Goal: Task Accomplishment & Management: Use online tool/utility

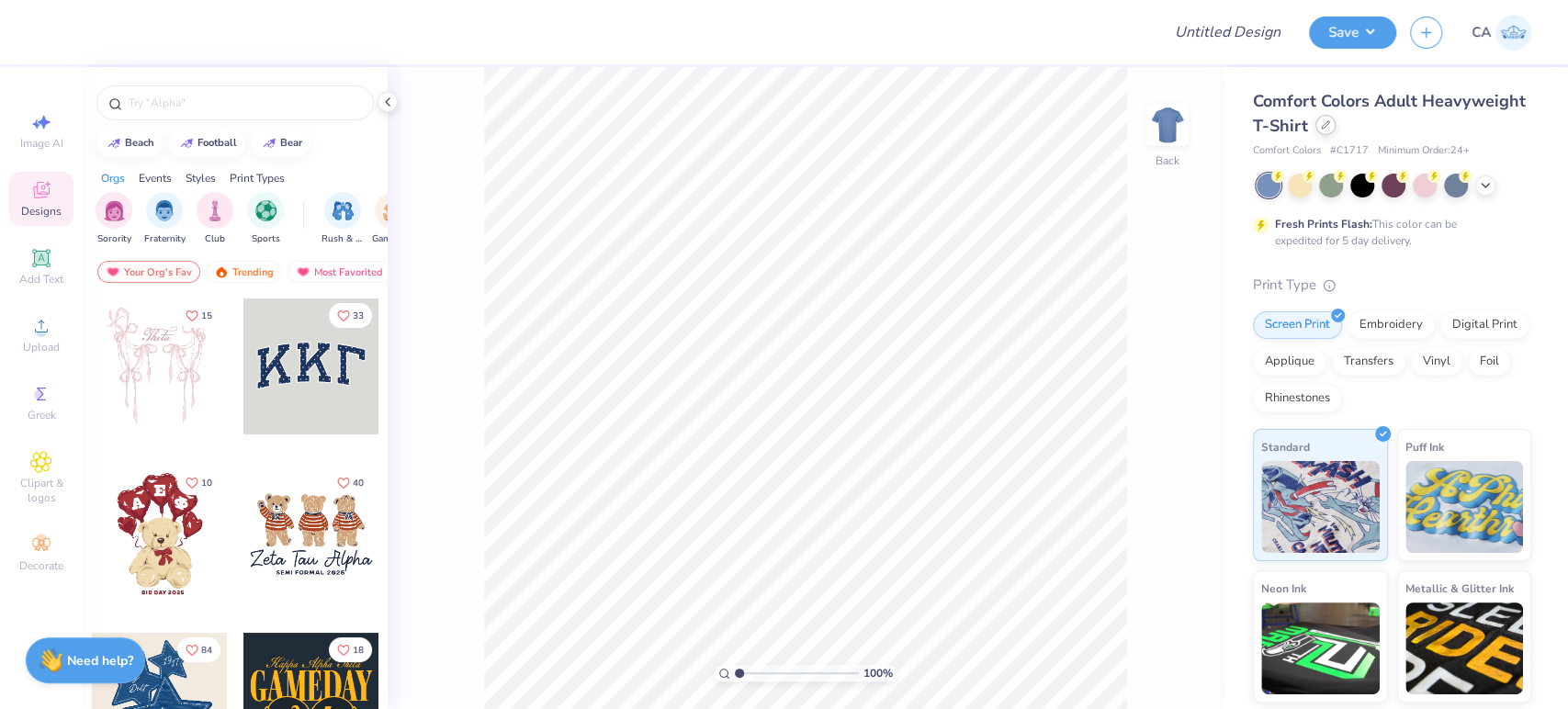
click at [1331, 121] on icon at bounding box center [1326, 125] width 9 height 9
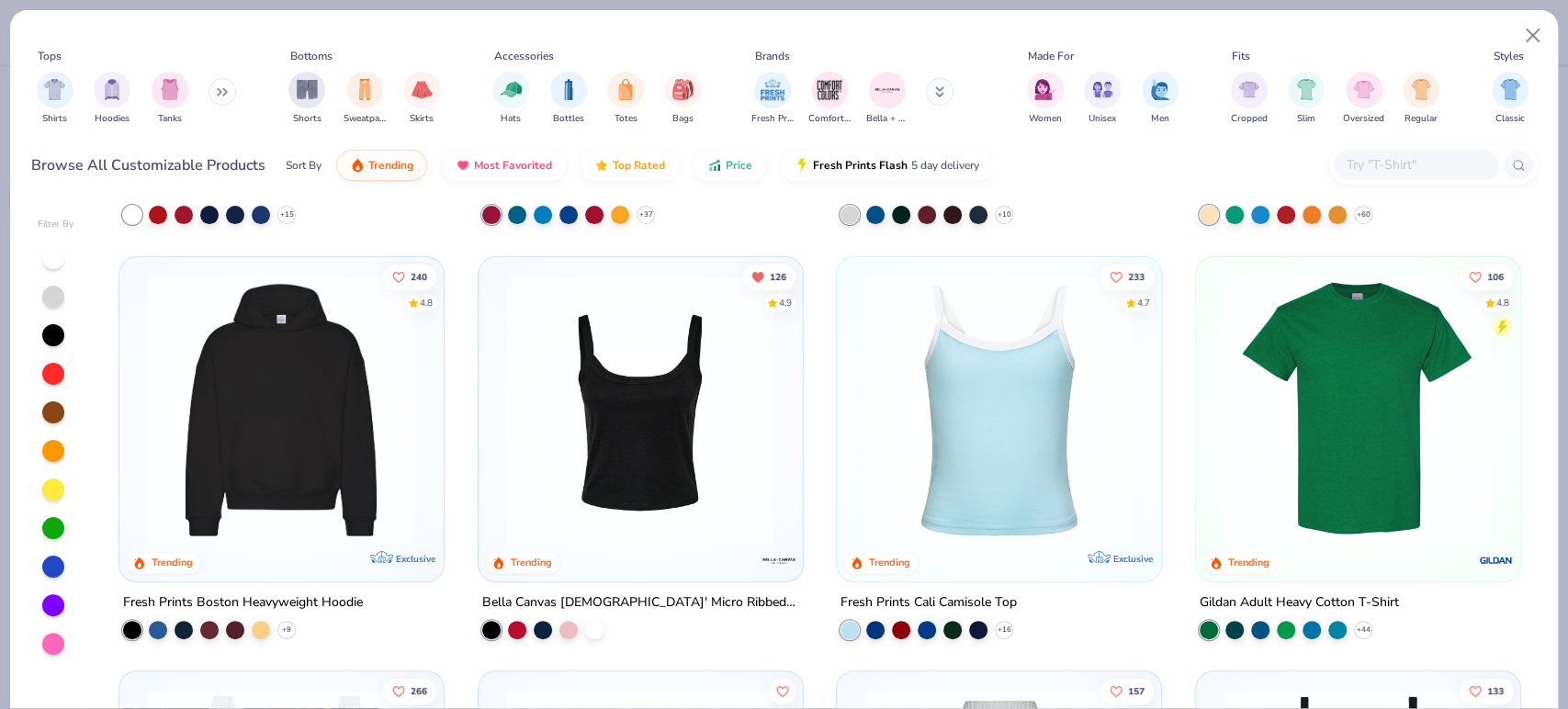
scroll to position [407, 0]
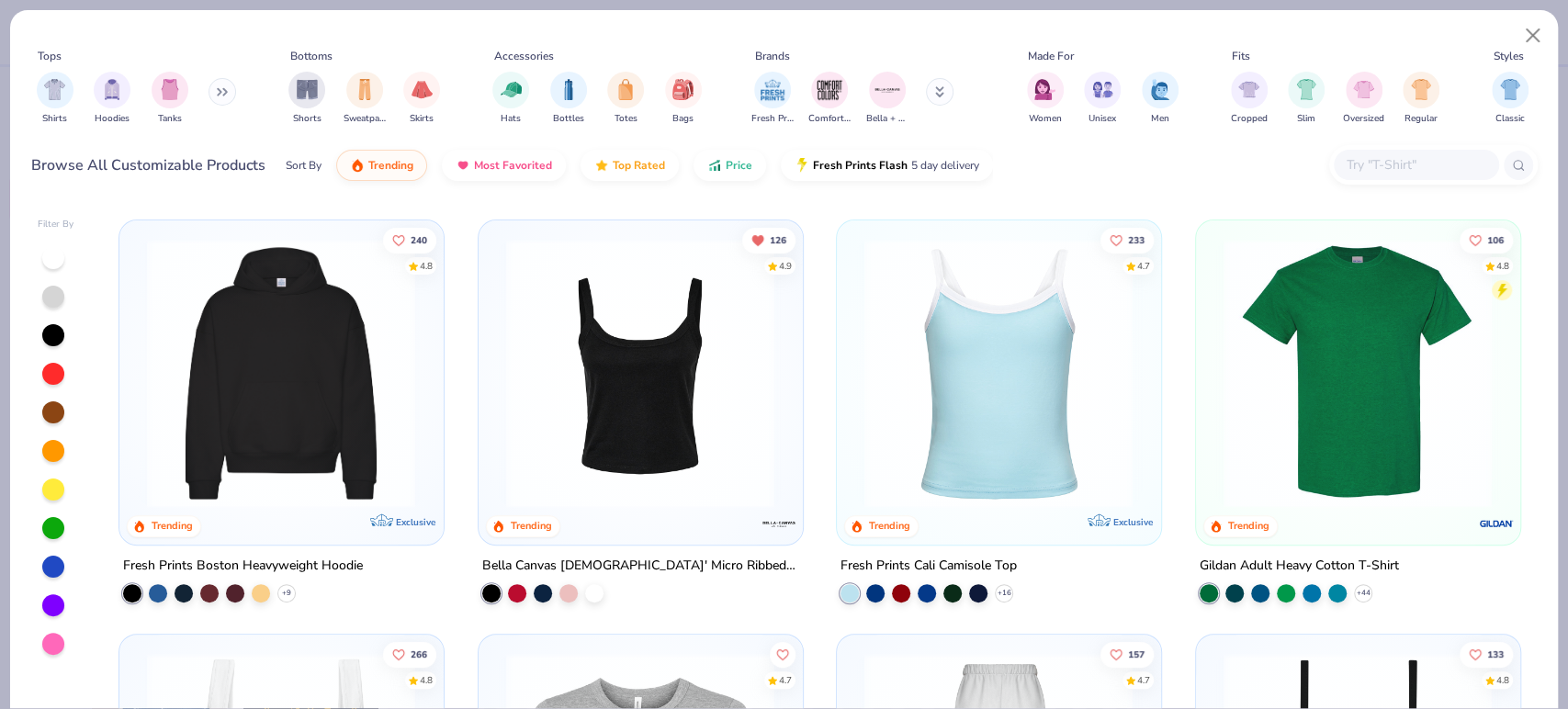
click at [313, 349] on img at bounding box center [281, 373] width 287 height 269
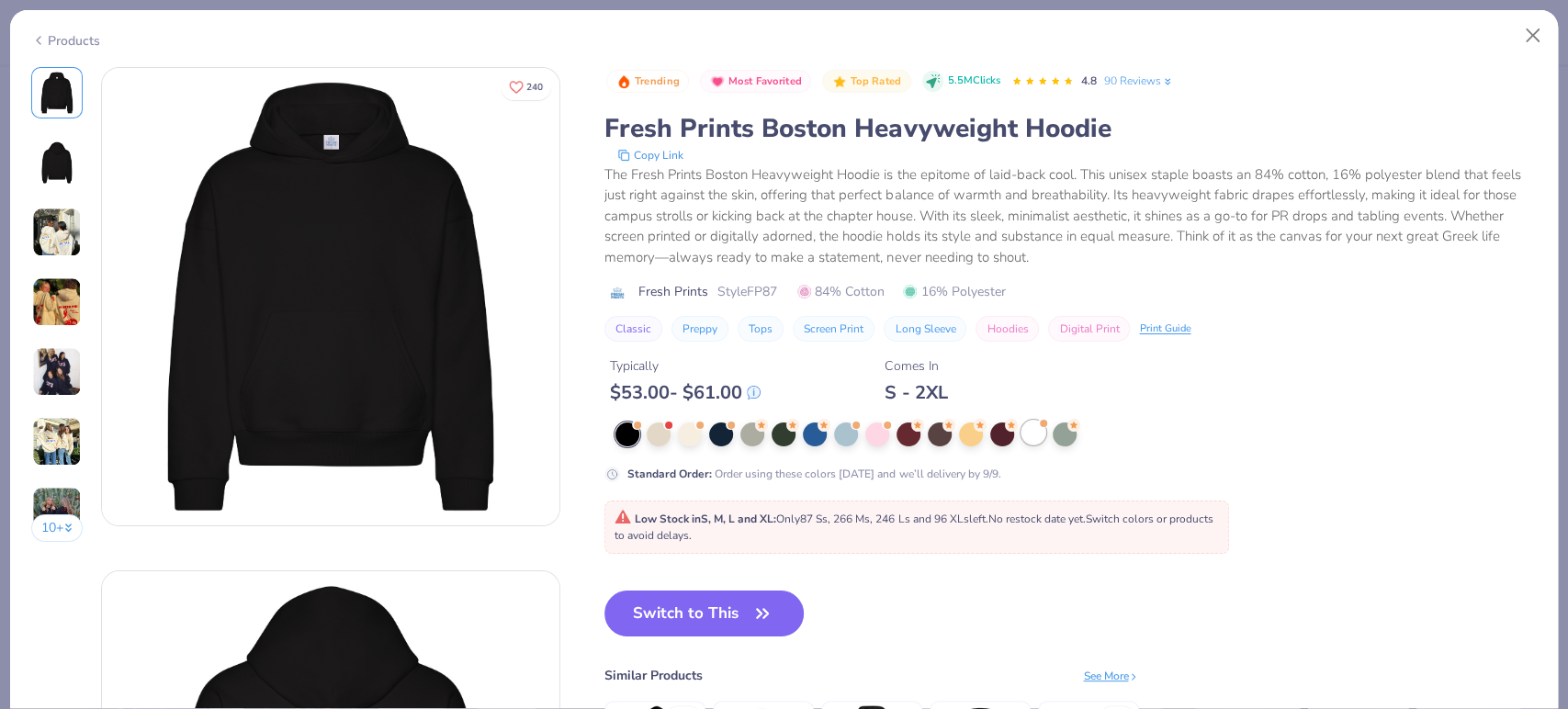
click at [1026, 439] on div at bounding box center [1034, 432] width 24 height 24
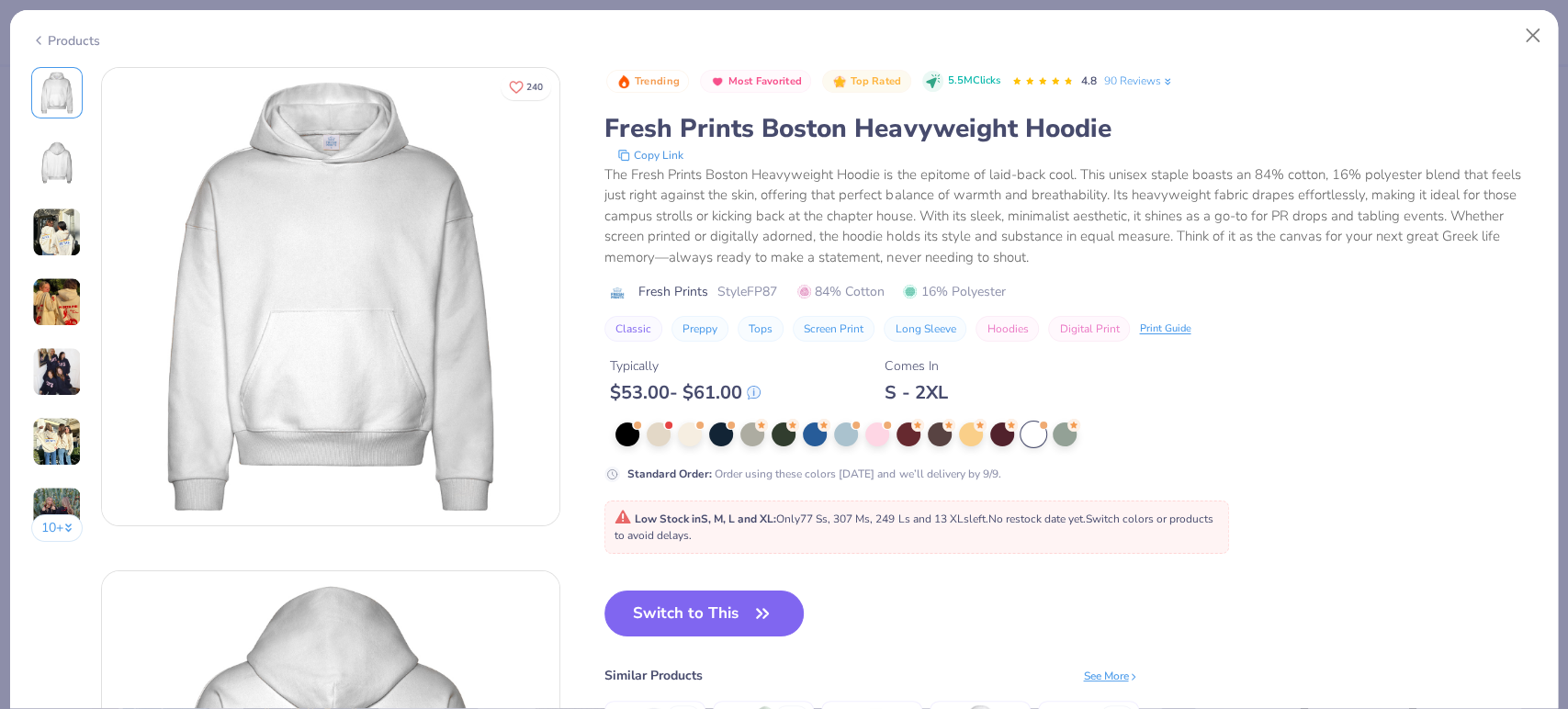
click at [753, 297] on span "Style FP87" at bounding box center [747, 292] width 59 height 20
copy span "FP87"
click at [765, 606] on icon "button" at bounding box center [763, 613] width 26 height 26
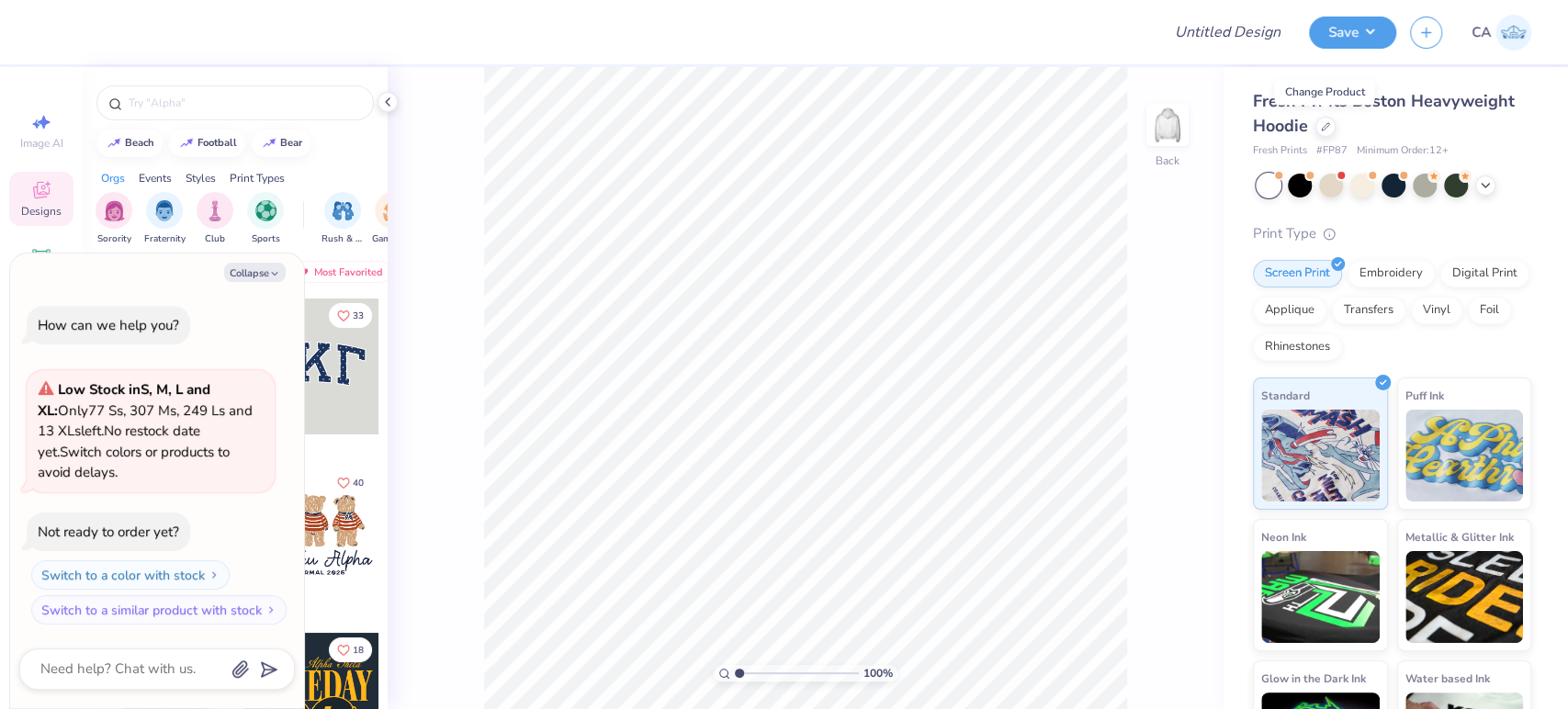
scroll to position [83, 0]
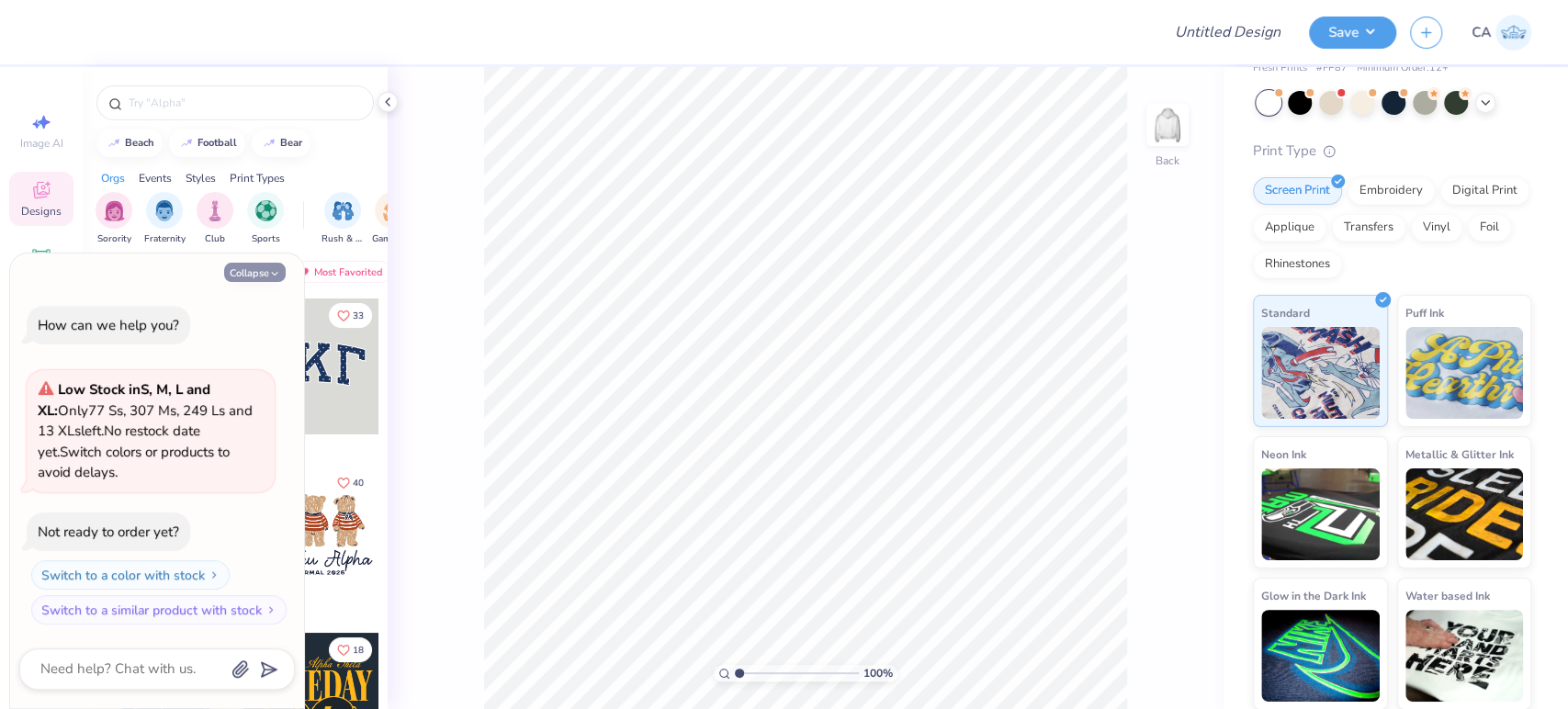
click at [249, 266] on button "Collapse" at bounding box center [255, 273] width 61 height 20
type textarea "x"
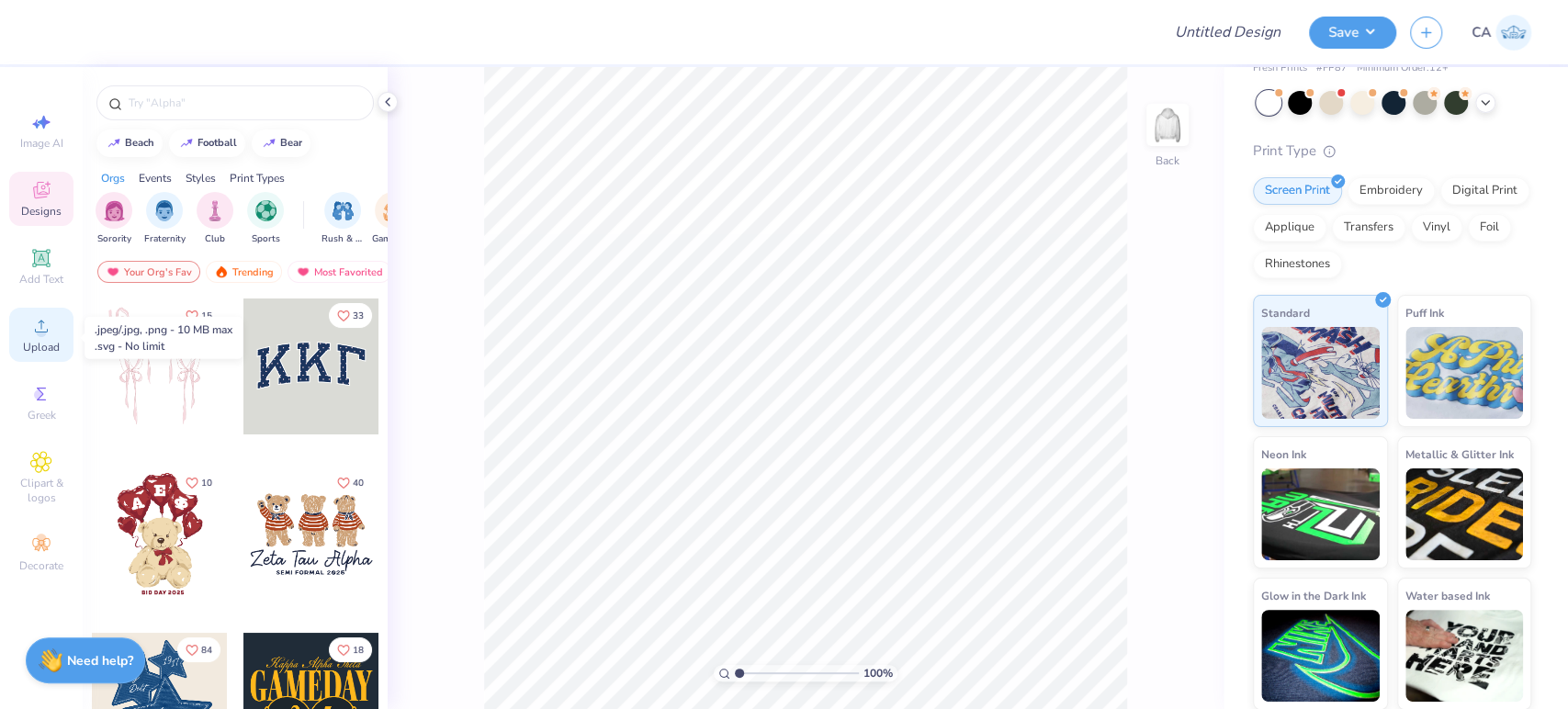
click at [39, 349] on span "Upload" at bounding box center [41, 347] width 37 height 15
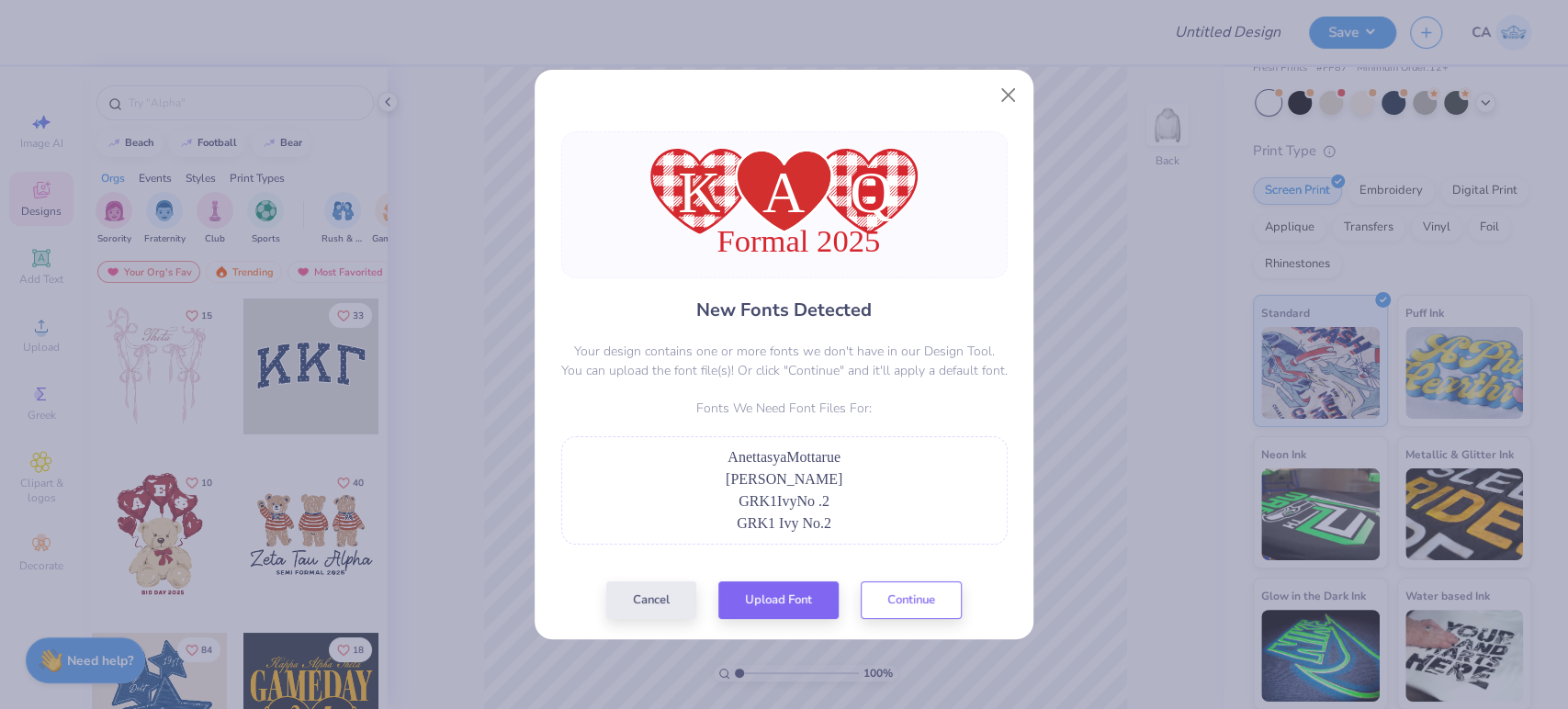
click at [759, 577] on div "New Fonts Detected Your design contains one or more fonts we don't have in our …" at bounding box center [784, 375] width 458 height 487
click at [764, 588] on button "Upload Font" at bounding box center [779, 595] width 121 height 38
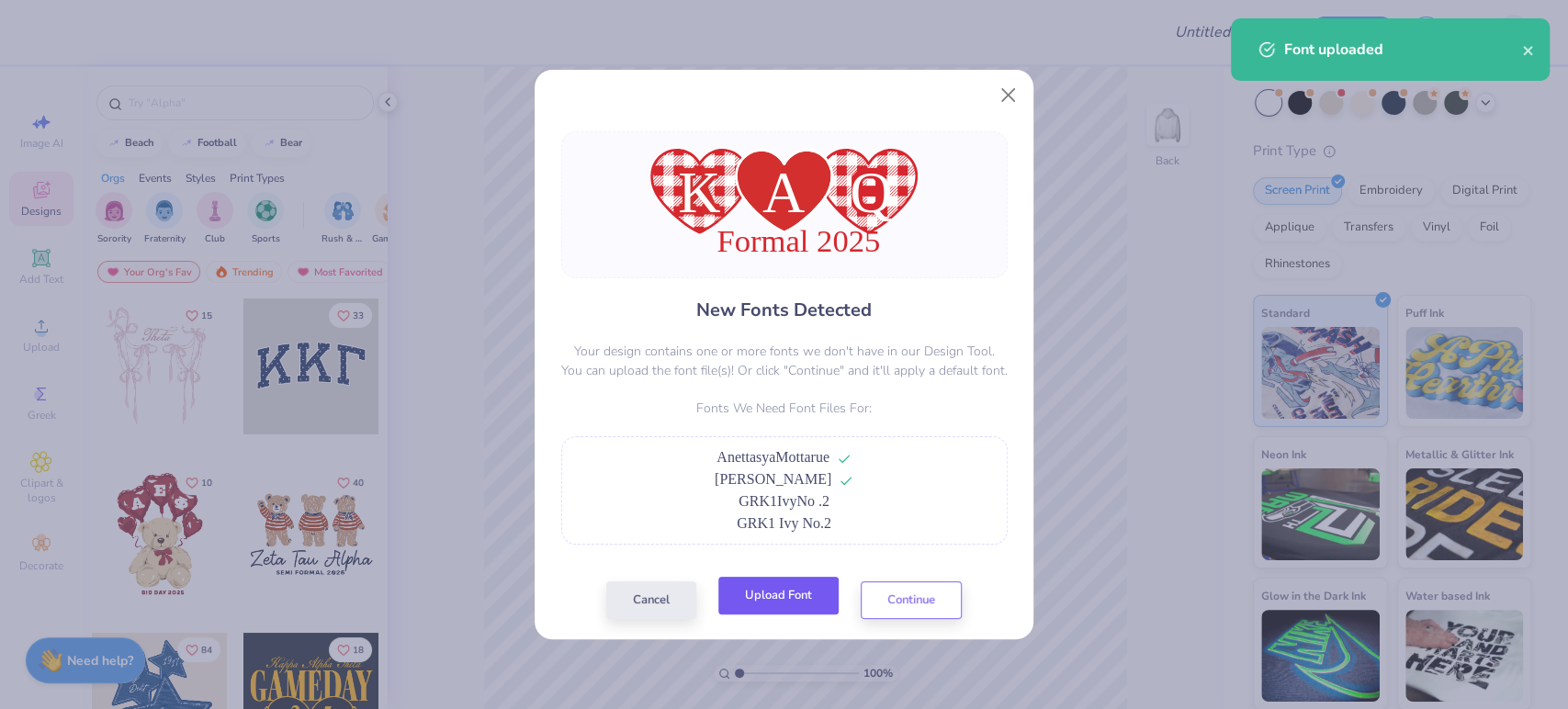
click at [773, 605] on button "Upload Font" at bounding box center [779, 595] width 121 height 38
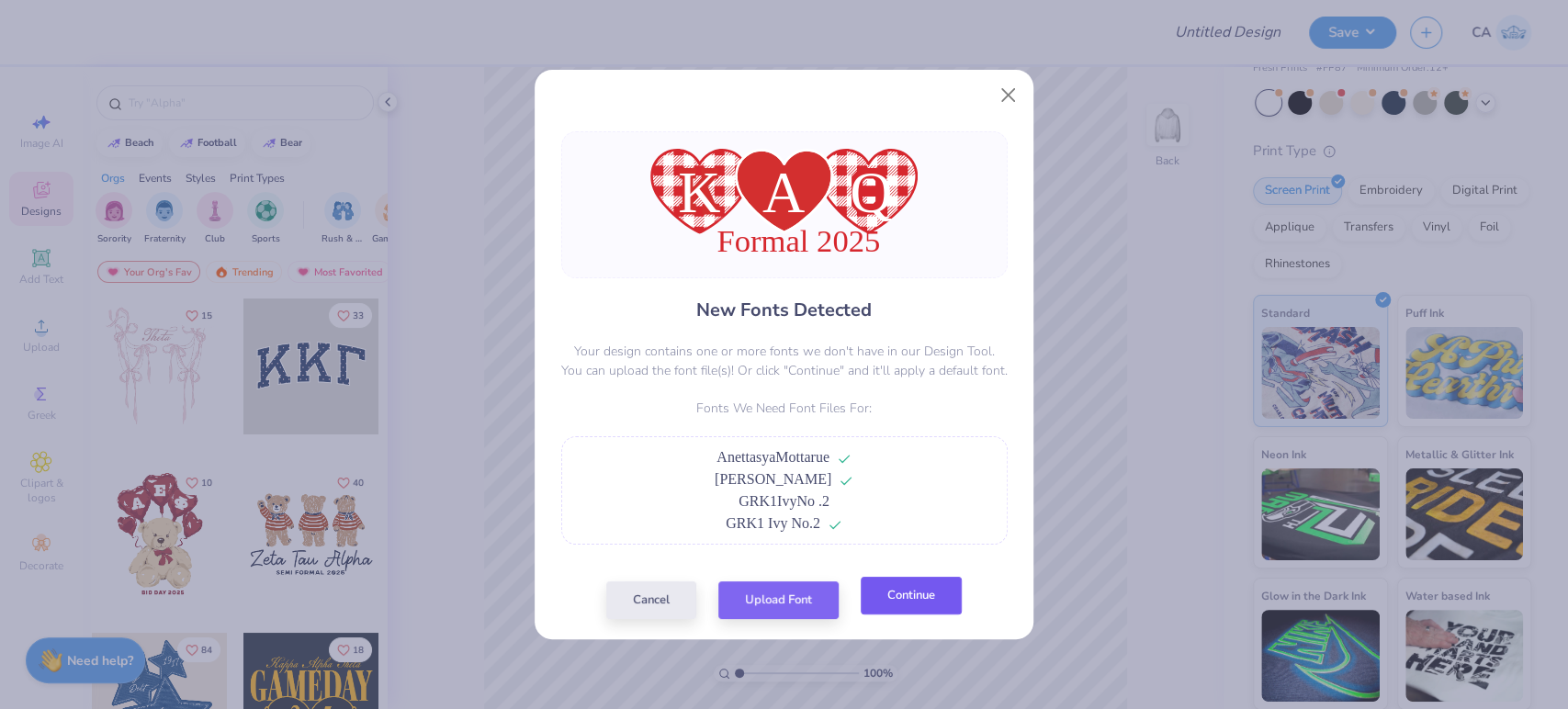
click at [896, 593] on button "Continue" at bounding box center [911, 595] width 101 height 38
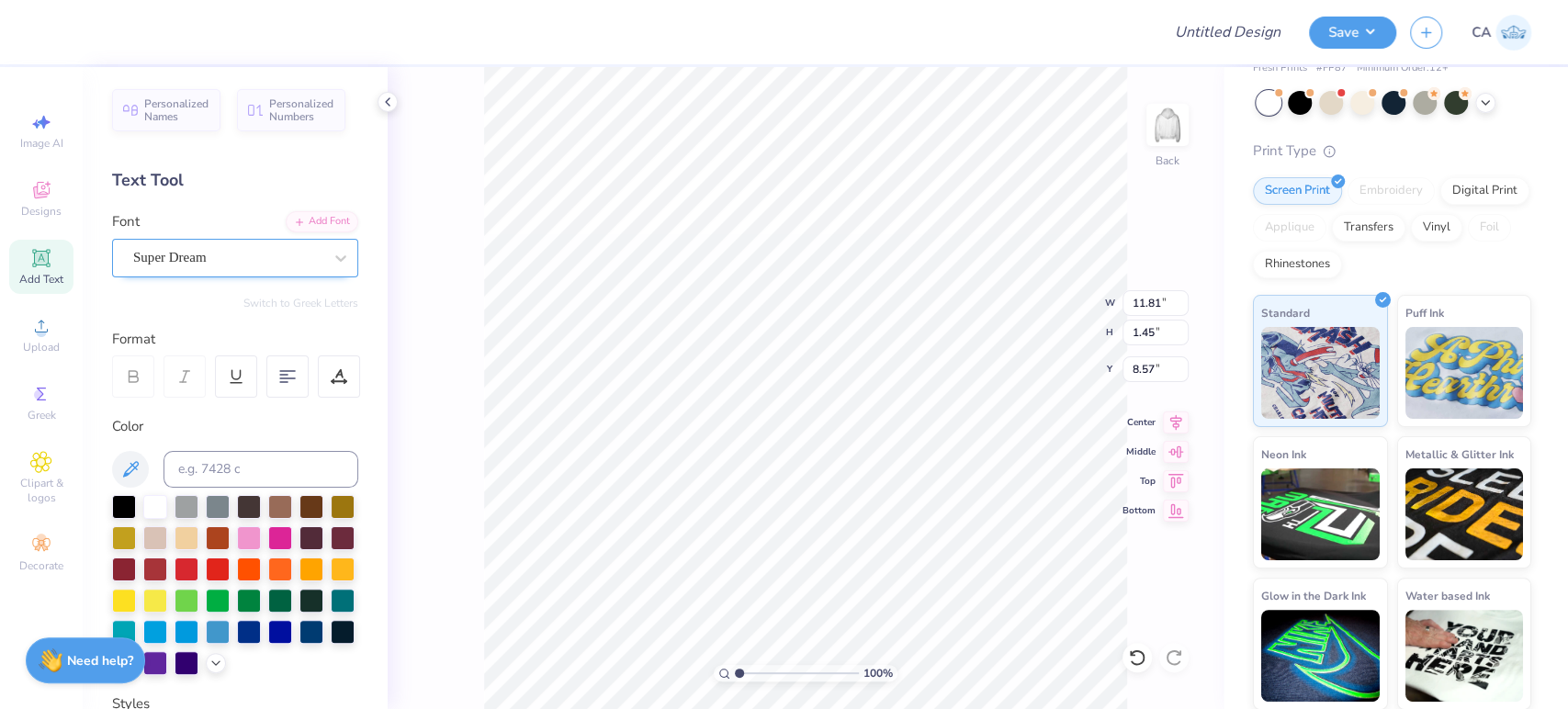
click at [237, 252] on div "Super Dream" at bounding box center [228, 257] width 193 height 29
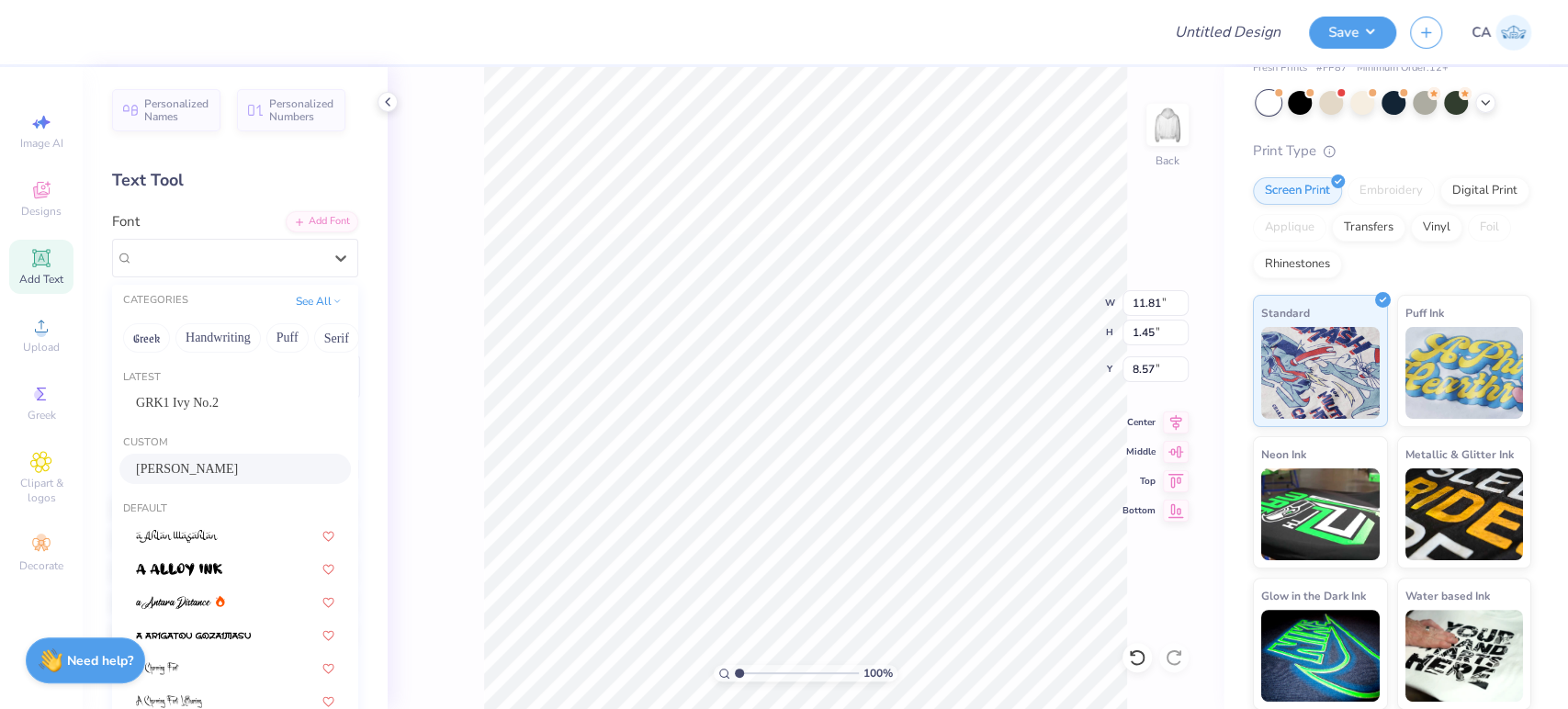
click at [202, 463] on span "Anettasya Mottarue" at bounding box center [186, 469] width 102 height 20
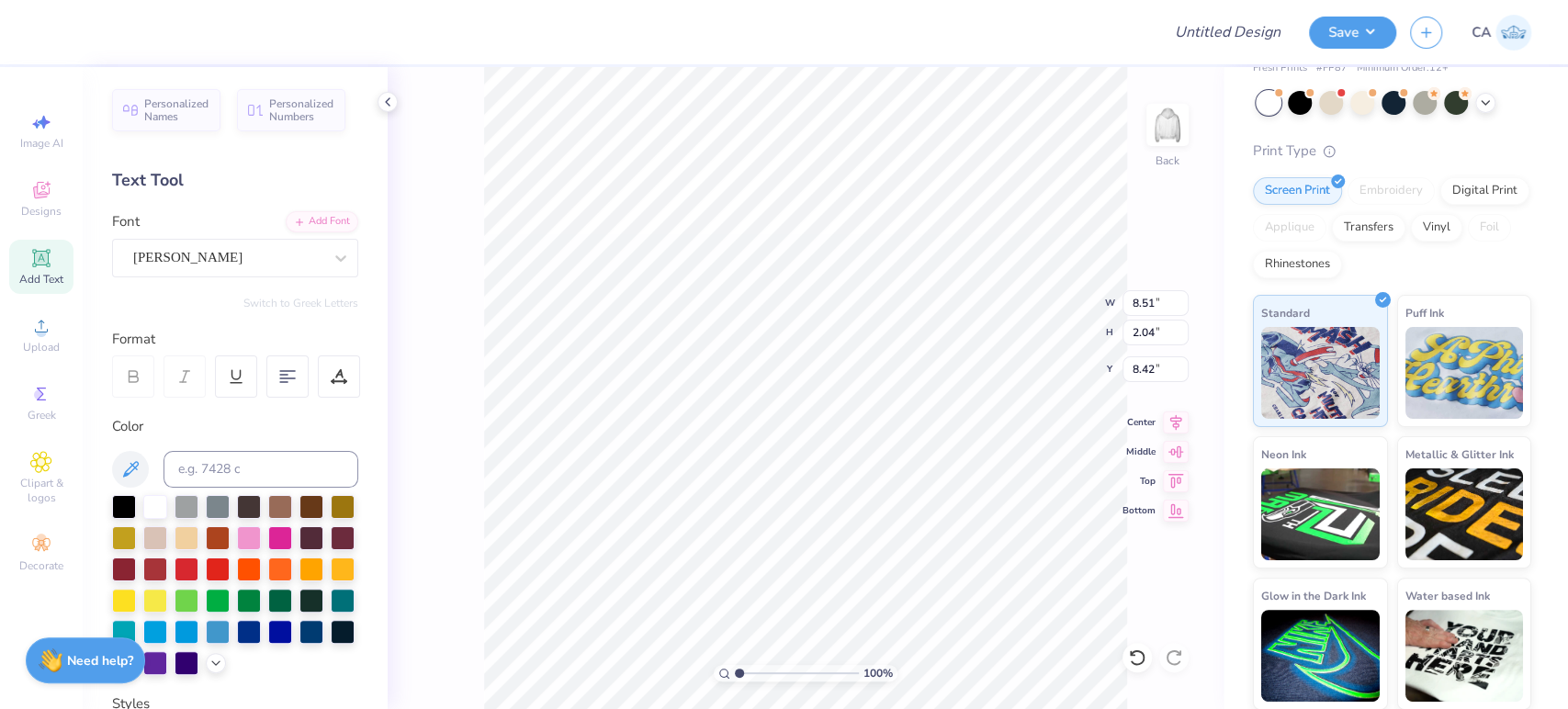
type input "8.51"
type input "2.04"
type input "8.42"
type input "2.18"
type input "2.65"
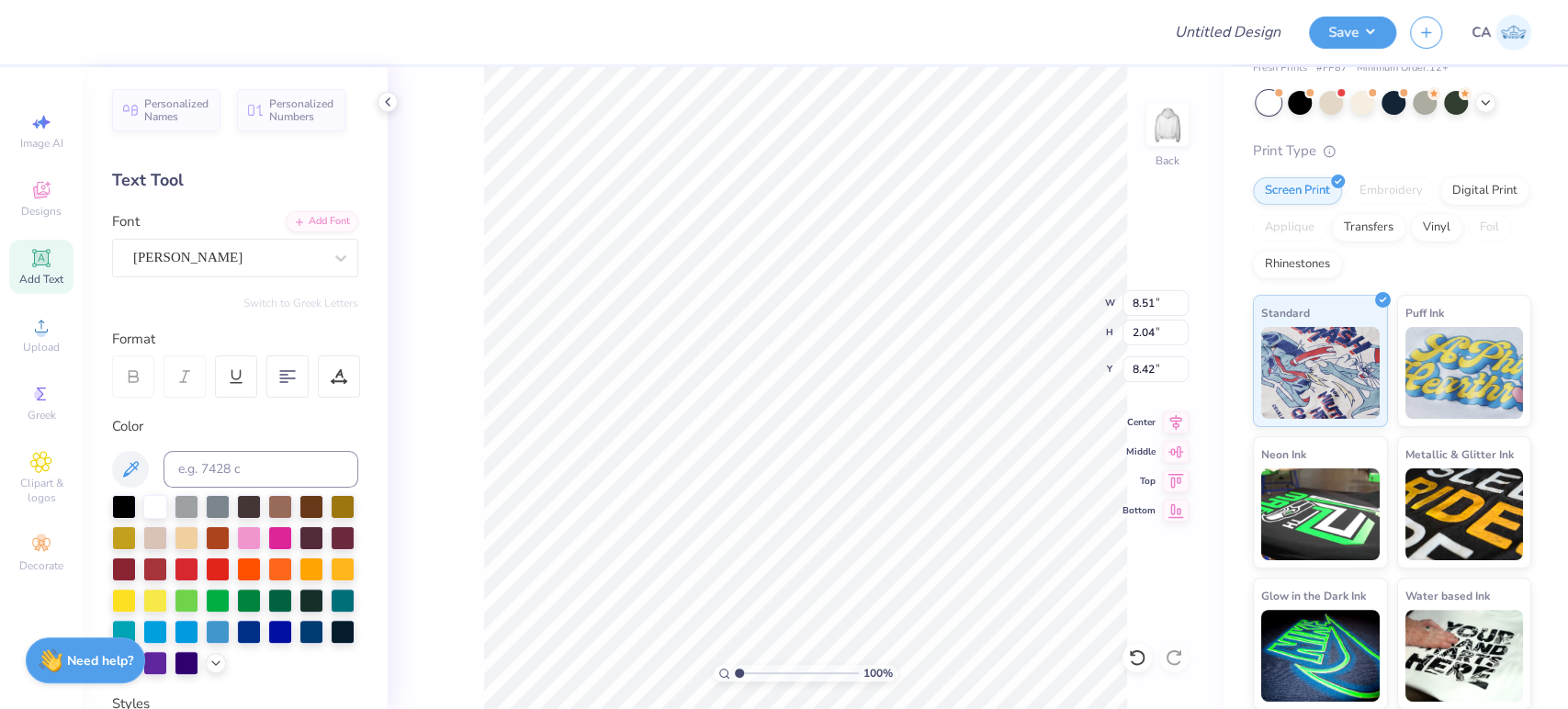
type input "4.92"
click at [237, 245] on div at bounding box center [228, 257] width 189 height 25
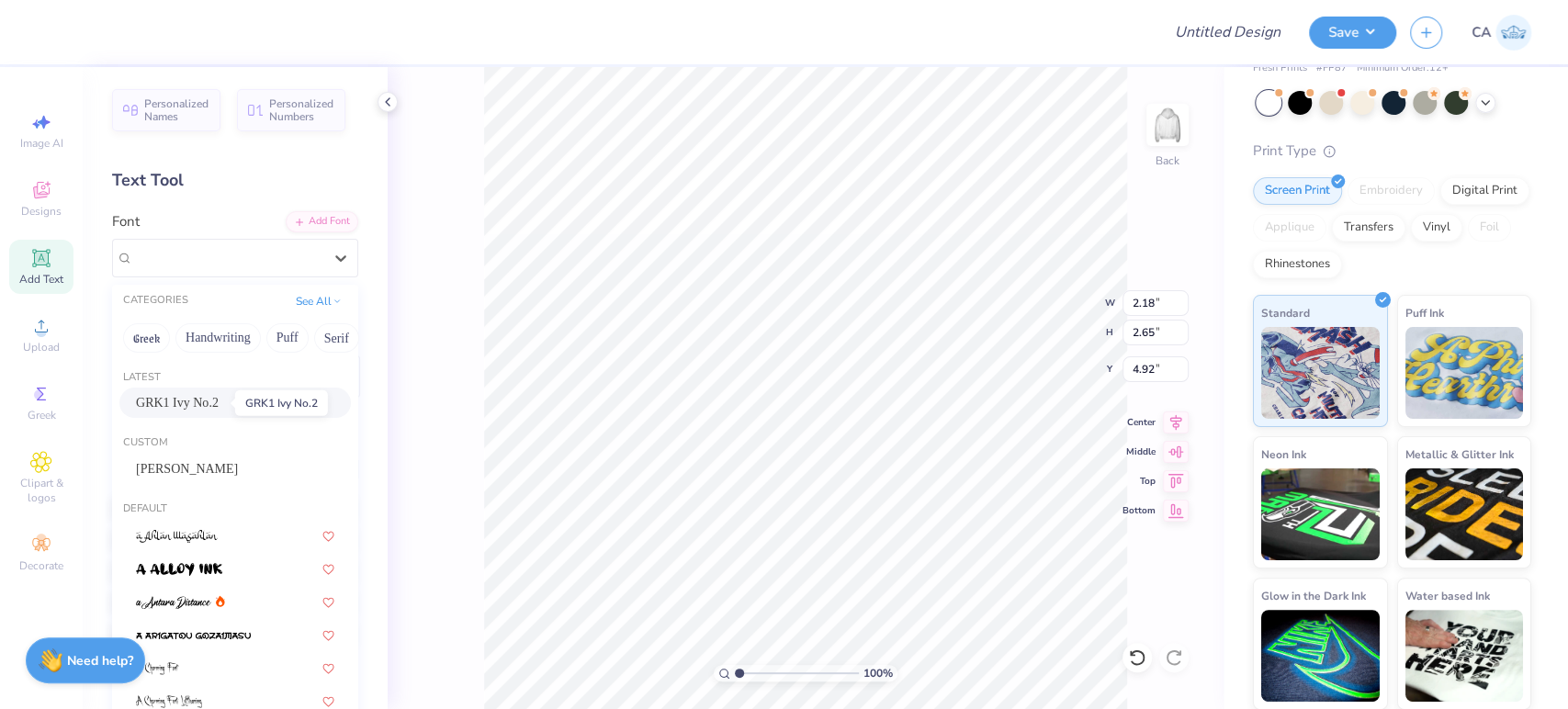
click at [210, 407] on span "GRK1 Ivy No.2" at bounding box center [177, 403] width 83 height 20
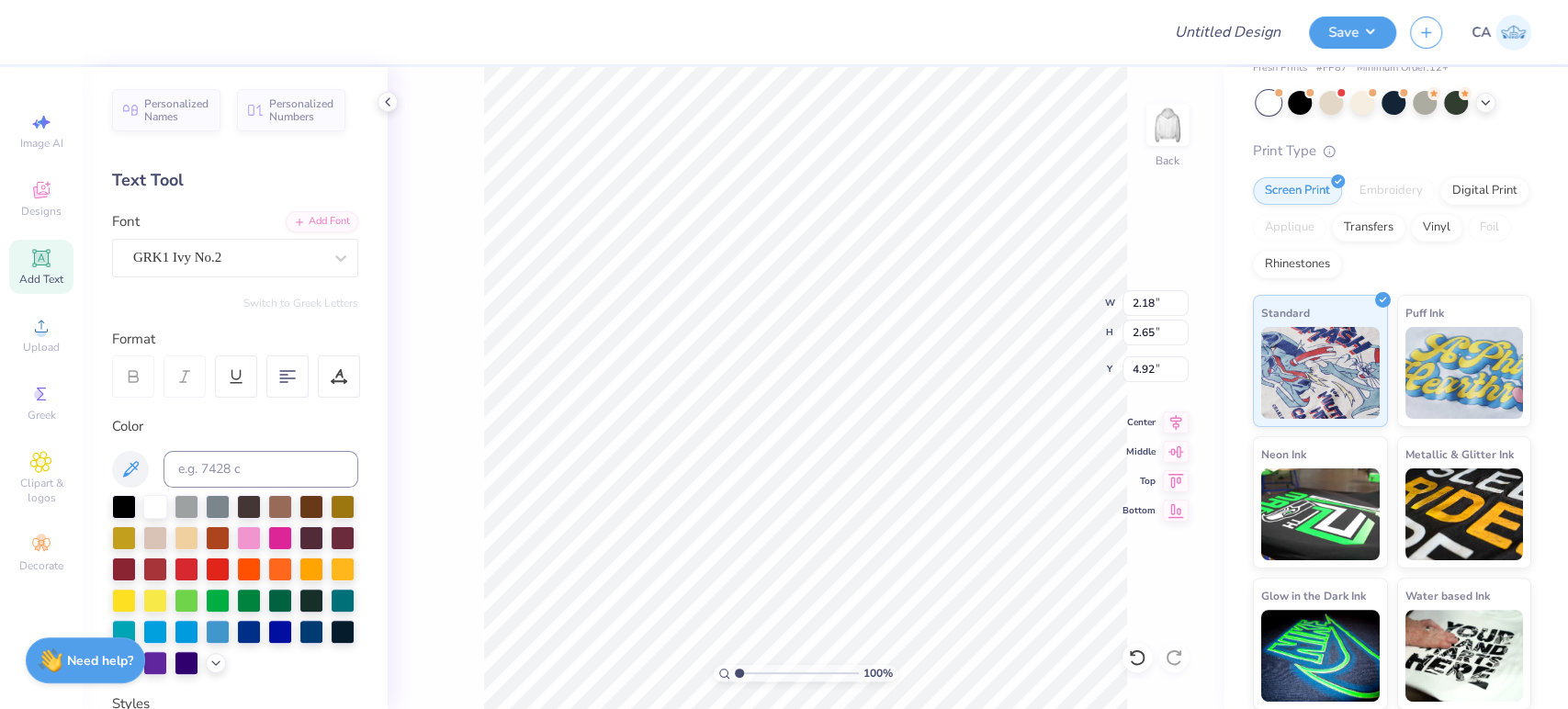
type input "2.31"
type input "2.72"
type input "5.14"
type input "2.63"
type input "4.92"
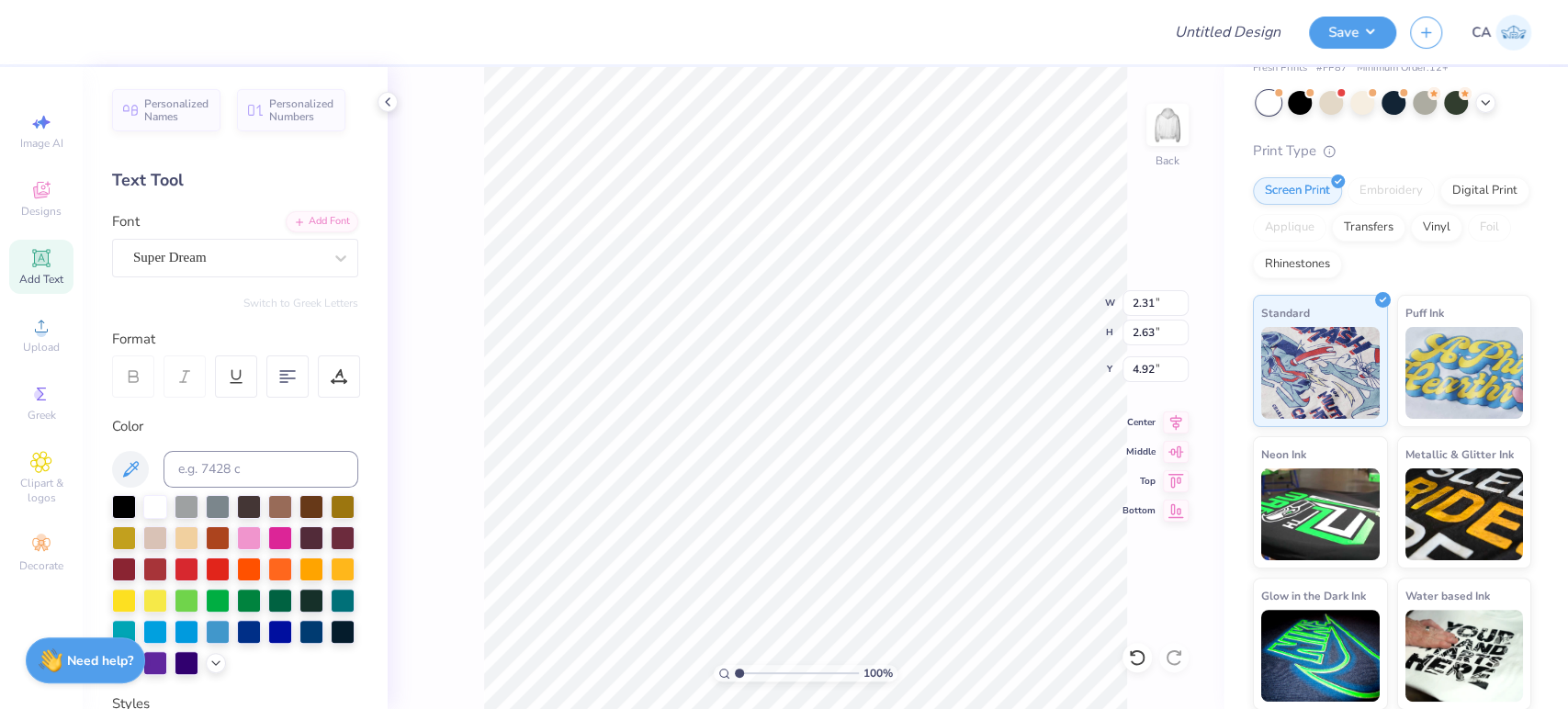
click at [200, 256] on div "Super Dream" at bounding box center [228, 257] width 193 height 29
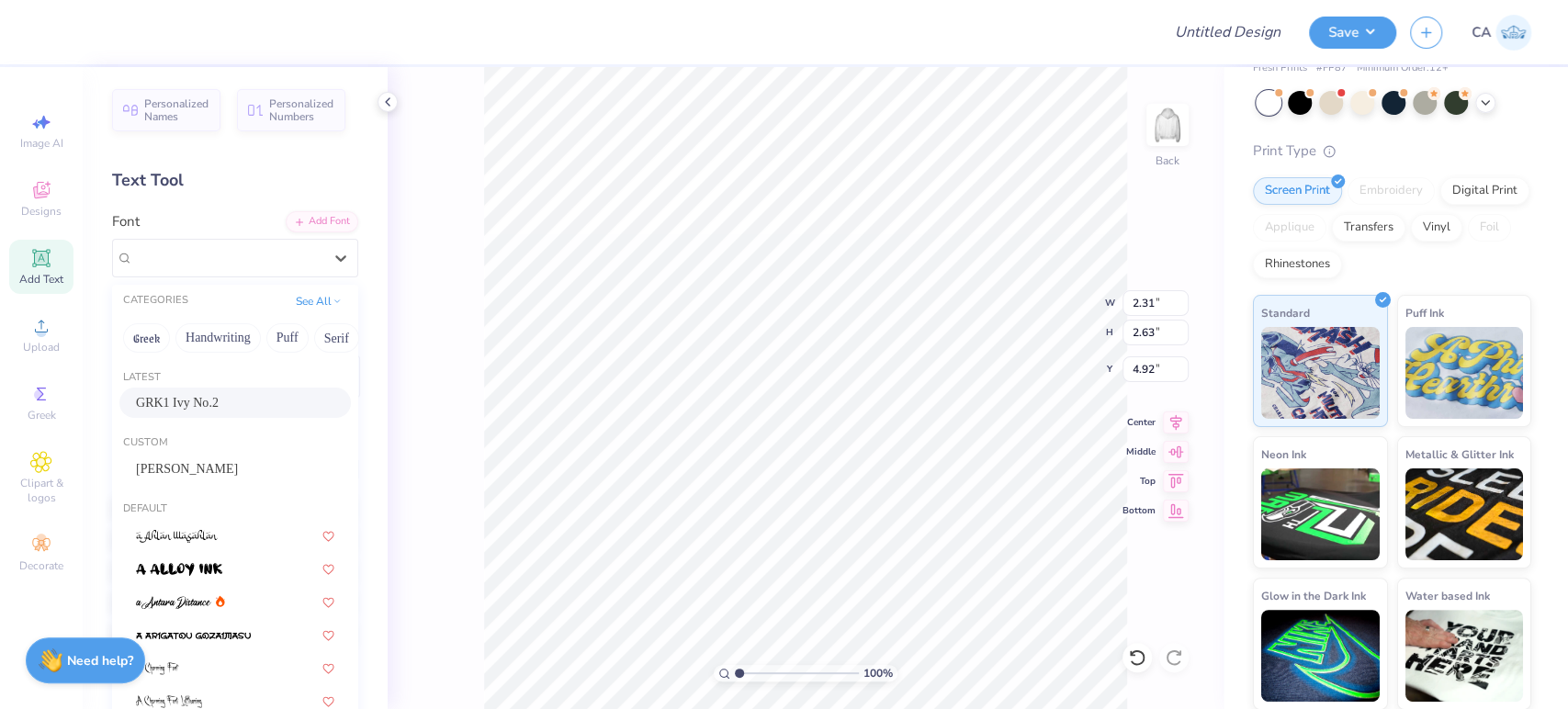
click at [185, 392] on div "GRK1 Ivy No.2" at bounding box center [235, 402] width 231 height 31
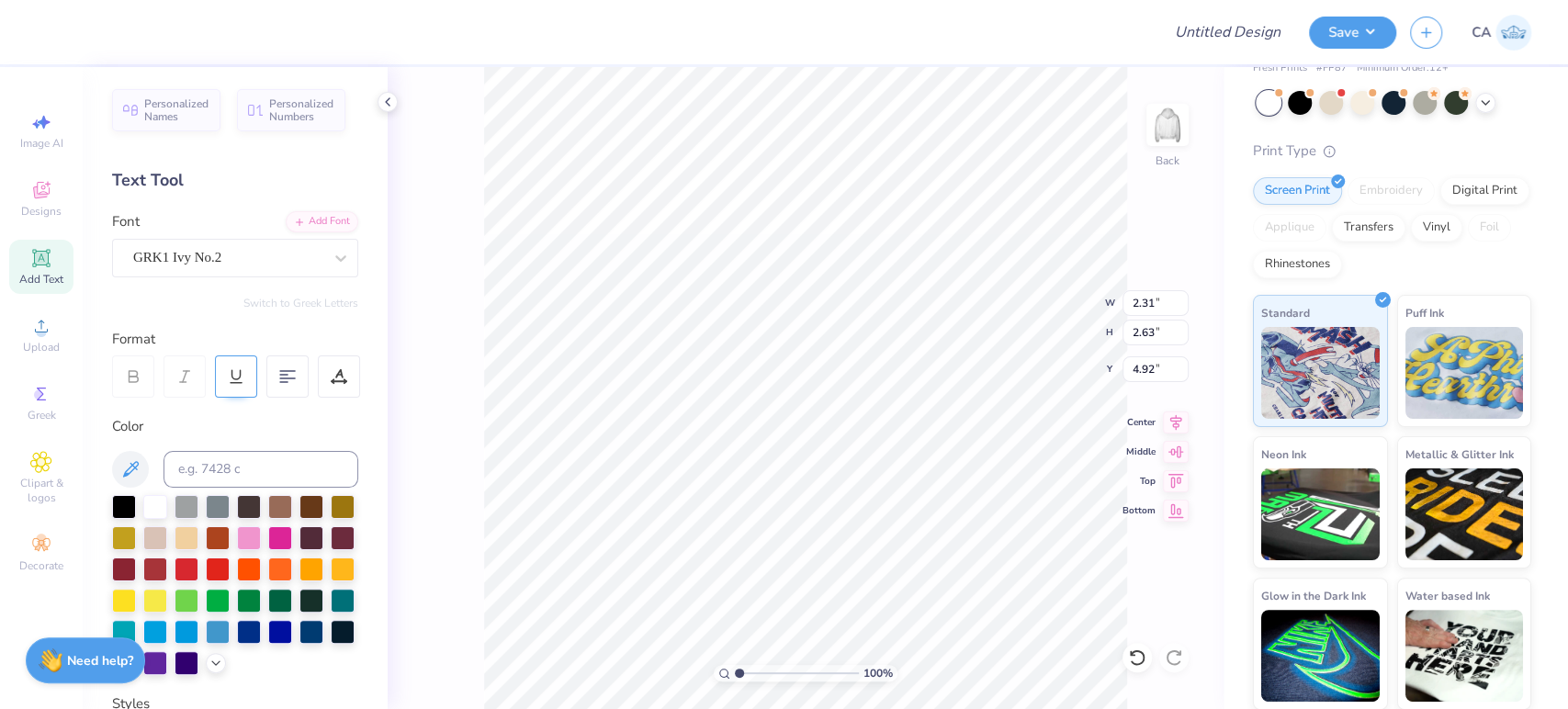
type input "2.62"
type input "2.72"
type input "5.14"
type input "2.25"
type input "2.94"
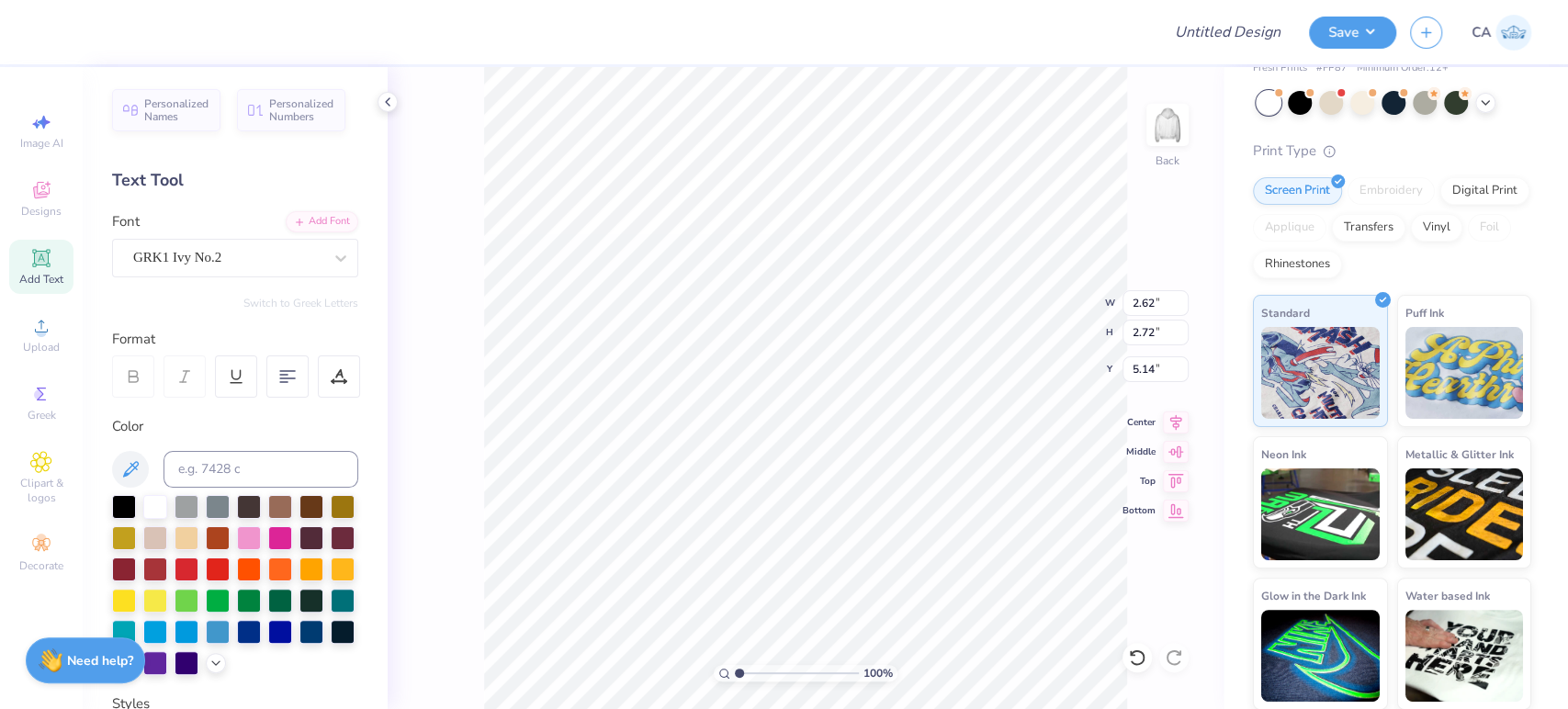
type input "4.92"
click at [121, 224] on div "Font Super Dream" at bounding box center [234, 244] width 246 height 66
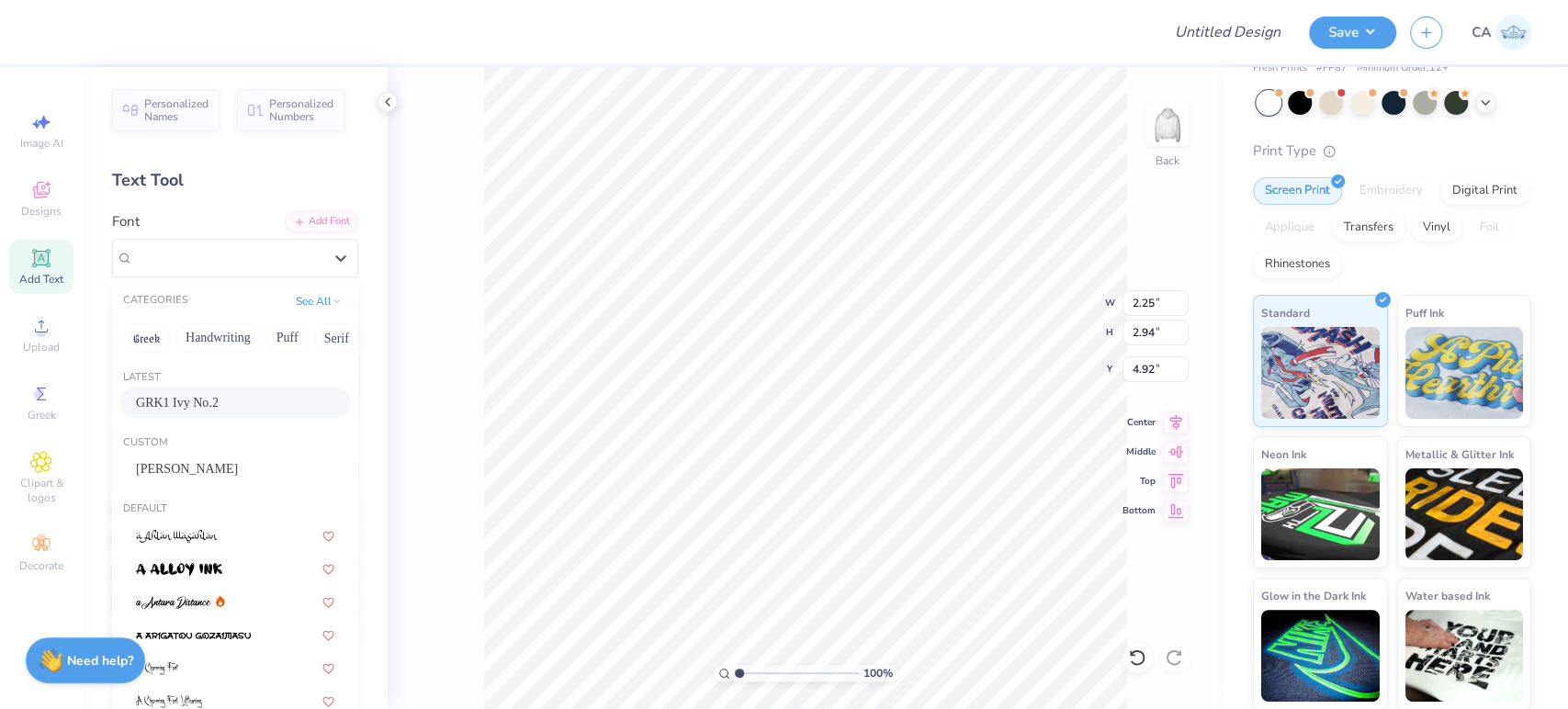
click at [169, 401] on span "GRK1 Ivy No.2" at bounding box center [177, 403] width 83 height 20
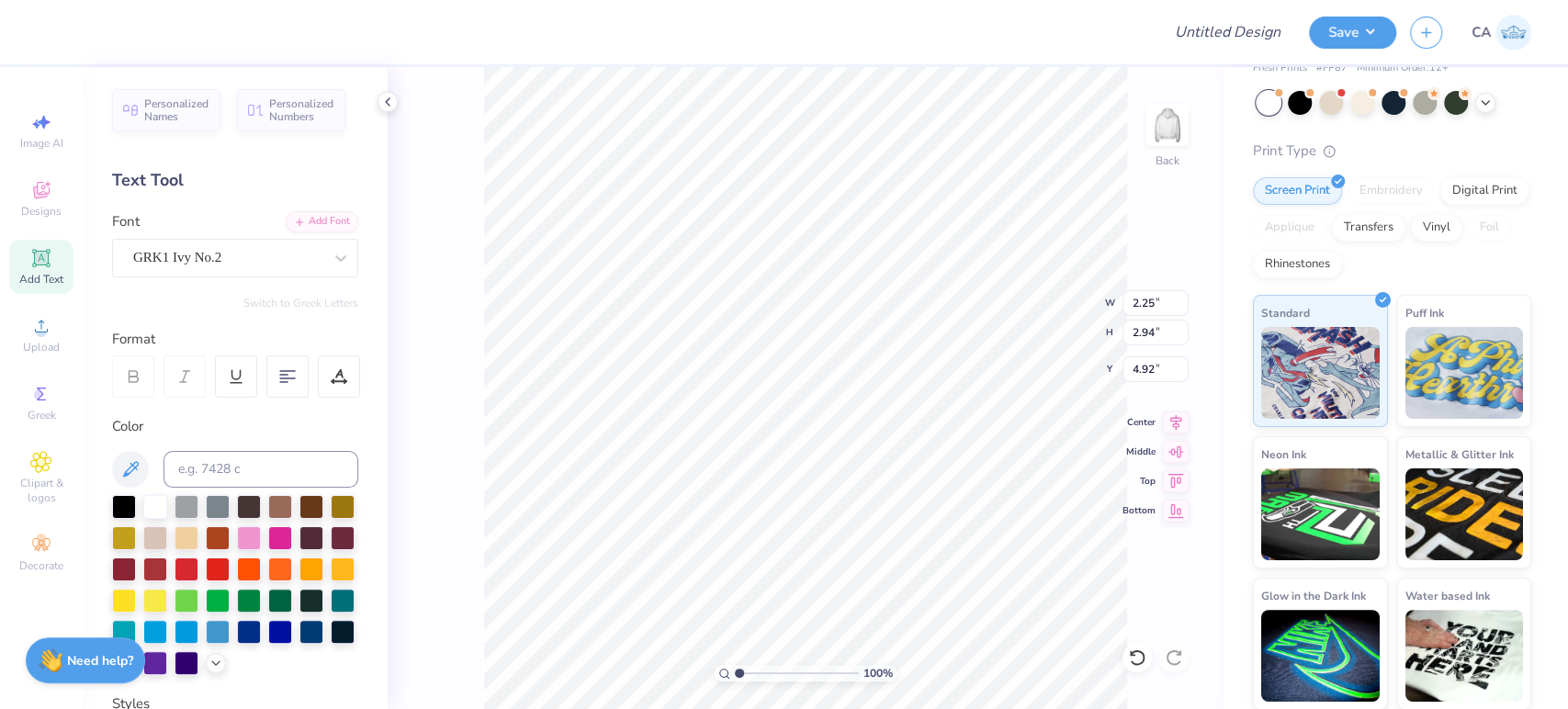
type input "1.99"
type input "2.72"
type input "5.14"
type input "7.84"
drag, startPoint x: 757, startPoint y: 667, endPoint x: 777, endPoint y: 680, distance: 23.9
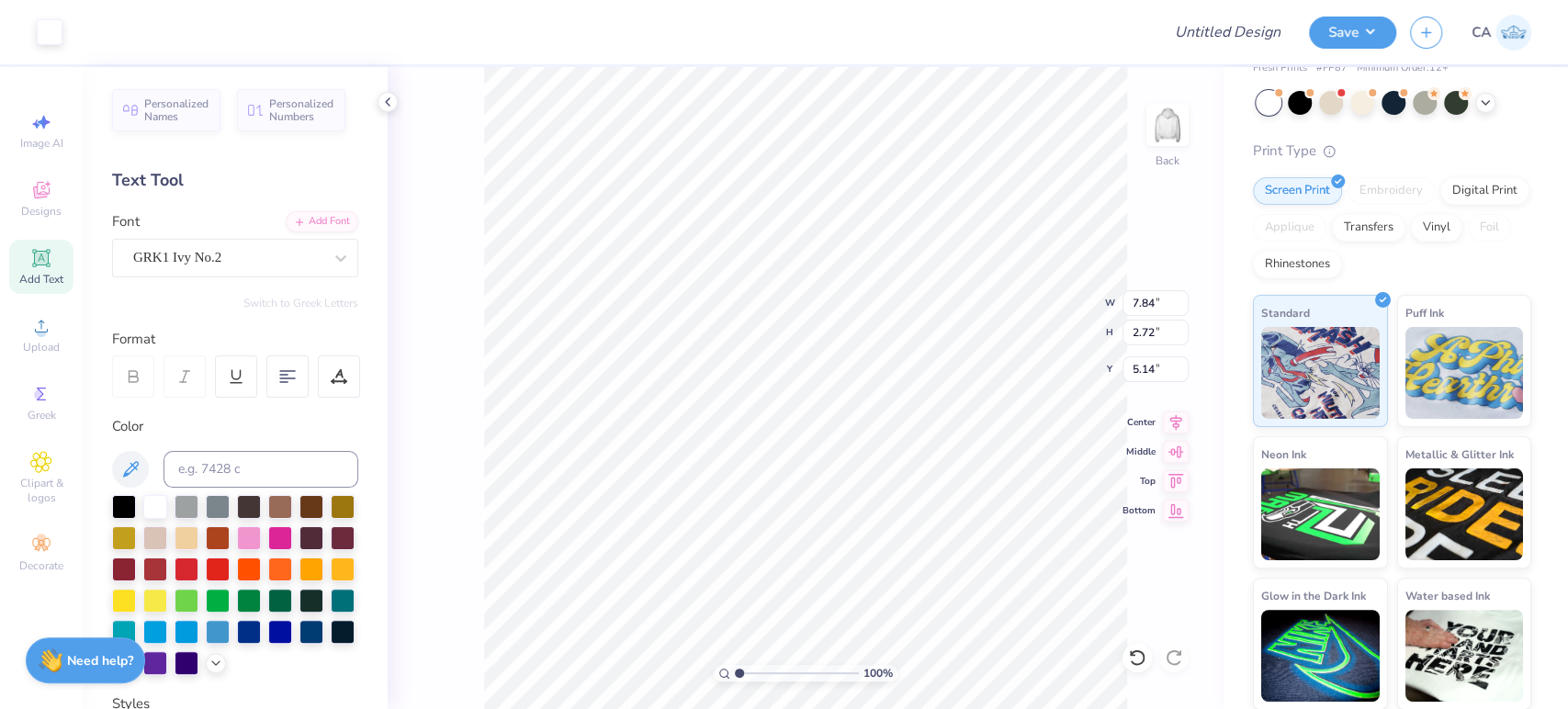
click at [774, 670] on input "range" at bounding box center [796, 672] width 124 height 17
type input "4.08"
click at [778, 681] on input "range" at bounding box center [796, 672] width 124 height 17
type input "13.06"
type input "4.82"
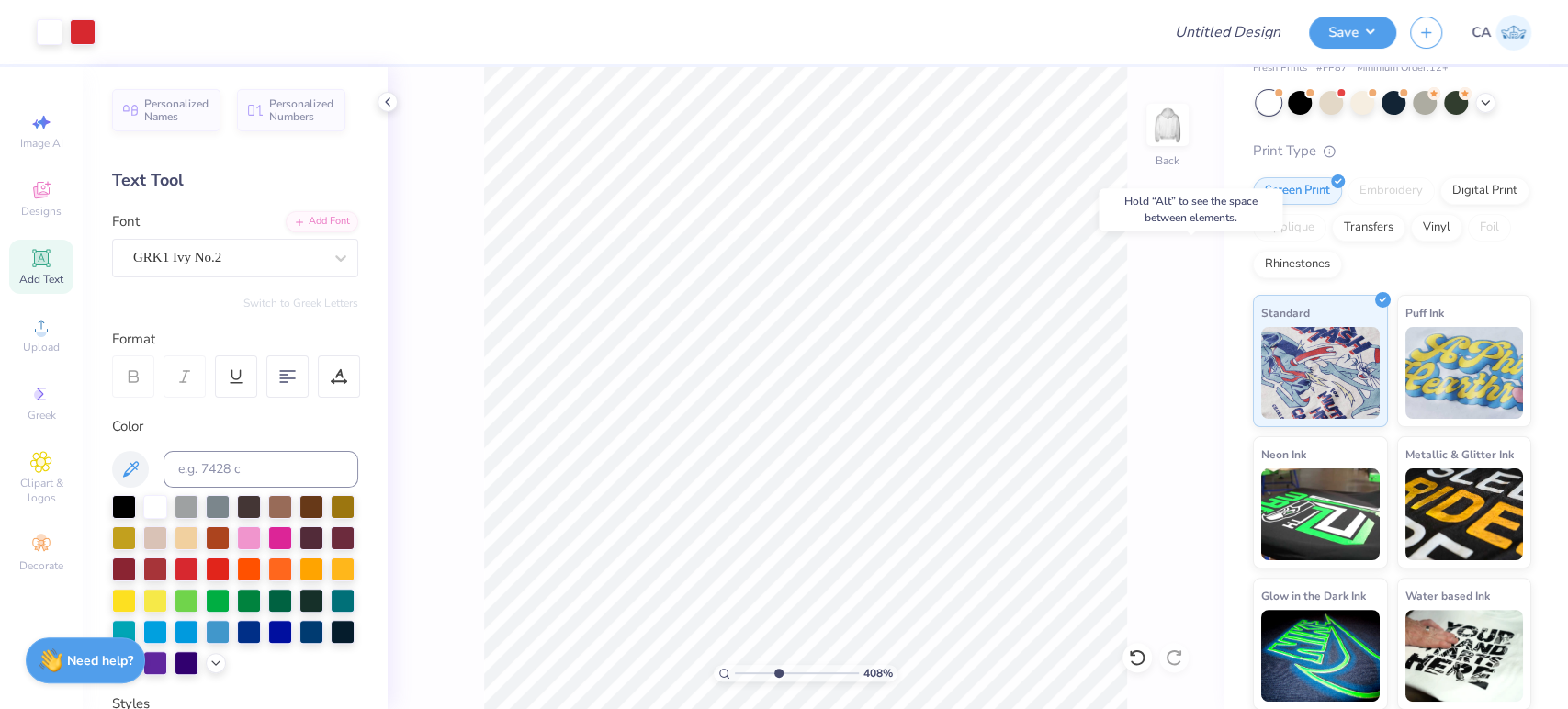
click at [823, 677] on div "408 %" at bounding box center [804, 388] width 642 height 642
drag, startPoint x: 816, startPoint y: 673, endPoint x: 765, endPoint y: 662, distance: 52.2
click at [765, 665] on input "range" at bounding box center [796, 672] width 124 height 17
type input "3.02"
type input "7.82"
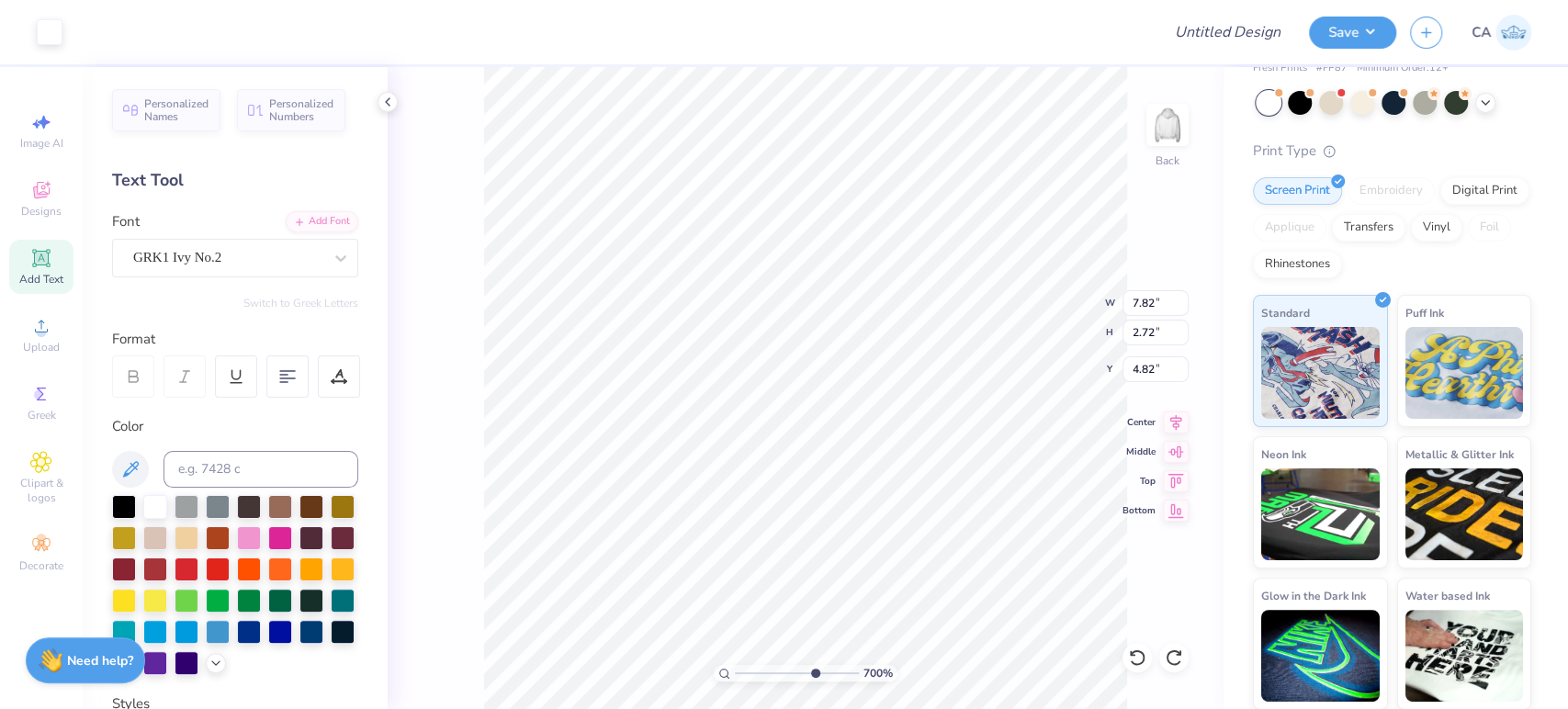
drag, startPoint x: 780, startPoint y: 672, endPoint x: 814, endPoint y: 674, distance: 34.1
type input "7.06"
click at [814, 674] on input "range" at bounding box center [796, 672] width 124 height 17
type input "13.03"
type input "4.75"
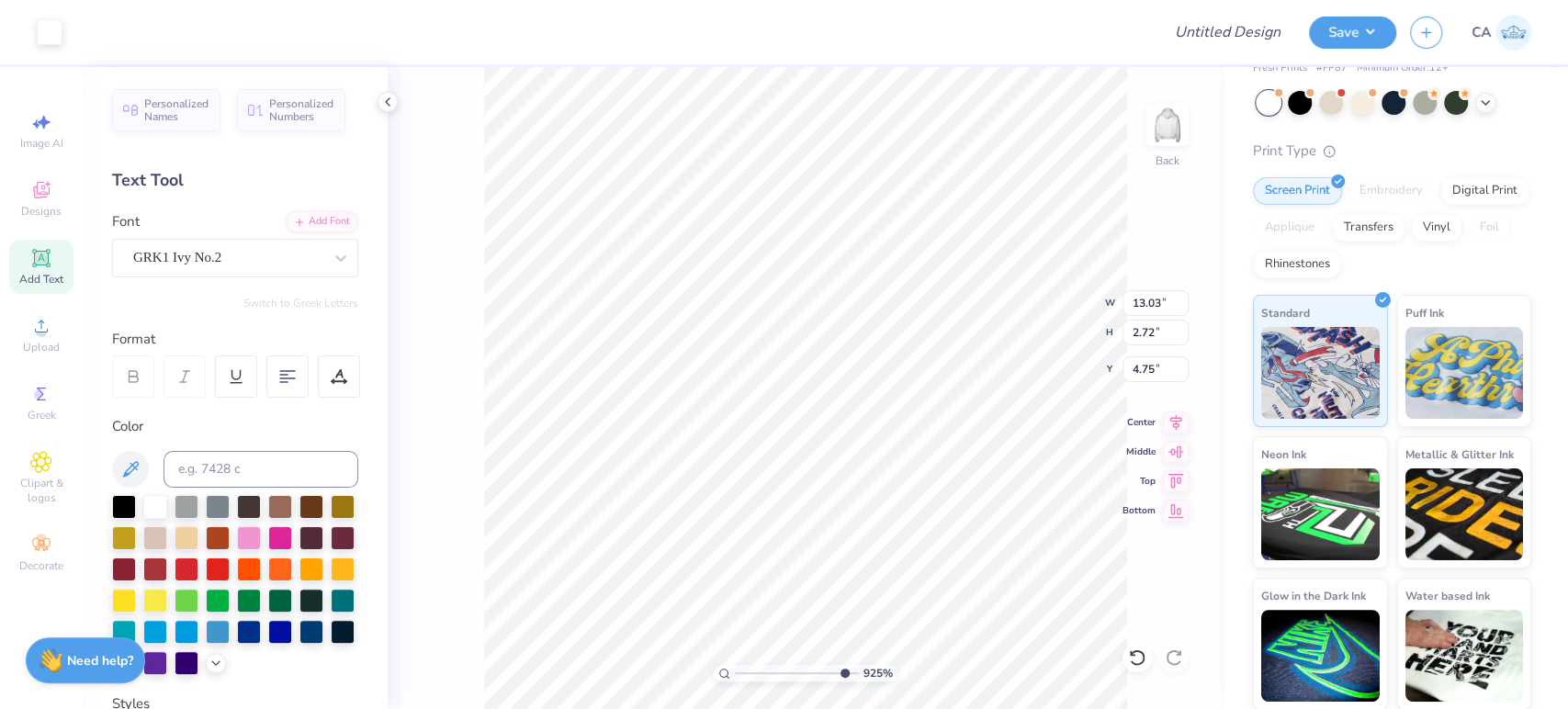
drag, startPoint x: 818, startPoint y: 676, endPoint x: 841, endPoint y: 665, distance: 25.5
click at [841, 665] on input "range" at bounding box center [796, 672] width 124 height 17
type input "9.25"
type input "4.79"
drag, startPoint x: 845, startPoint y: 675, endPoint x: 874, endPoint y: 670, distance: 29.4
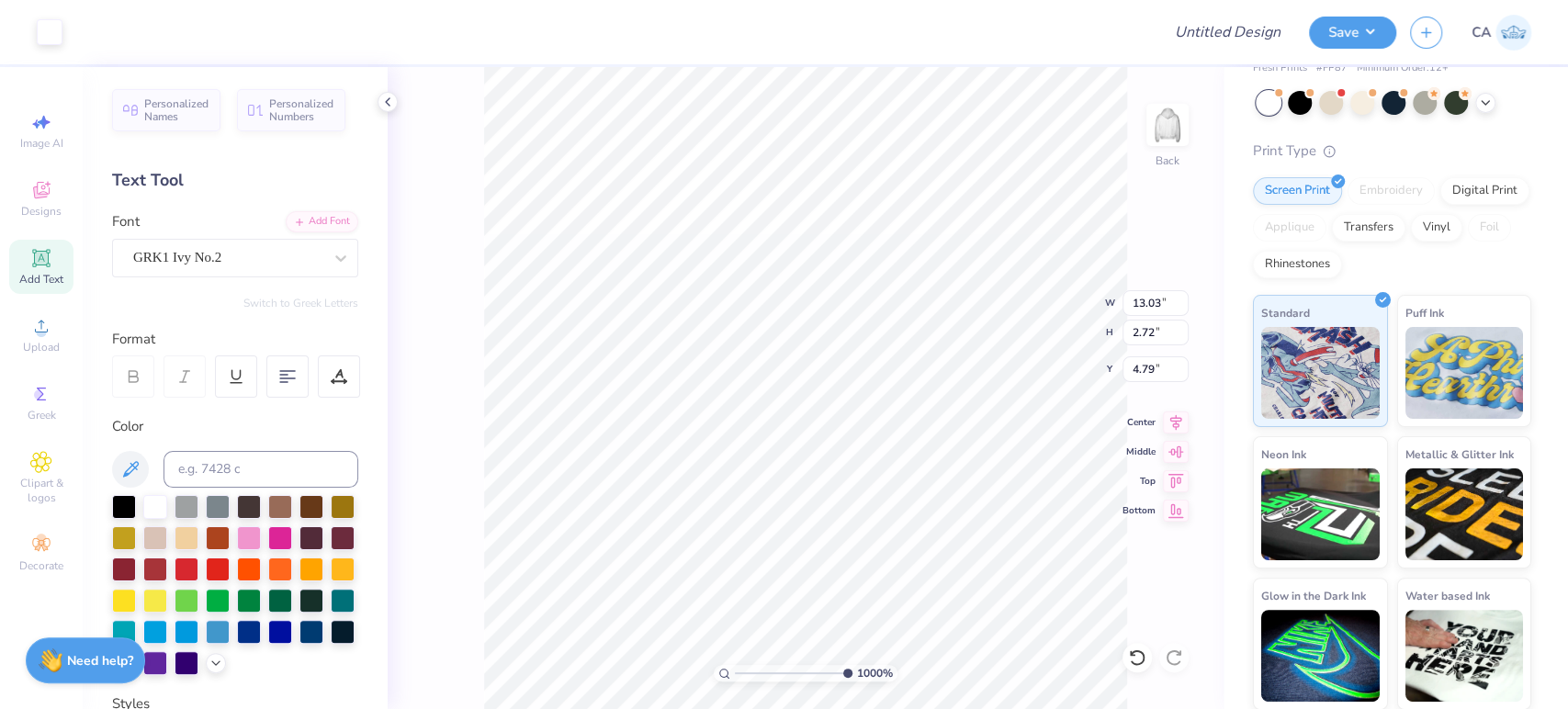
type input "10"
click at [853, 670] on input "range" at bounding box center [793, 672] width 118 height 17
type input "4.82"
drag, startPoint x: 819, startPoint y: 668, endPoint x: 774, endPoint y: 665, distance: 45.1
click at [768, 665] on input "range" at bounding box center [796, 672] width 124 height 17
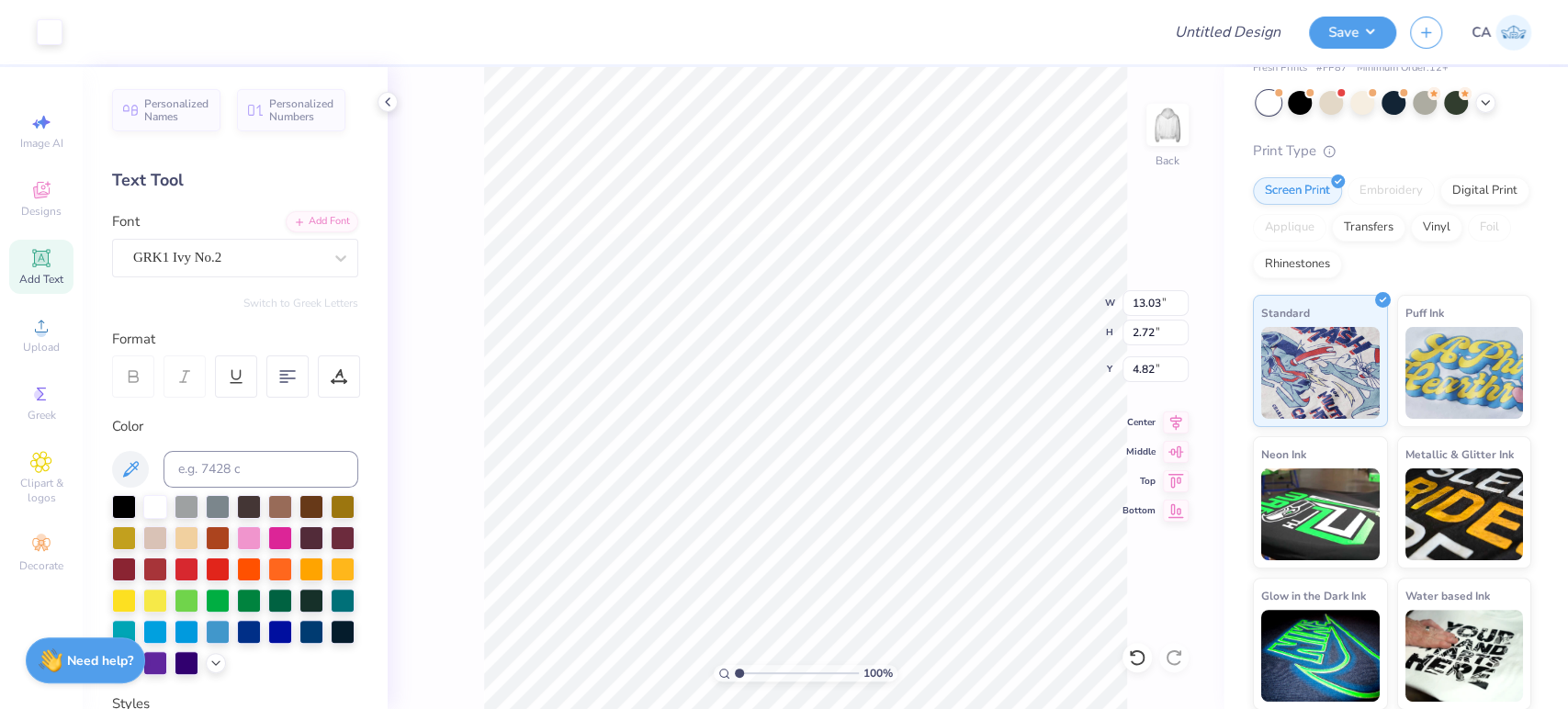
drag, startPoint x: 767, startPoint y: 671, endPoint x: 692, endPoint y: 655, distance: 76.7
type input "1"
click at [735, 665] on input "range" at bounding box center [796, 672] width 124 height 17
type input "9.62"
type input "3.95"
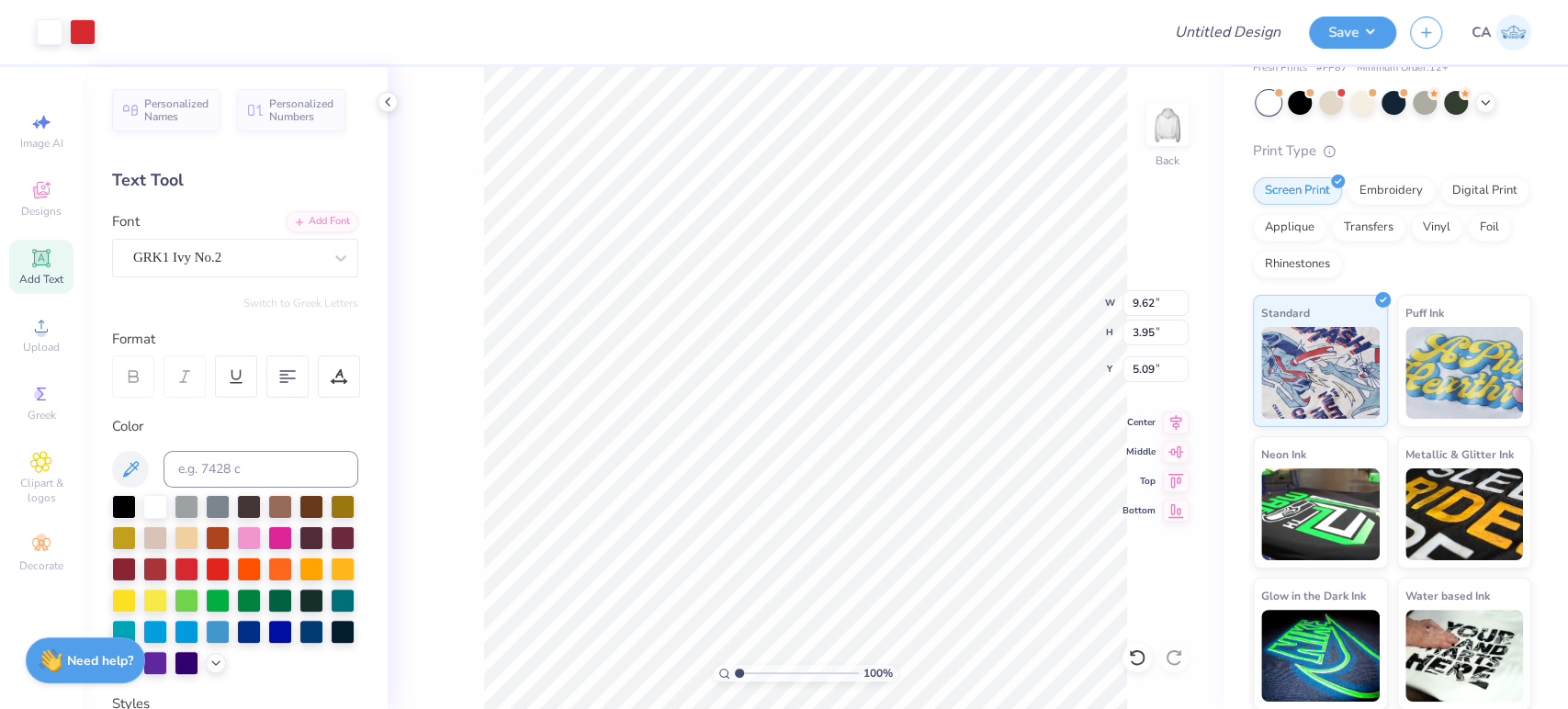
type input "5.09"
drag, startPoint x: 808, startPoint y: 677, endPoint x: 884, endPoint y: 660, distance: 77.9
type input "10"
click at [853, 665] on input "range" at bounding box center [793, 672] width 118 height 17
type input "1.13"
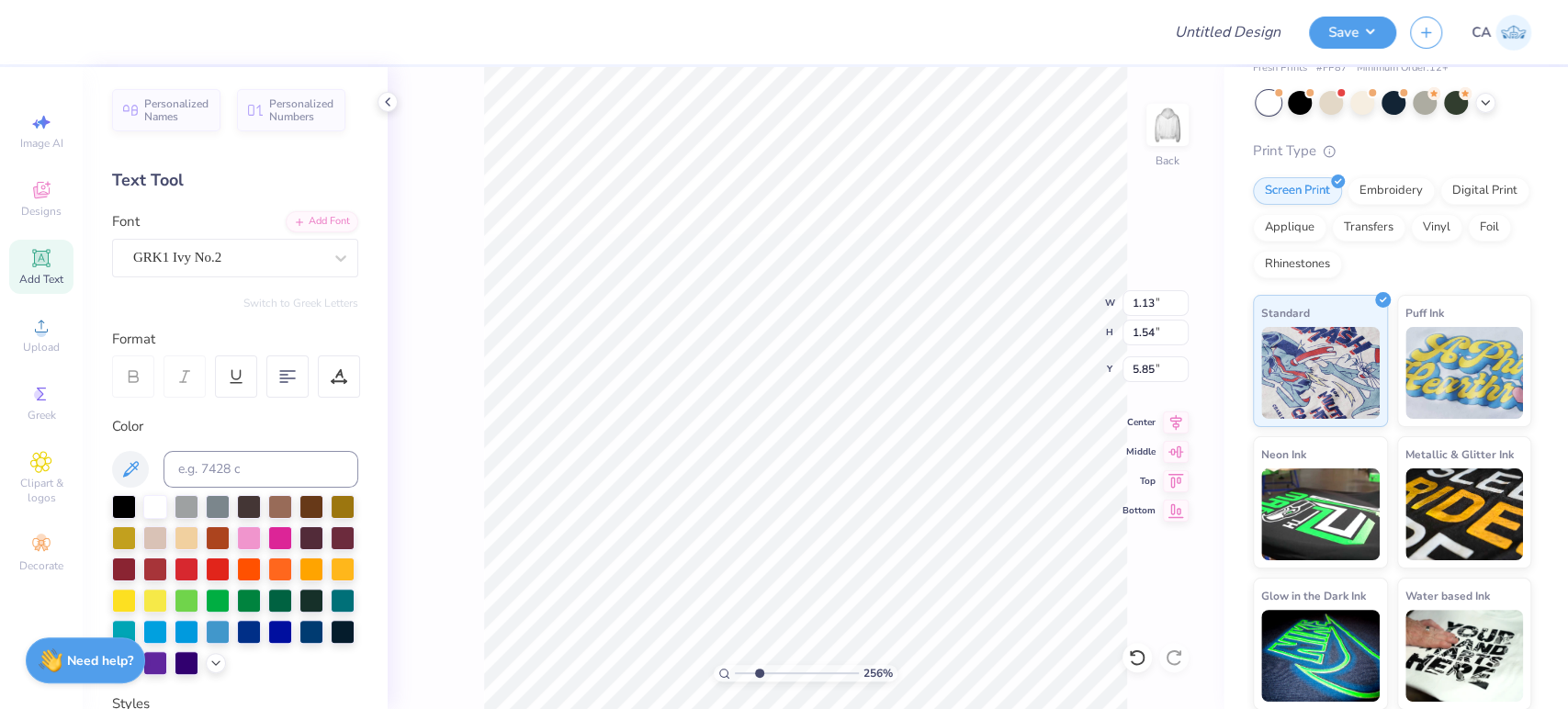
drag, startPoint x: 823, startPoint y: 671, endPoint x: 757, endPoint y: 666, distance: 66.2
type input "2.49"
click at [757, 666] on input "range" at bounding box center [796, 672] width 124 height 17
type input "13.64"
type input "5.60"
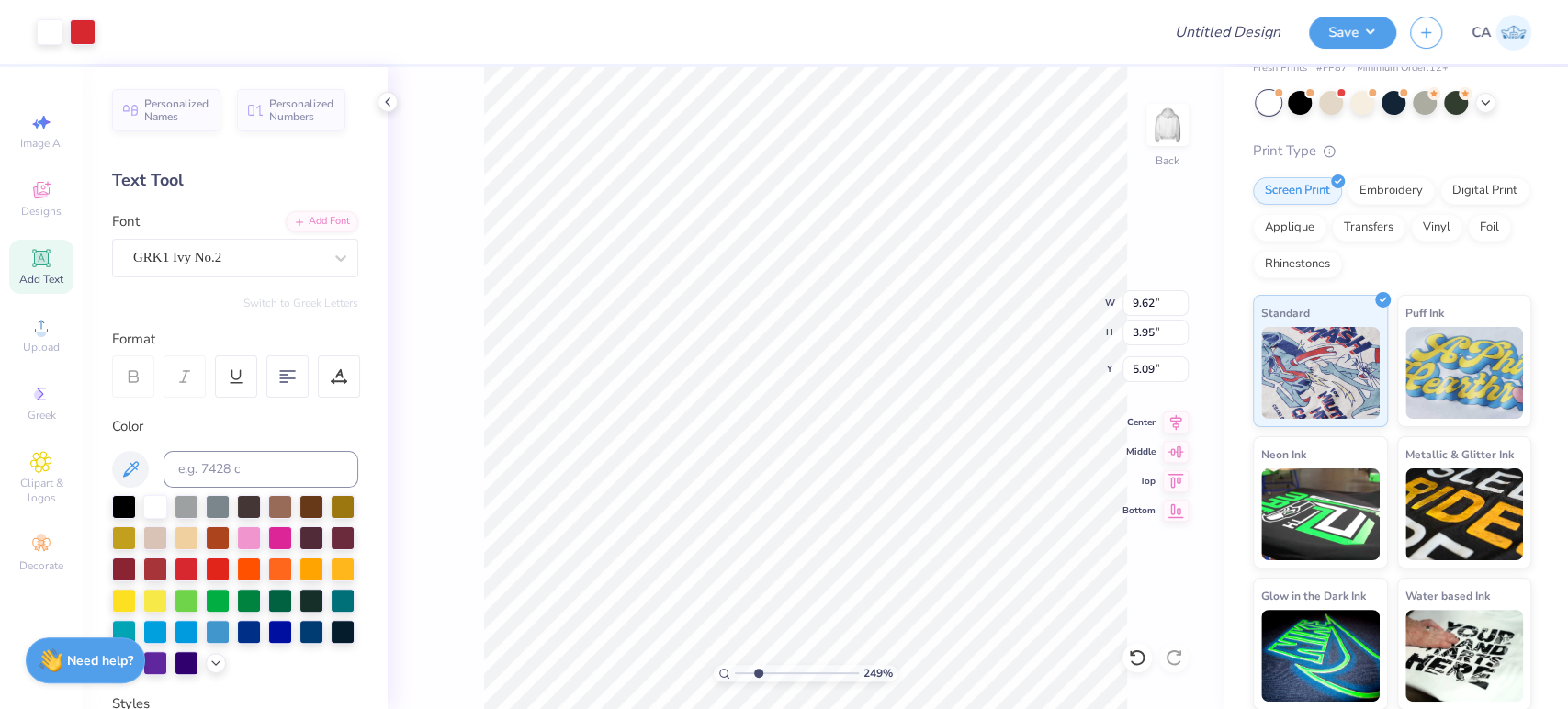
type input "3.44"
drag, startPoint x: 800, startPoint y: 670, endPoint x: 875, endPoint y: 667, distance: 75.1
click at [853, 670] on input "range" at bounding box center [793, 672] width 118 height 17
type input "5.41"
click at [790, 669] on input "range" at bounding box center [796, 672] width 124 height 17
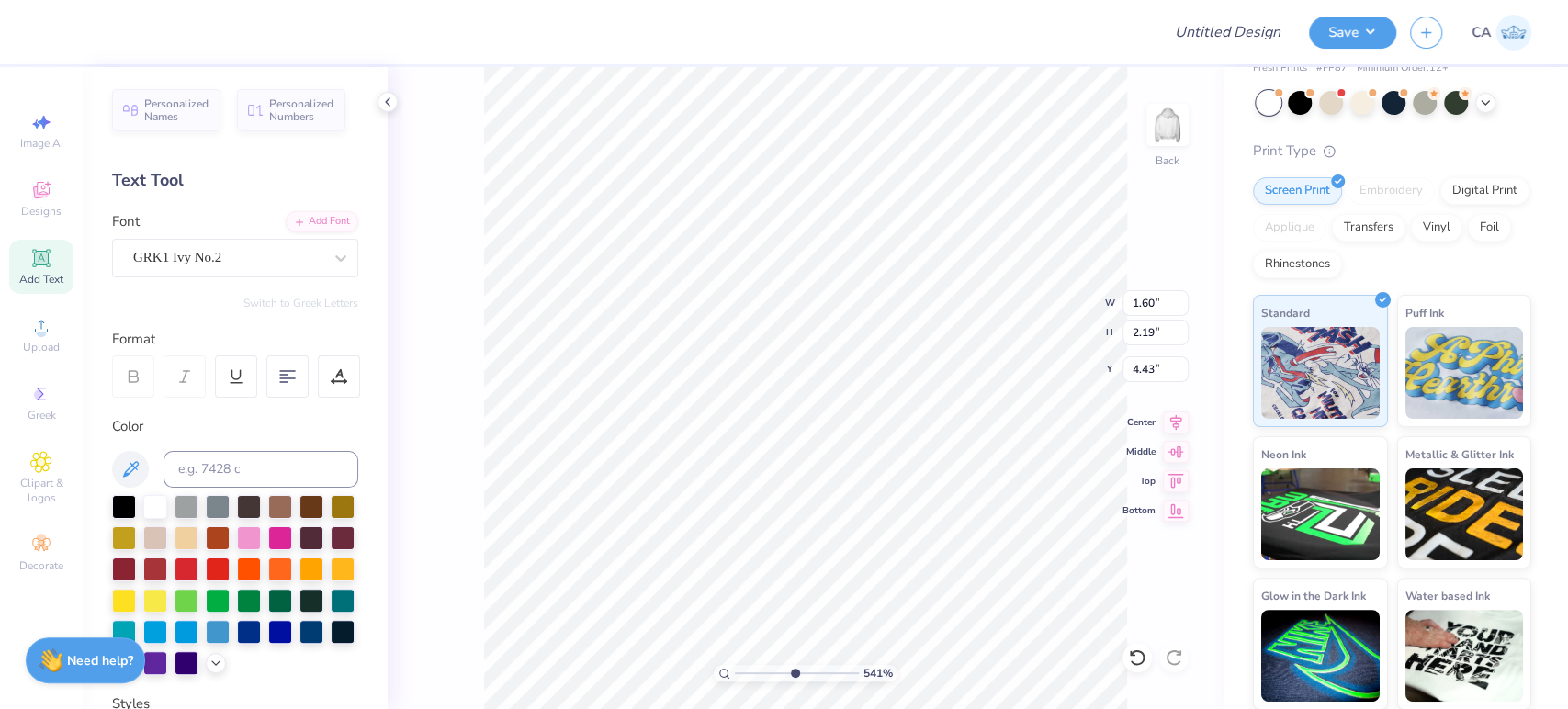
type input "4.52"
drag, startPoint x: 815, startPoint y: 672, endPoint x: 915, endPoint y: 667, distance: 100.1
click at [853, 667] on input "range" at bounding box center [793, 672] width 118 height 17
drag, startPoint x: 742, startPoint y: 672, endPoint x: 713, endPoint y: 664, distance: 30.1
type input "1"
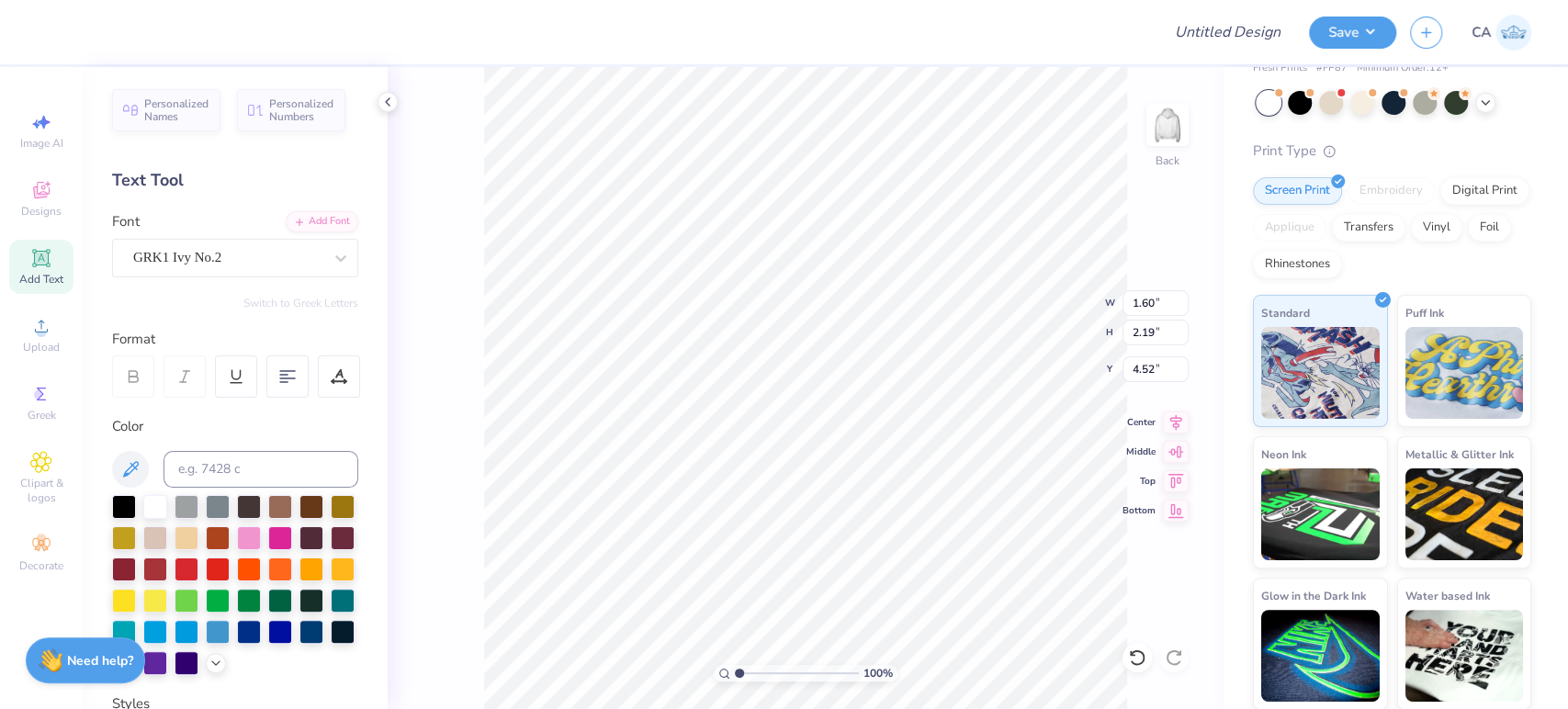
click at [735, 665] on input "range" at bounding box center [796, 672] width 124 height 17
click at [1169, 423] on icon at bounding box center [1176, 419] width 26 height 22
click at [1168, 425] on icon at bounding box center [1176, 419] width 26 height 22
click at [1131, 304] on input "13.64" at bounding box center [1155, 303] width 66 height 26
type input "10.00"
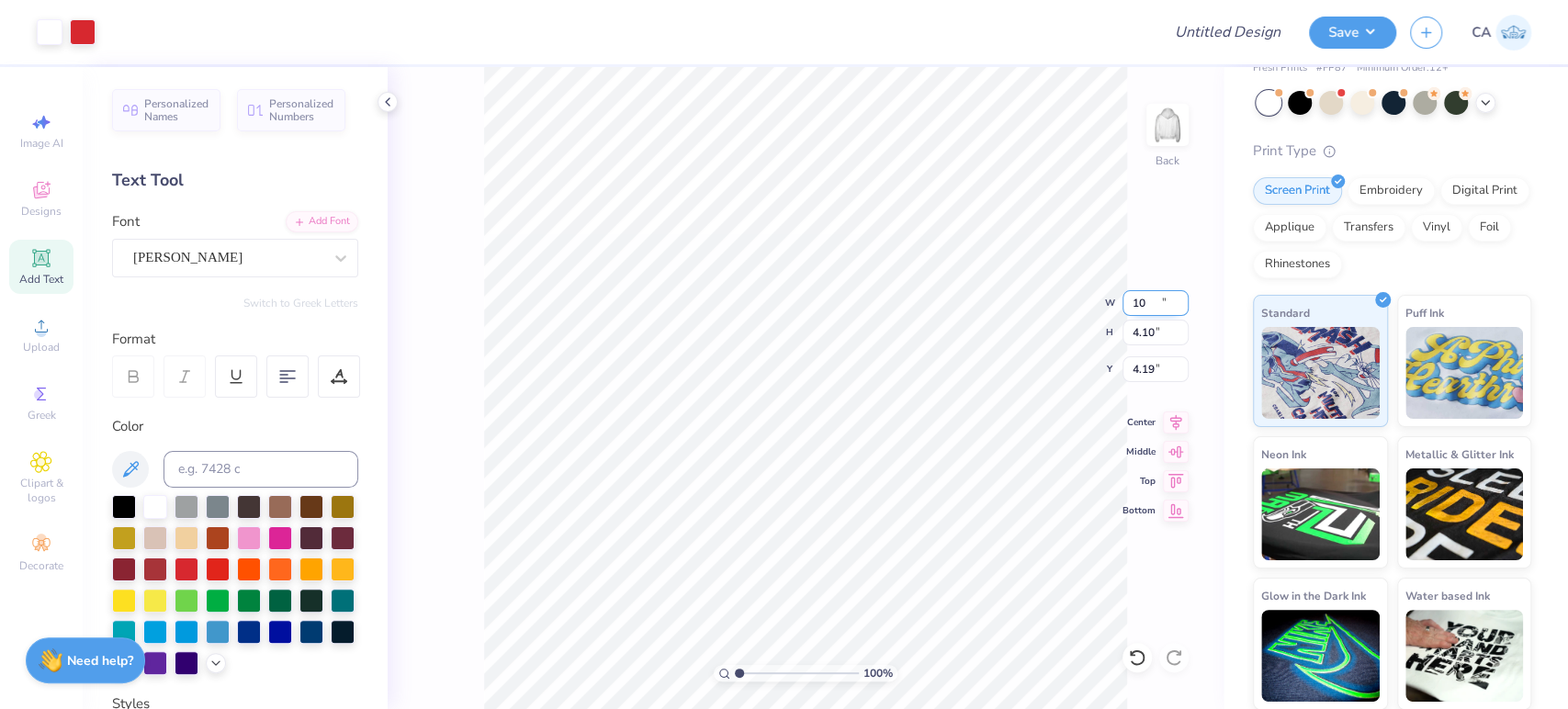
type input "4.10"
click at [1134, 370] on input "4.19" at bounding box center [1155, 369] width 66 height 26
type input "3.00"
click at [1278, 38] on input "Design Title" at bounding box center [1206, 32] width 180 height 37
paste input "FPS239781"
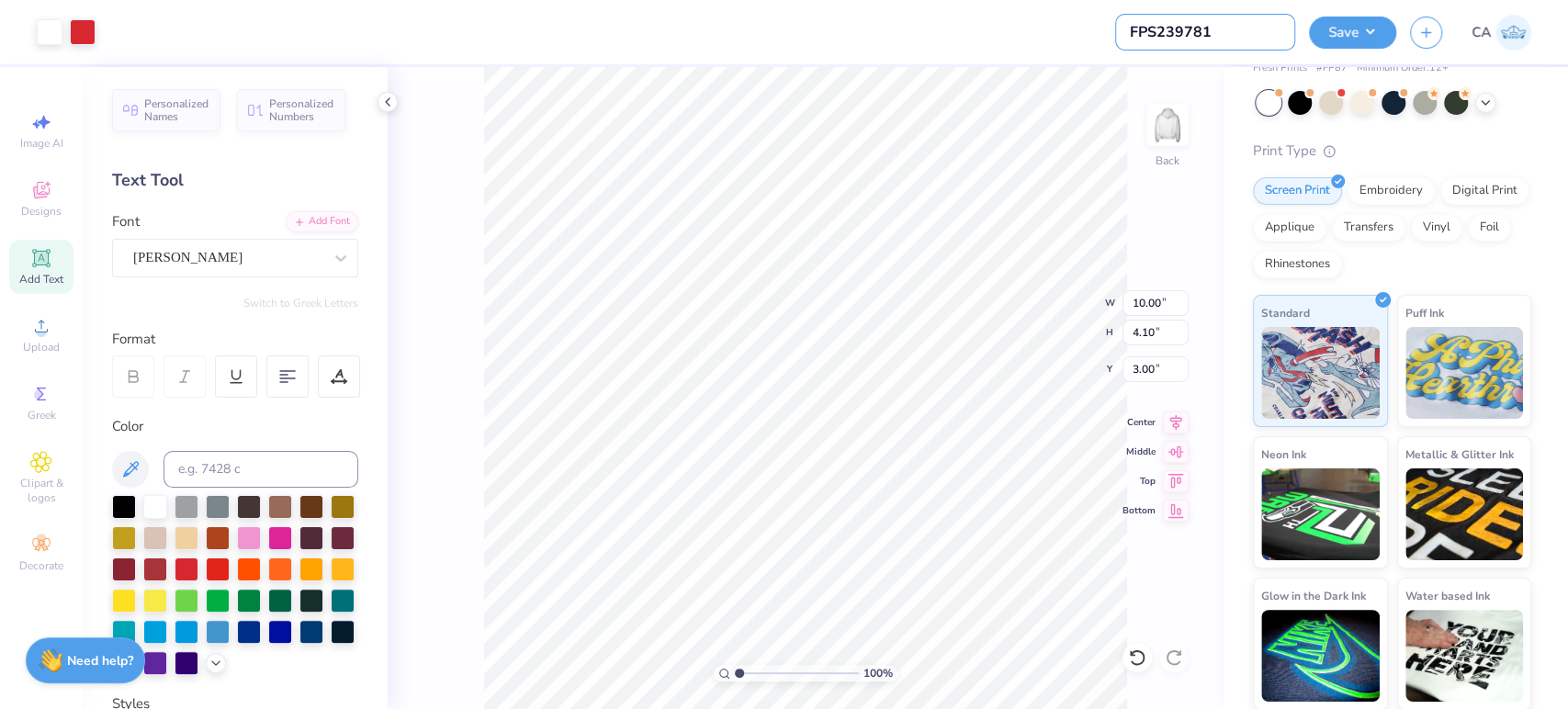
type input "FPS239781"
click at [1308, 36] on div "Art colors Design Title FPS239781 Save CA" at bounding box center [784, 32] width 1568 height 64
click at [1330, 36] on button "Save" at bounding box center [1353, 30] width 87 height 33
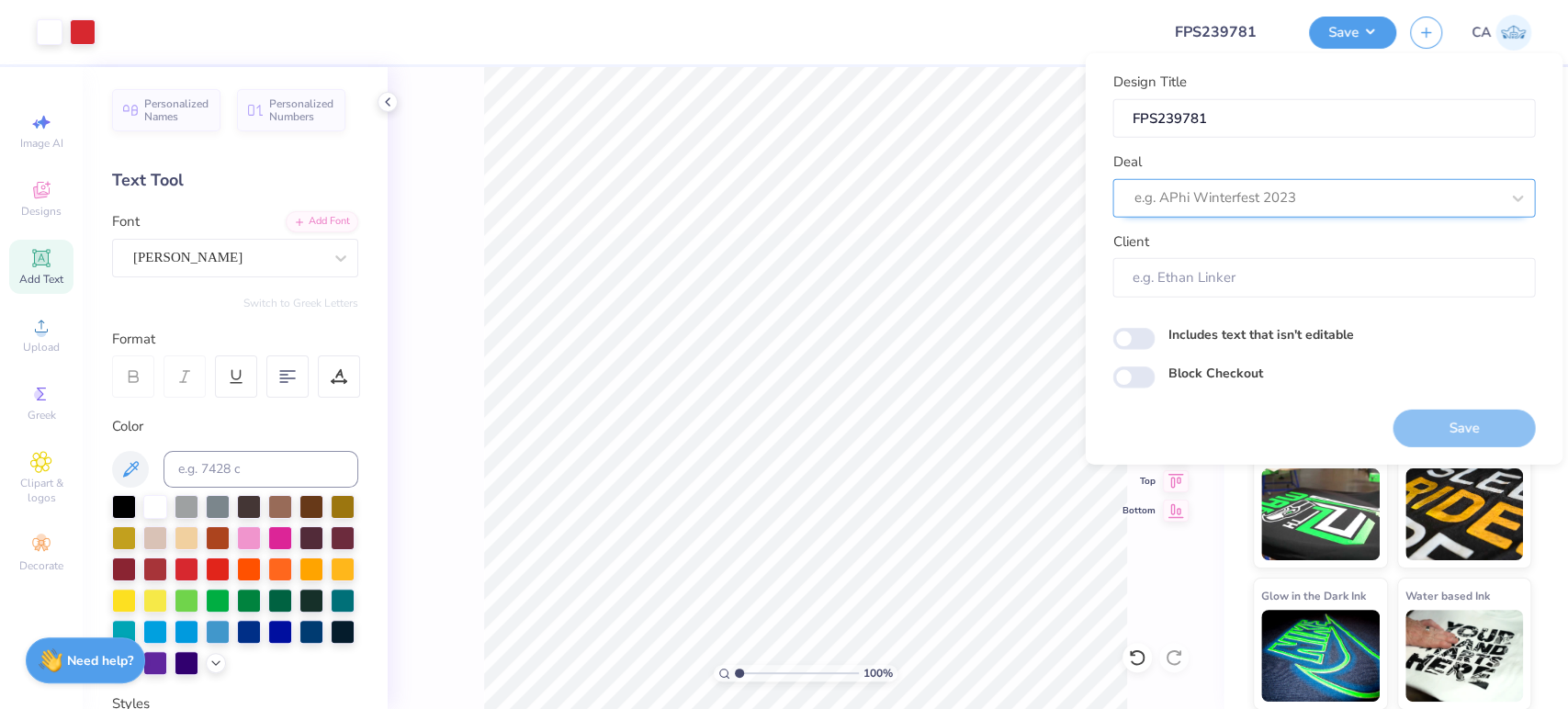
click at [1312, 194] on div at bounding box center [1317, 198] width 366 height 25
click at [1291, 250] on div "Design Tool Gallery" at bounding box center [1324, 246] width 408 height 31
type input "design tool gall"
type input "Design Tool Gallery User"
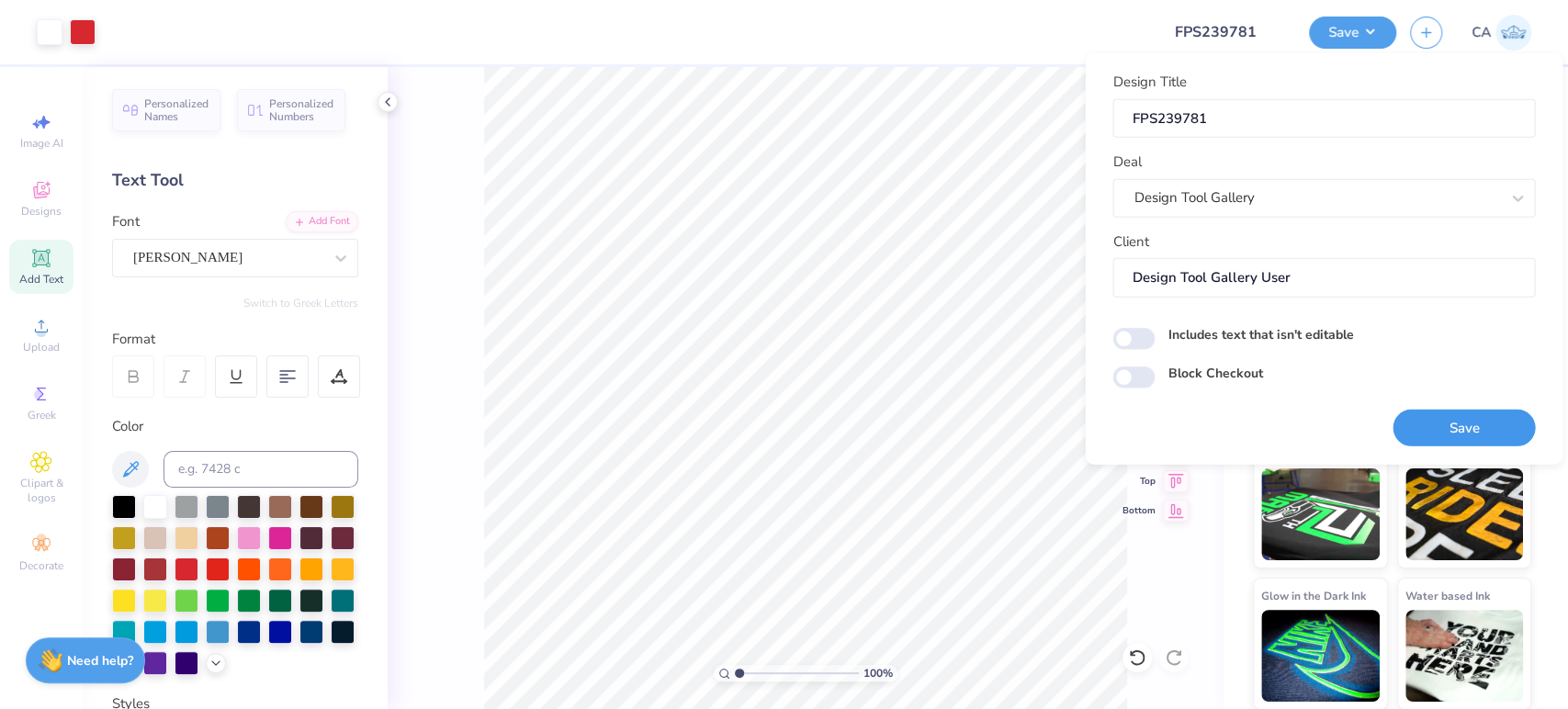
click at [1425, 424] on button "Save" at bounding box center [1464, 427] width 142 height 38
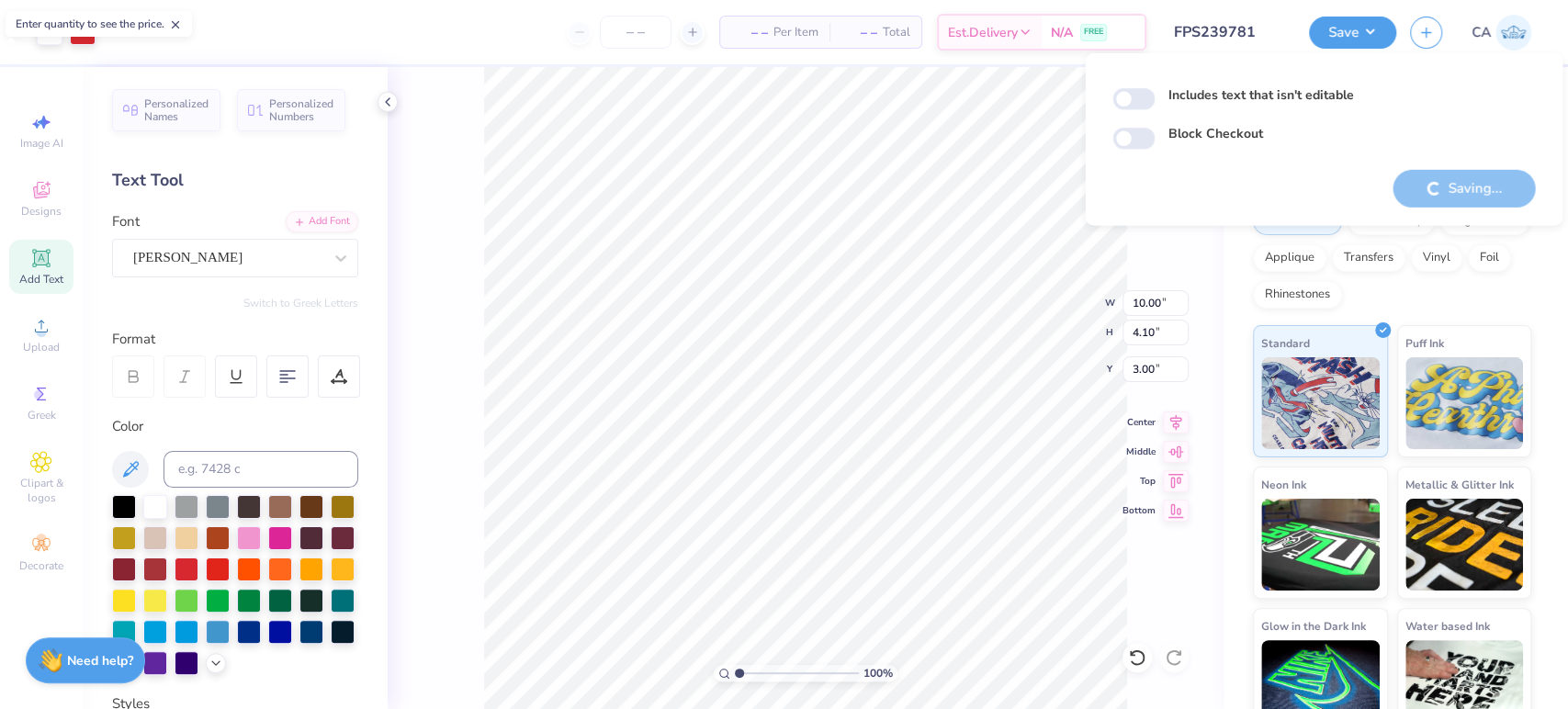
scroll to position [113, 0]
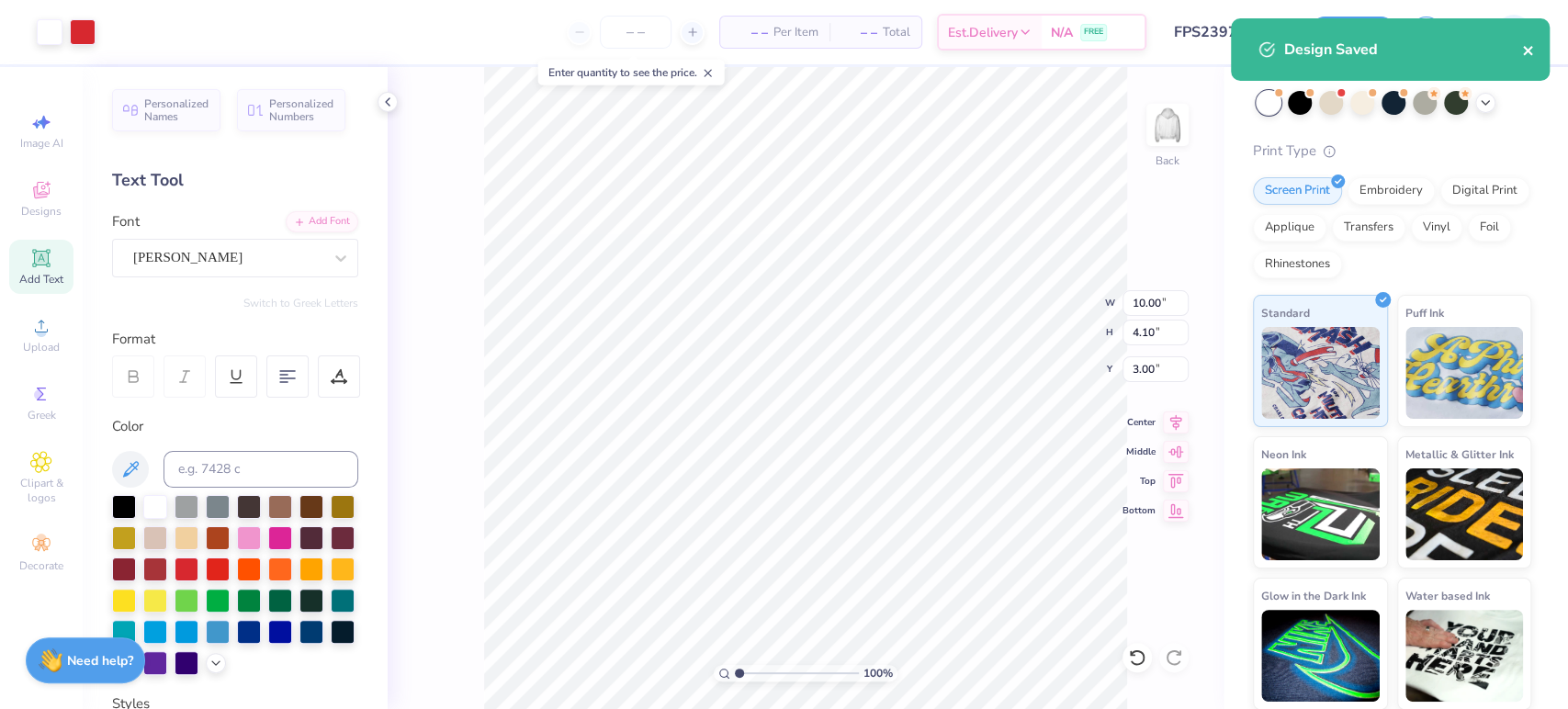
click at [1529, 48] on icon "close" at bounding box center [1527, 49] width 9 height 9
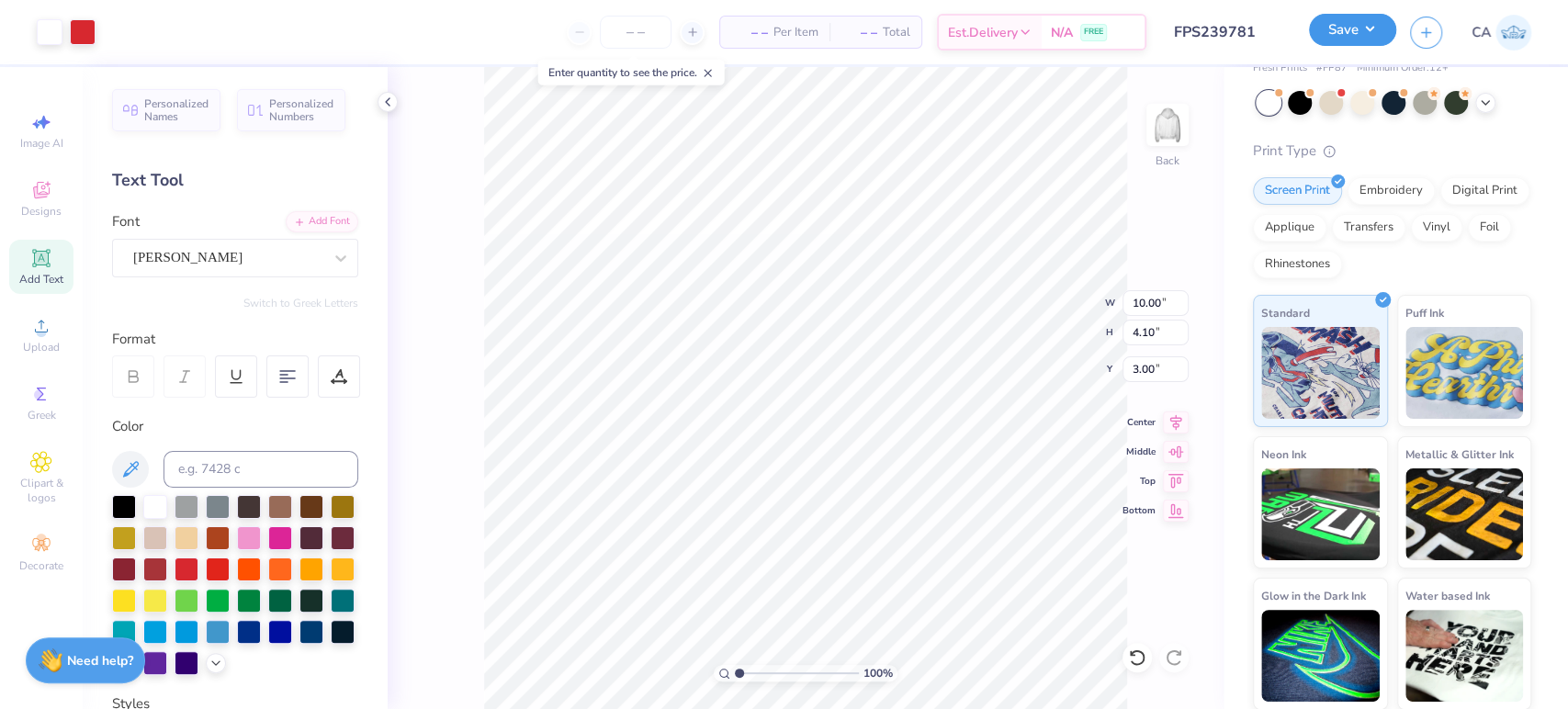
click at [1323, 35] on button "Save" at bounding box center [1353, 30] width 87 height 33
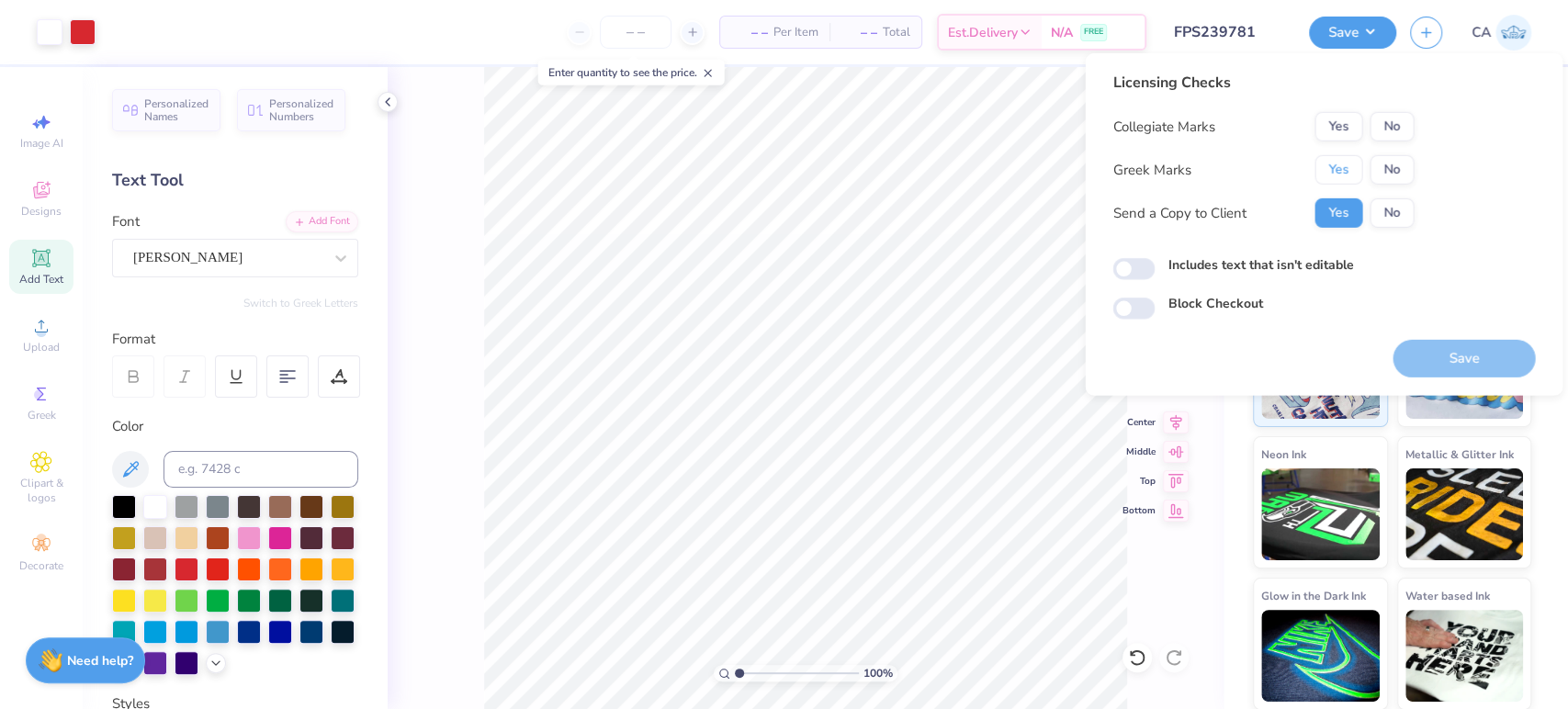
drag, startPoint x: 1337, startPoint y: 169, endPoint x: 1389, endPoint y: 152, distance: 54.7
click at [1345, 167] on button "Yes" at bounding box center [1338, 170] width 47 height 30
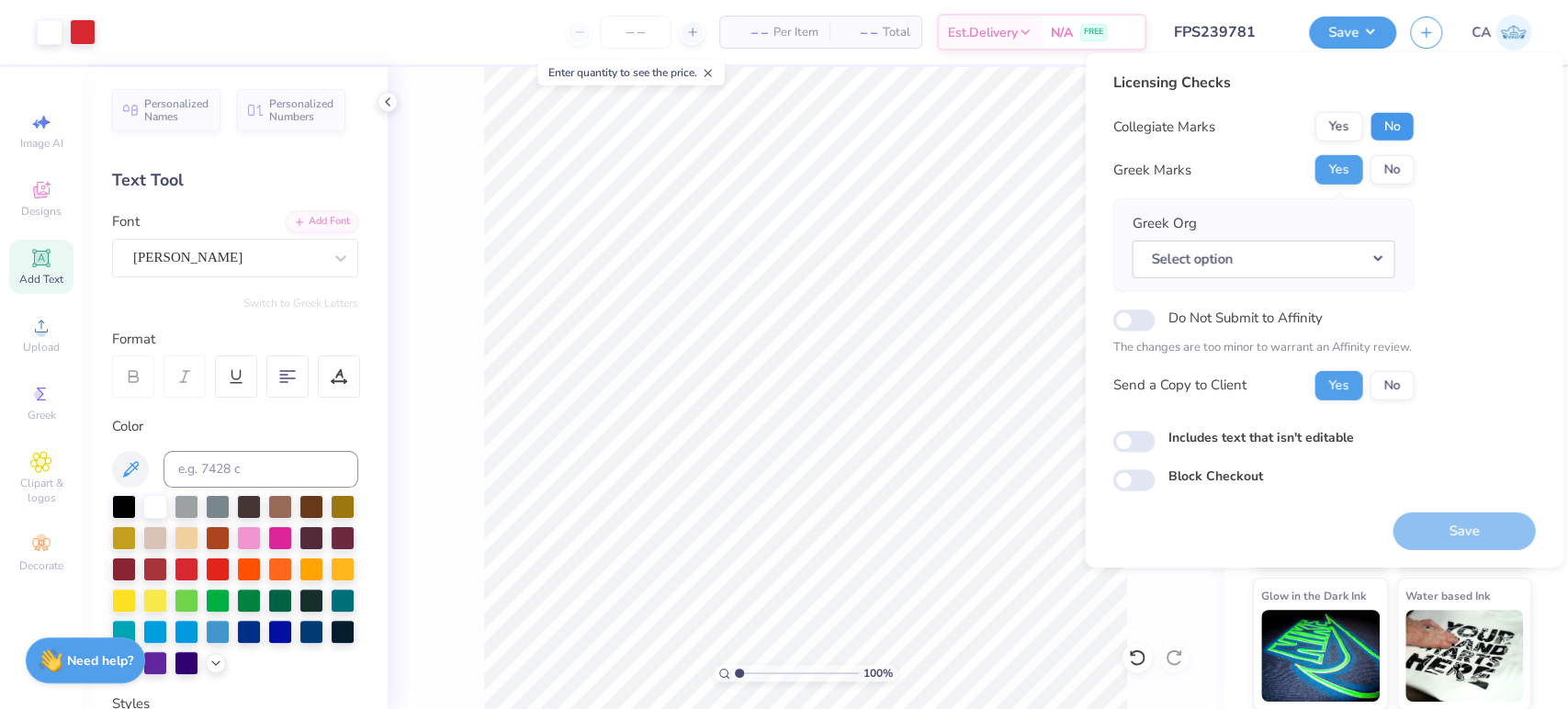
click at [1406, 130] on button "No" at bounding box center [1392, 127] width 45 height 30
click at [1386, 256] on button "Select option" at bounding box center [1263, 258] width 263 height 38
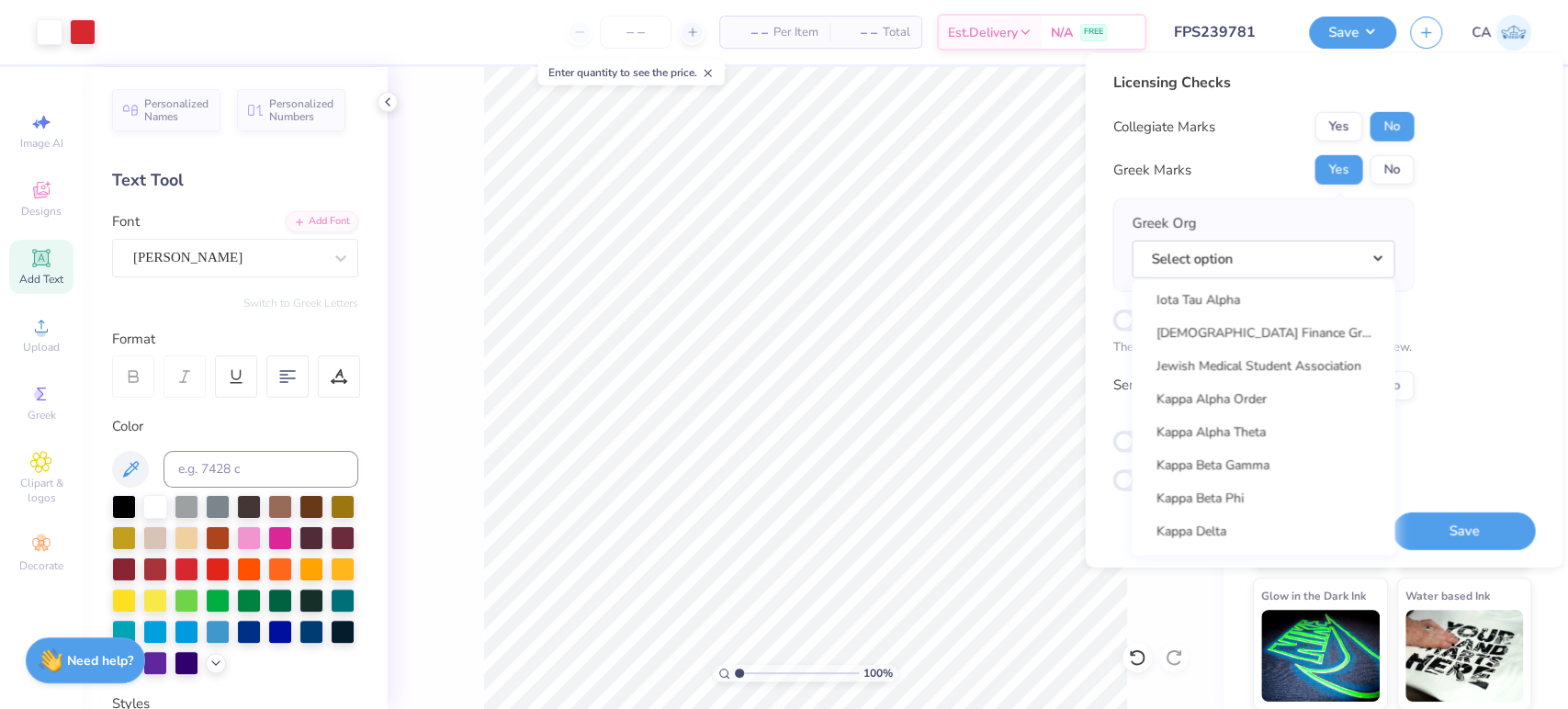
scroll to position [6434, 0]
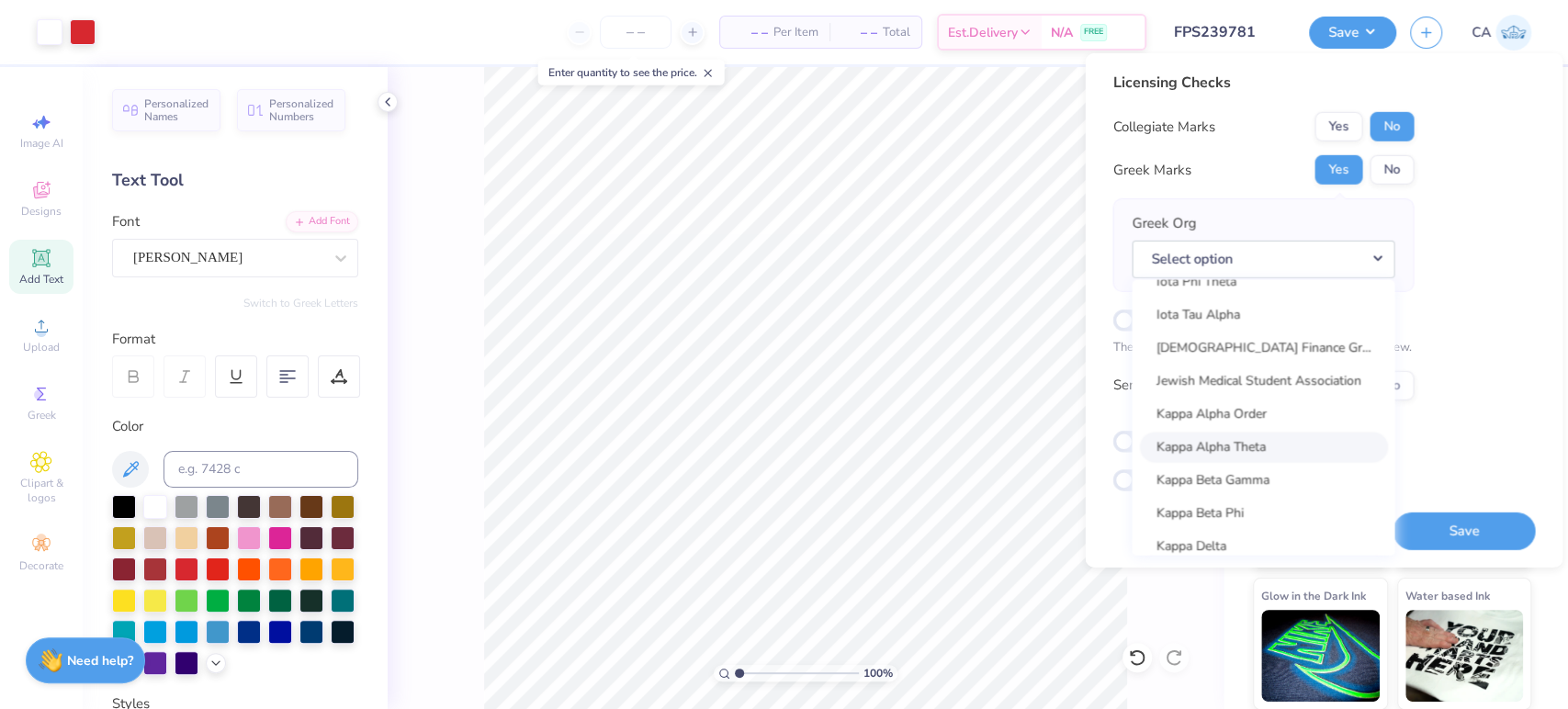
click at [1298, 442] on link "Kappa Alpha Theta" at bounding box center [1263, 447] width 248 height 31
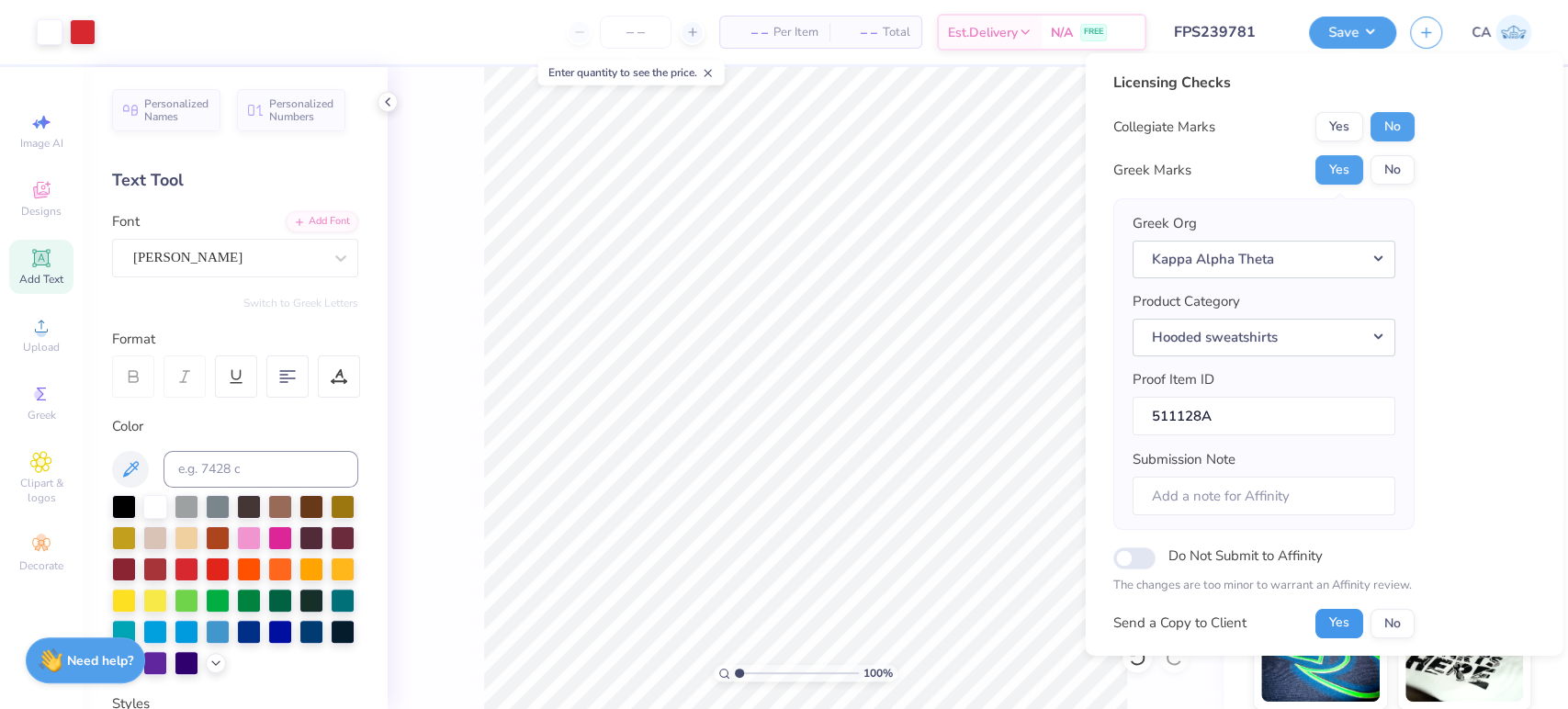
click at [1341, 615] on button "Yes" at bounding box center [1338, 623] width 47 height 30
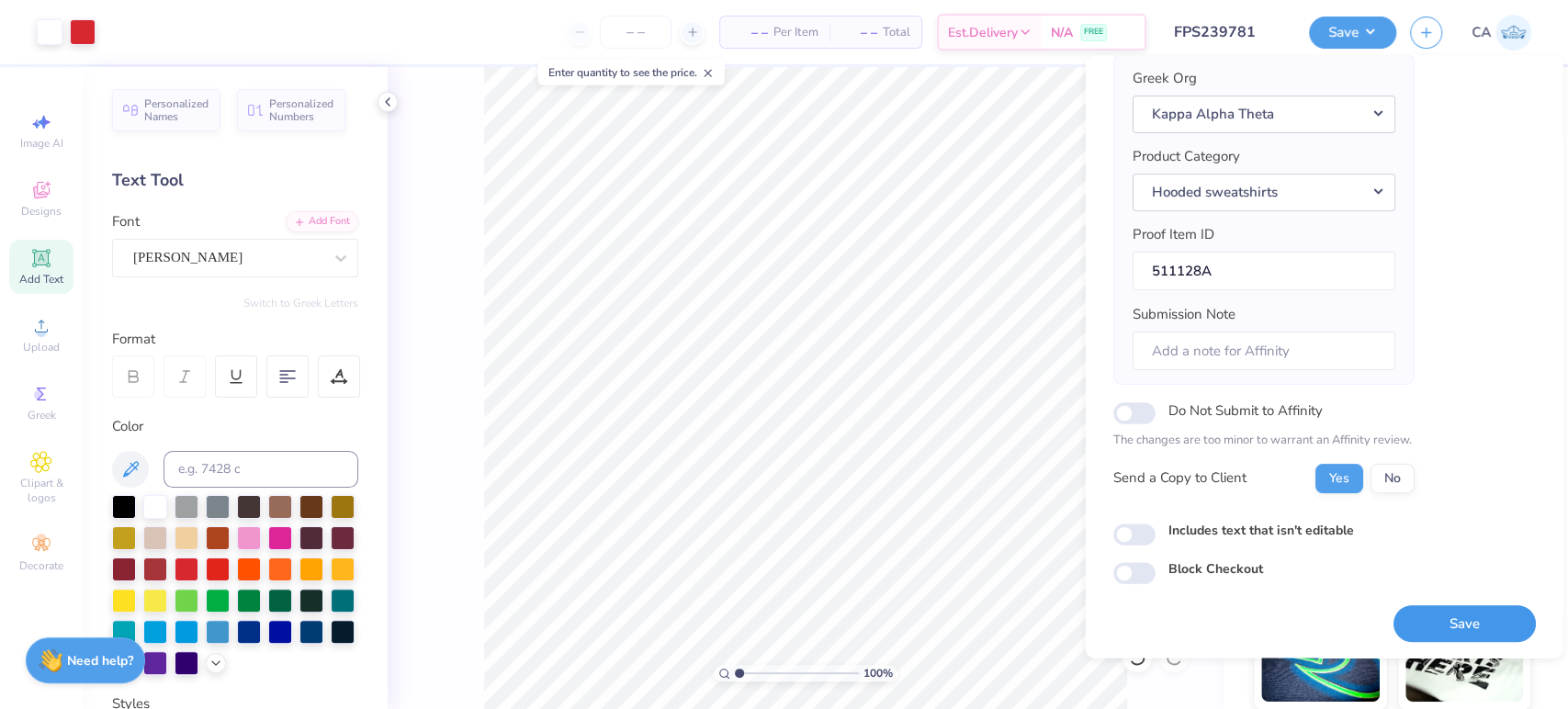
click at [1422, 606] on button "Save" at bounding box center [1464, 624] width 142 height 38
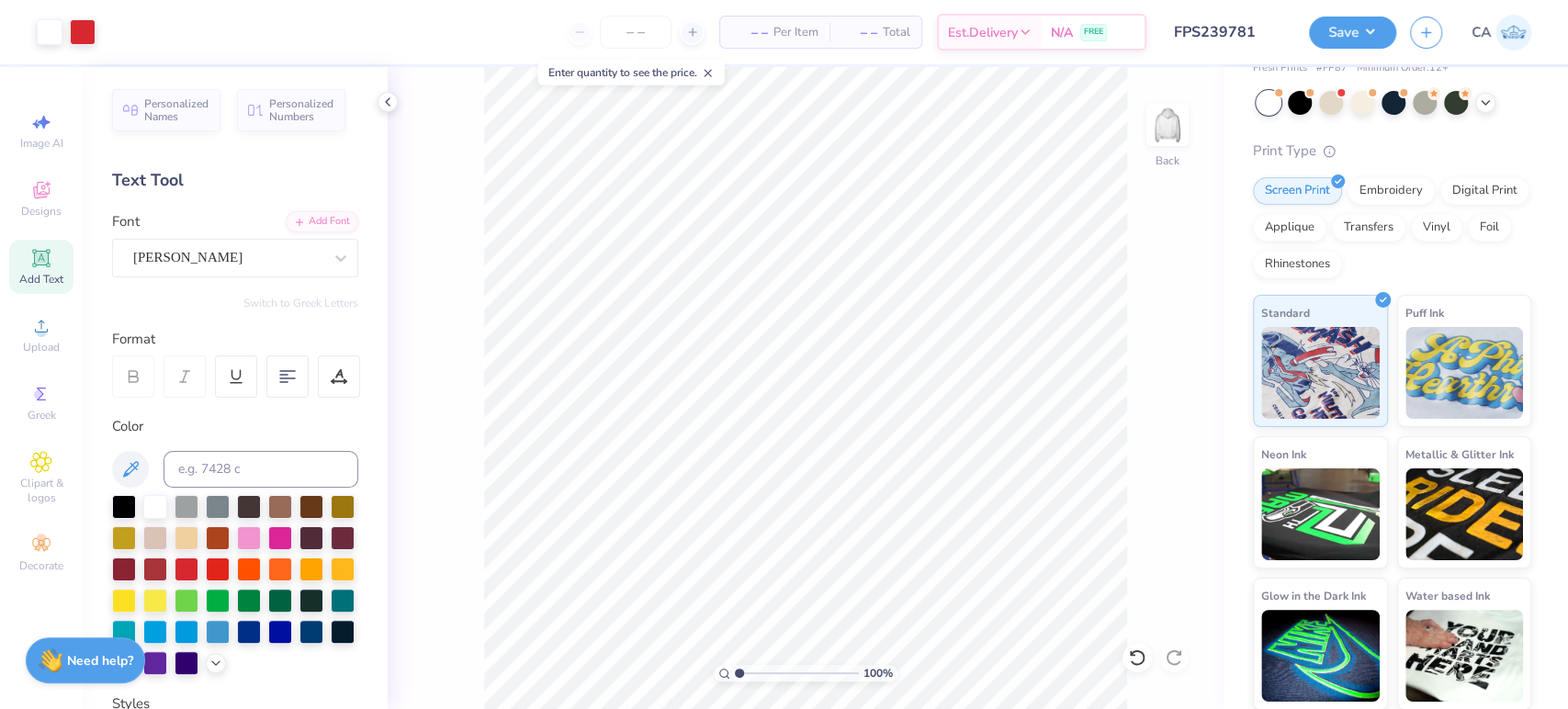
scroll to position [113, 0]
click at [1247, 33] on input "FPS239781" at bounding box center [1206, 32] width 180 height 37
click at [1195, 33] on input "FPS239781" at bounding box center [1206, 32] width 180 height 37
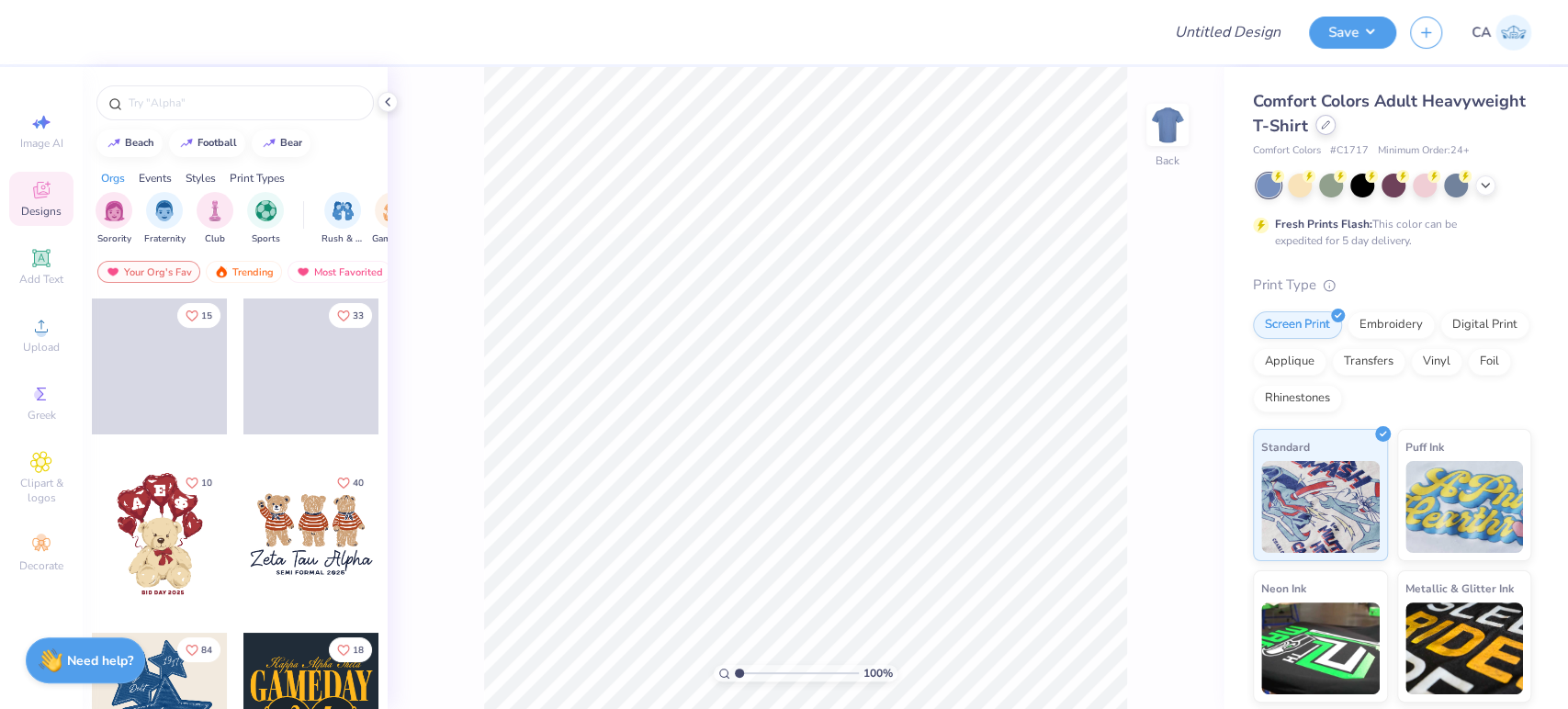
click at [1336, 134] on div at bounding box center [1326, 125] width 20 height 20
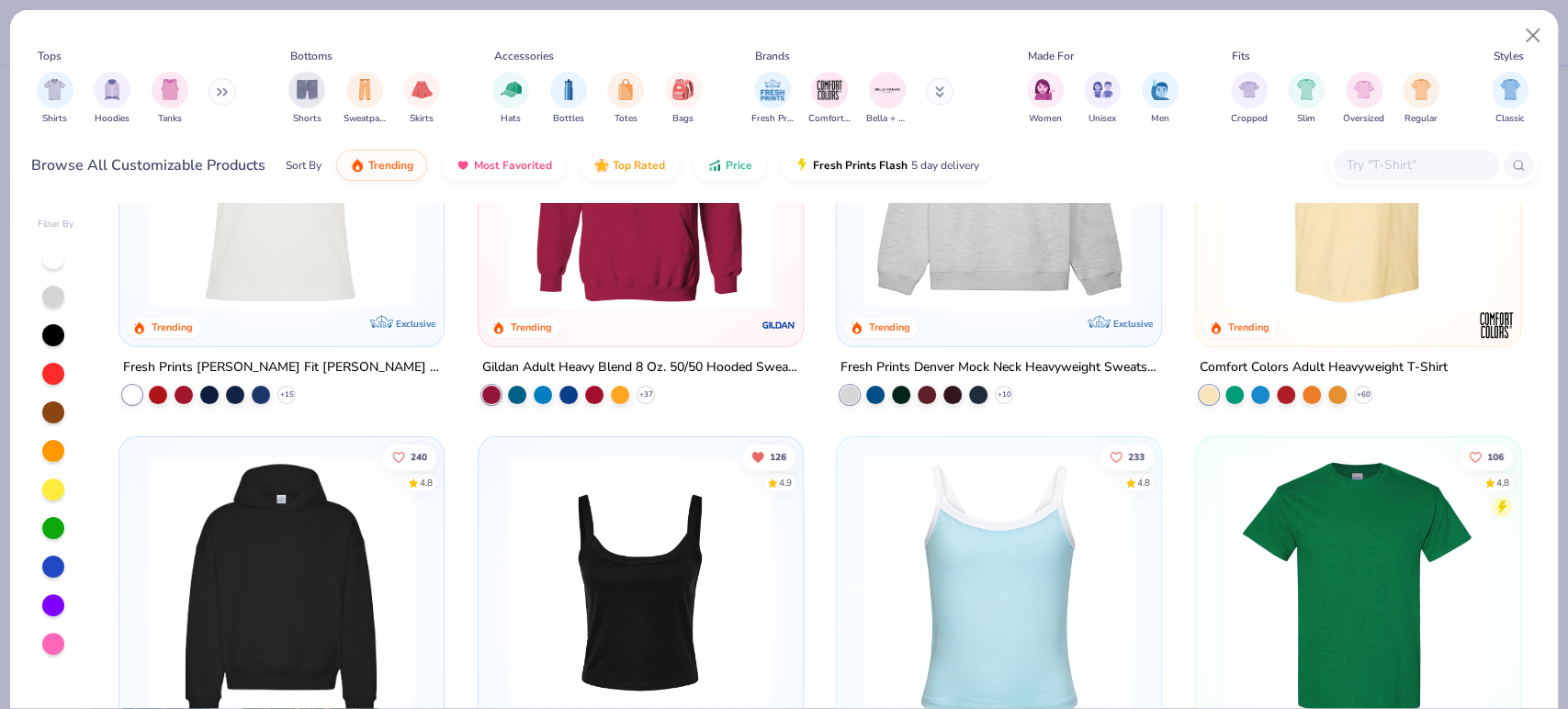
scroll to position [204, 0]
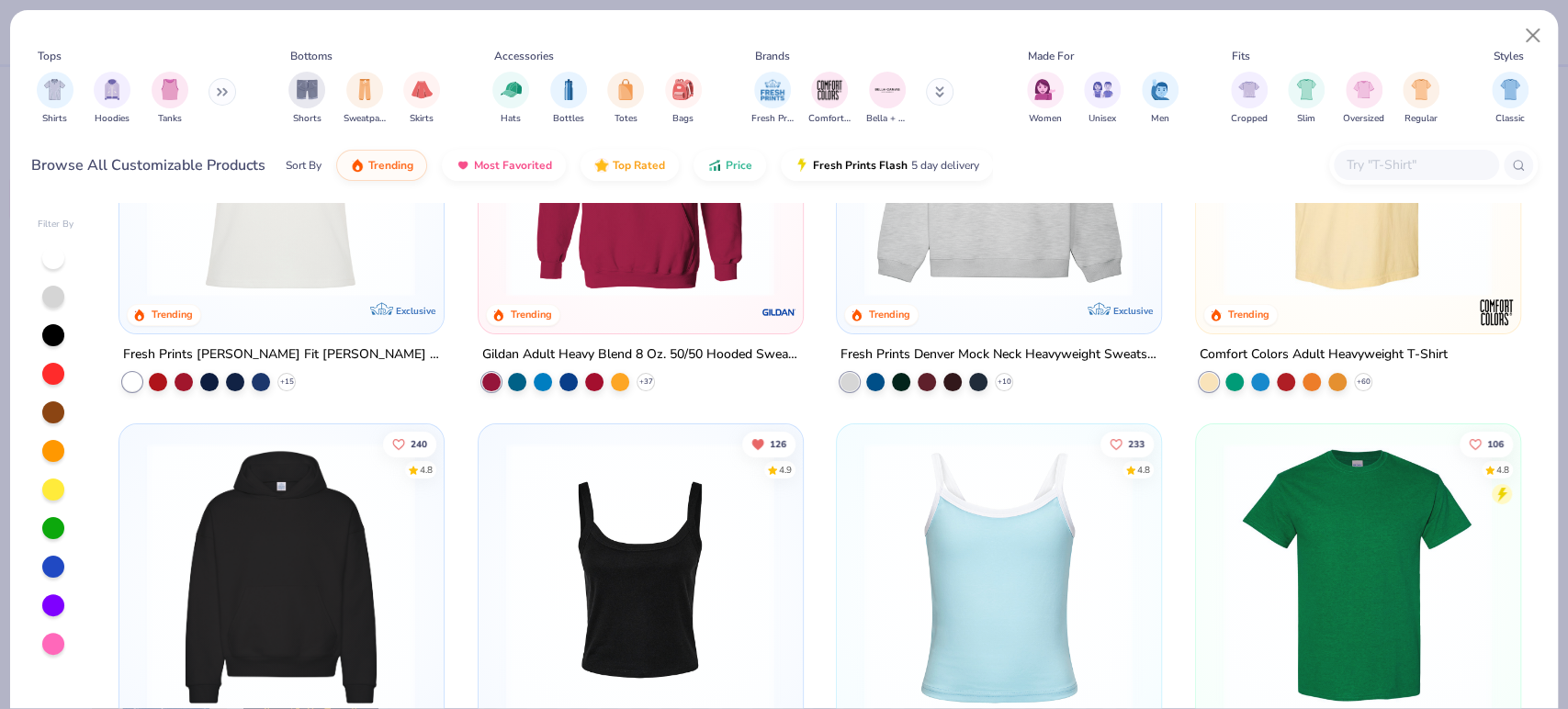
click at [242, 603] on img at bounding box center [281, 576] width 287 height 269
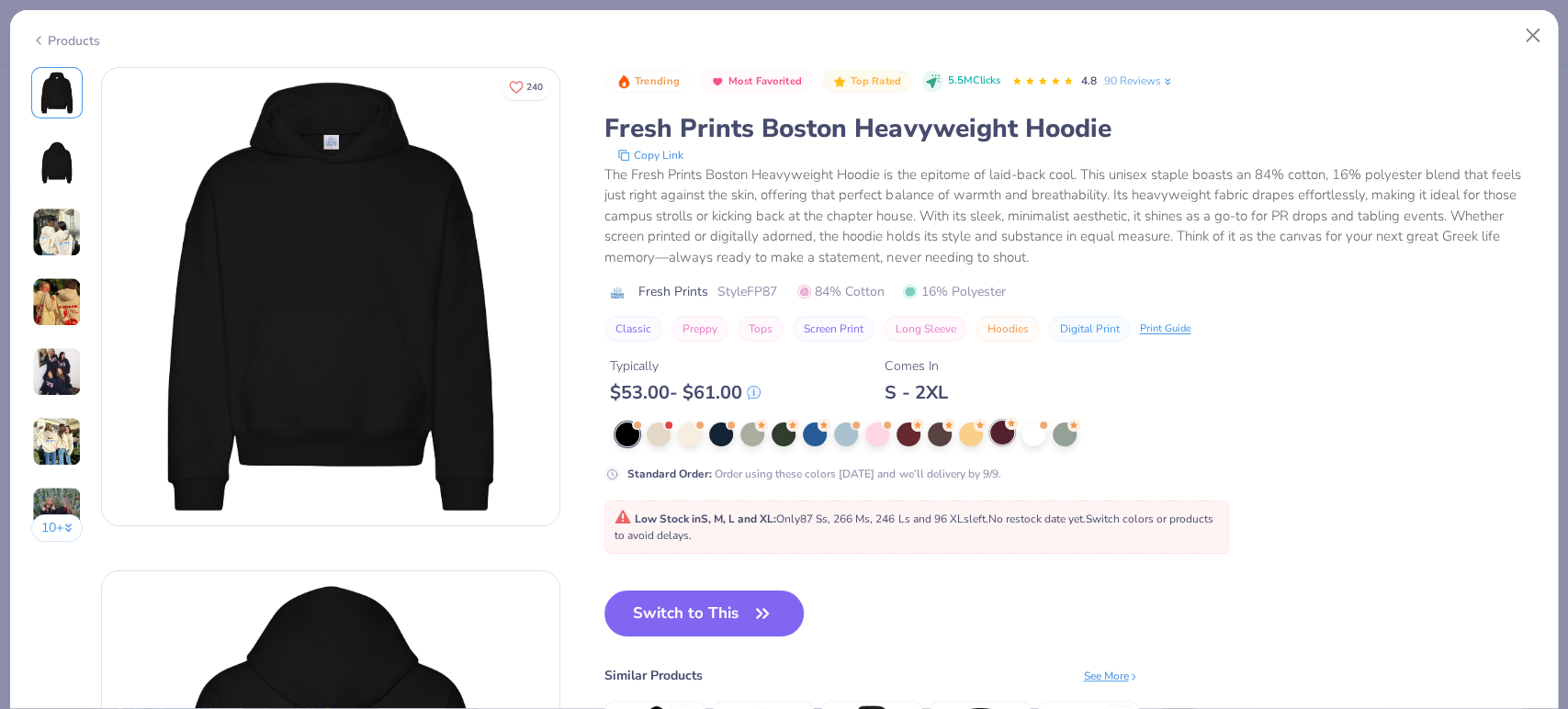
click at [994, 429] on div at bounding box center [1002, 432] width 24 height 24
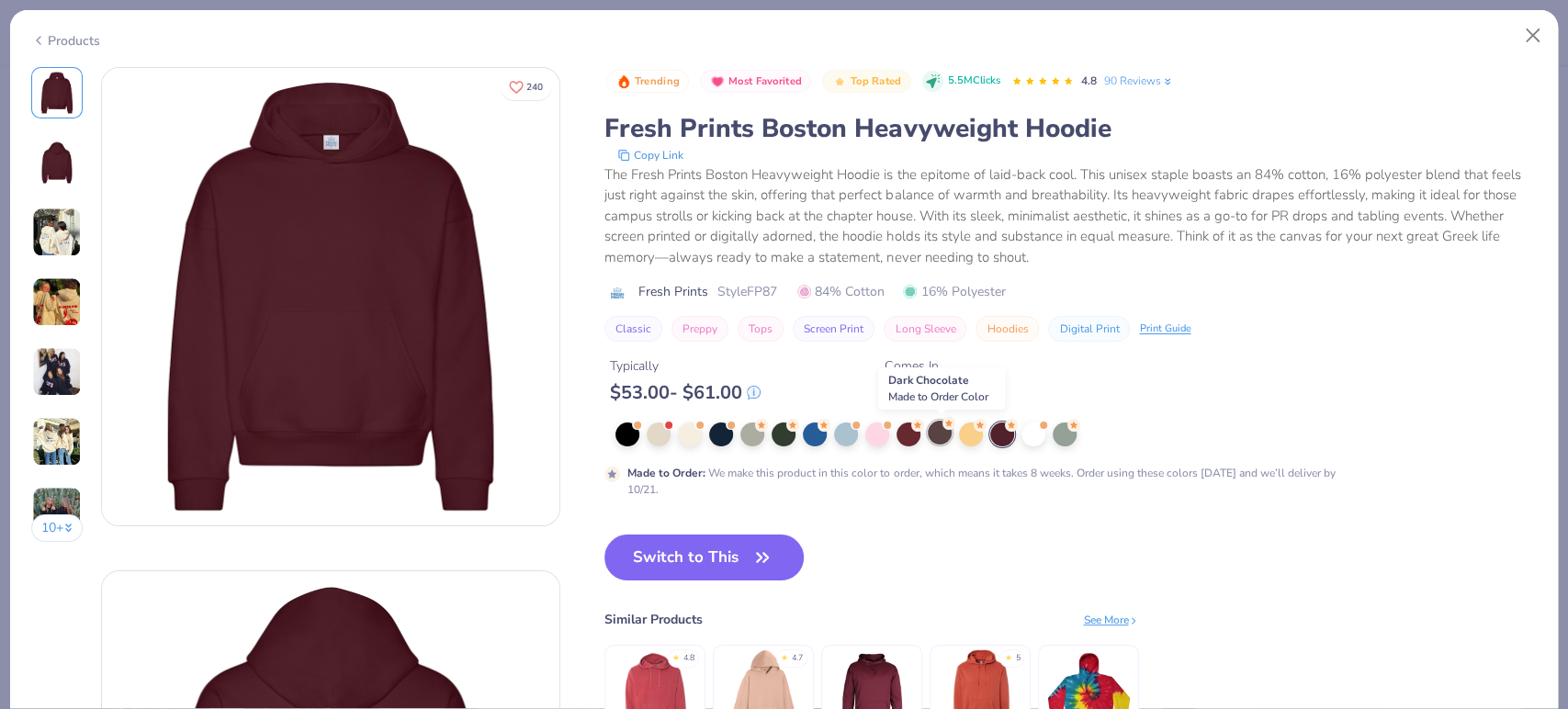
click at [933, 432] on div at bounding box center [940, 432] width 24 height 24
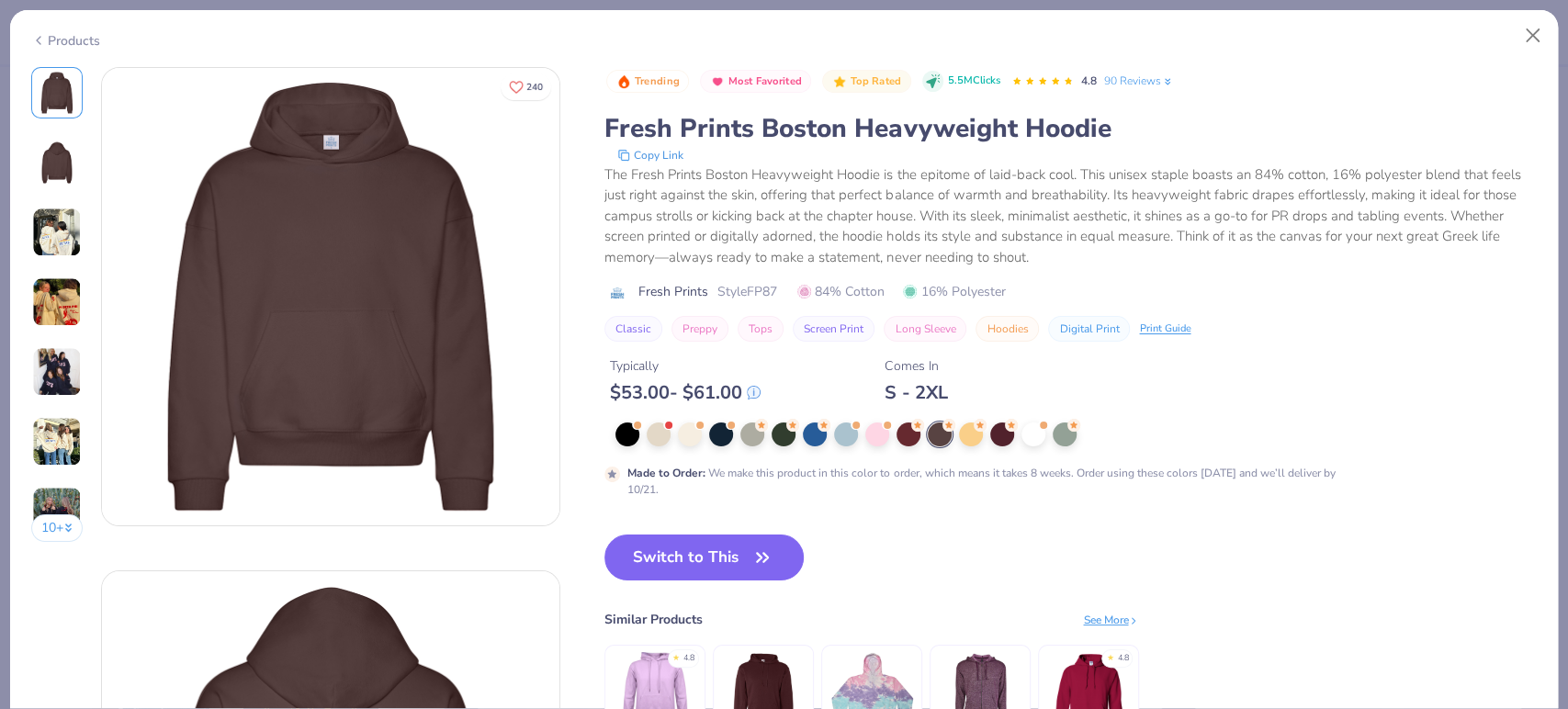
click at [778, 294] on span "Style FP87" at bounding box center [747, 292] width 59 height 20
click at [769, 294] on span "Style FP87" at bounding box center [747, 292] width 59 height 20
copy span "FP87"
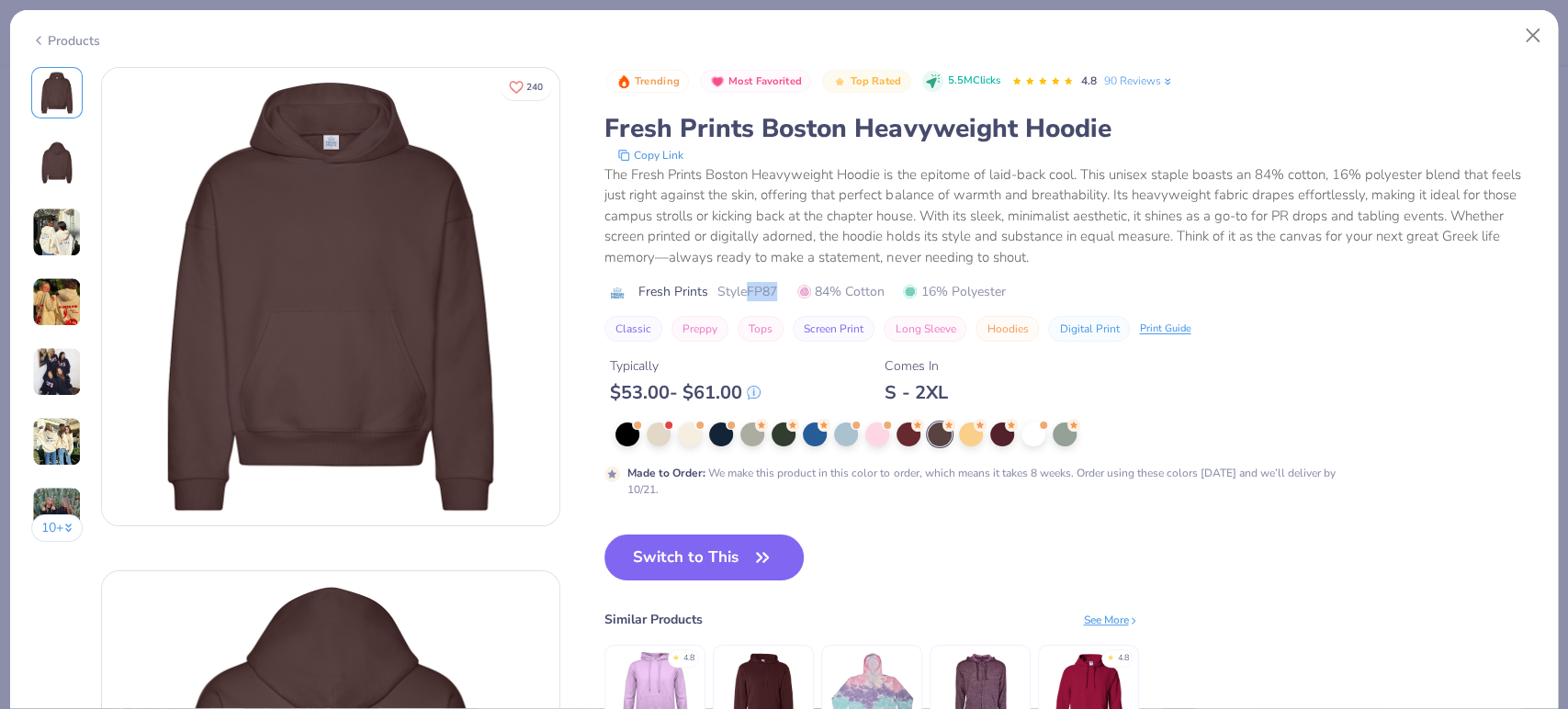
click at [713, 561] on button "Switch to This" at bounding box center [704, 558] width 200 height 45
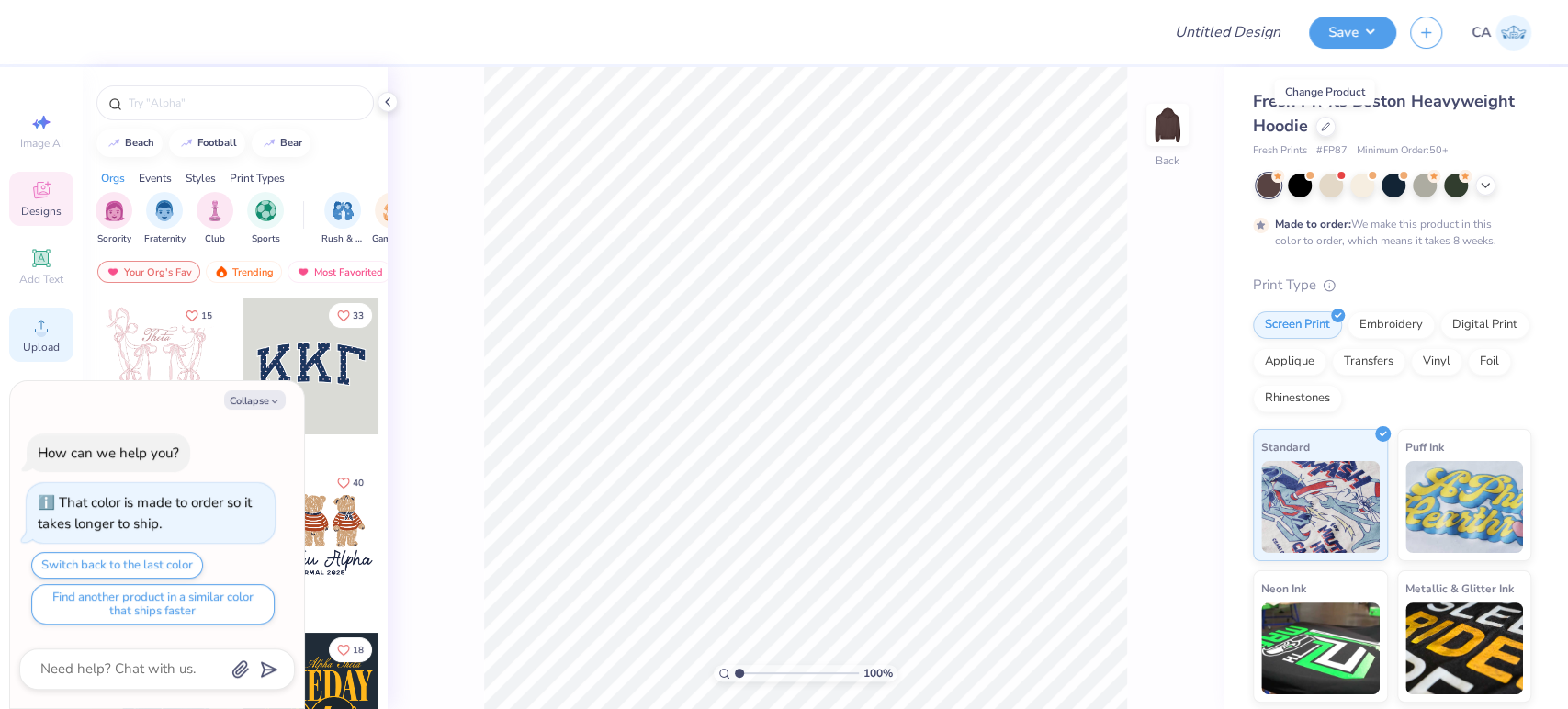
click at [54, 340] on div "Upload" at bounding box center [41, 334] width 64 height 54
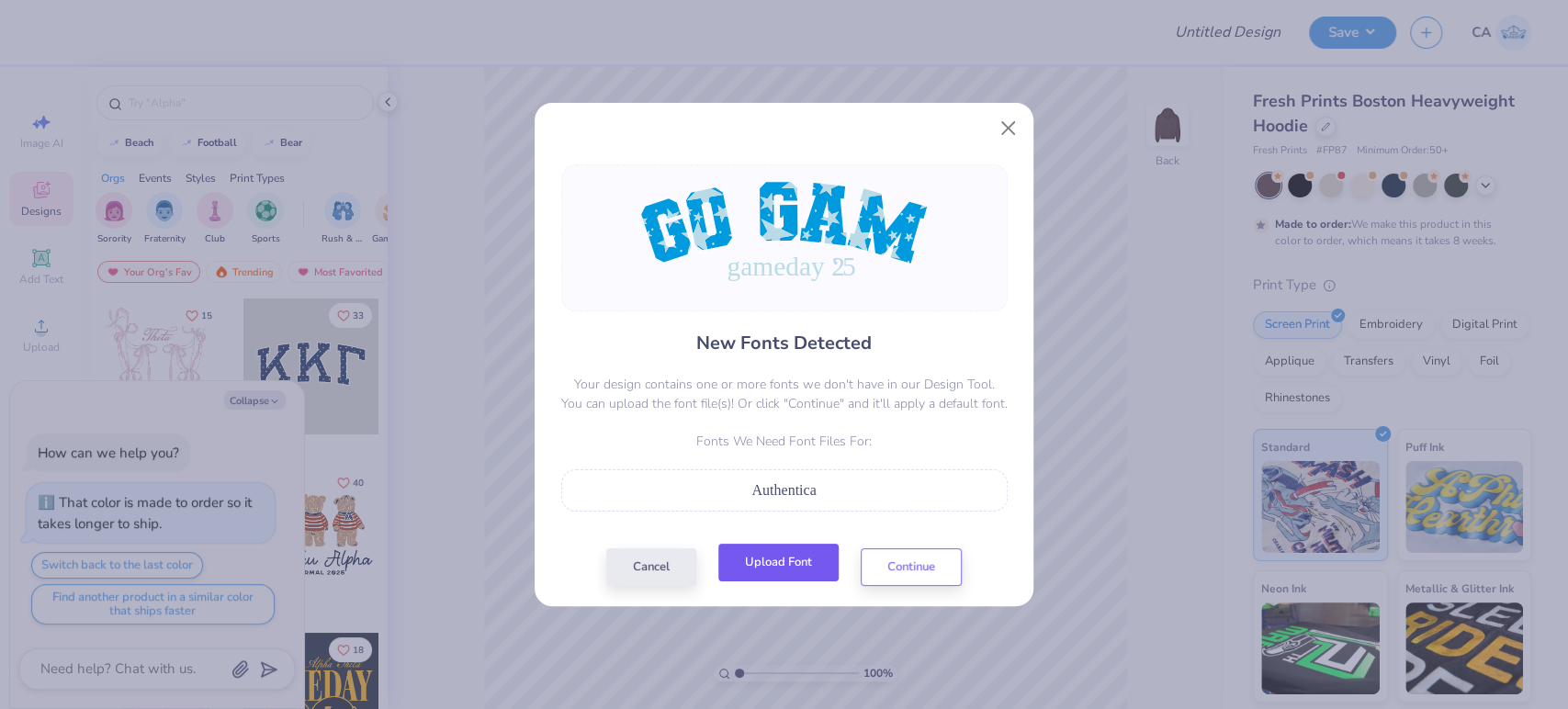
click at [795, 562] on button "Upload Font" at bounding box center [779, 563] width 121 height 38
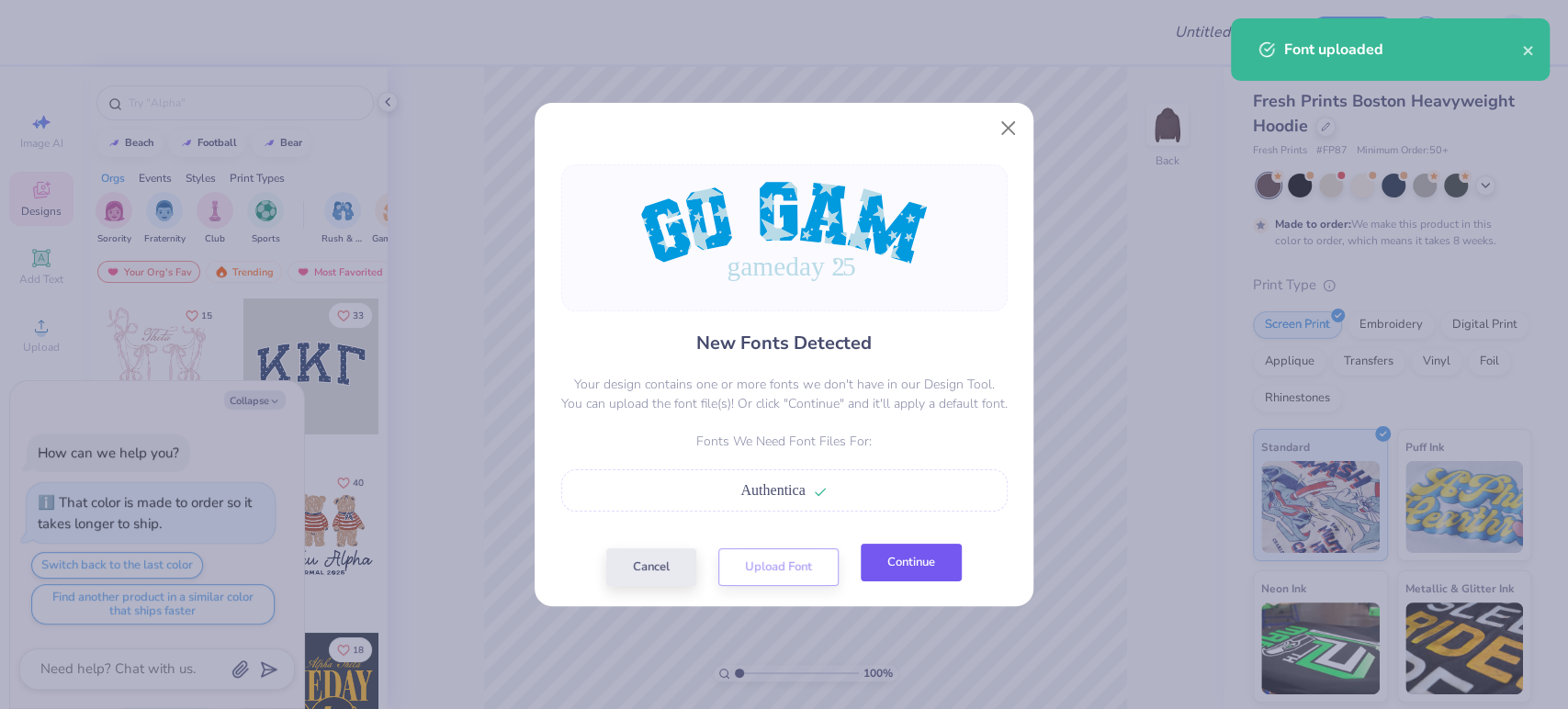
click at [904, 572] on button "Continue" at bounding box center [911, 563] width 101 height 38
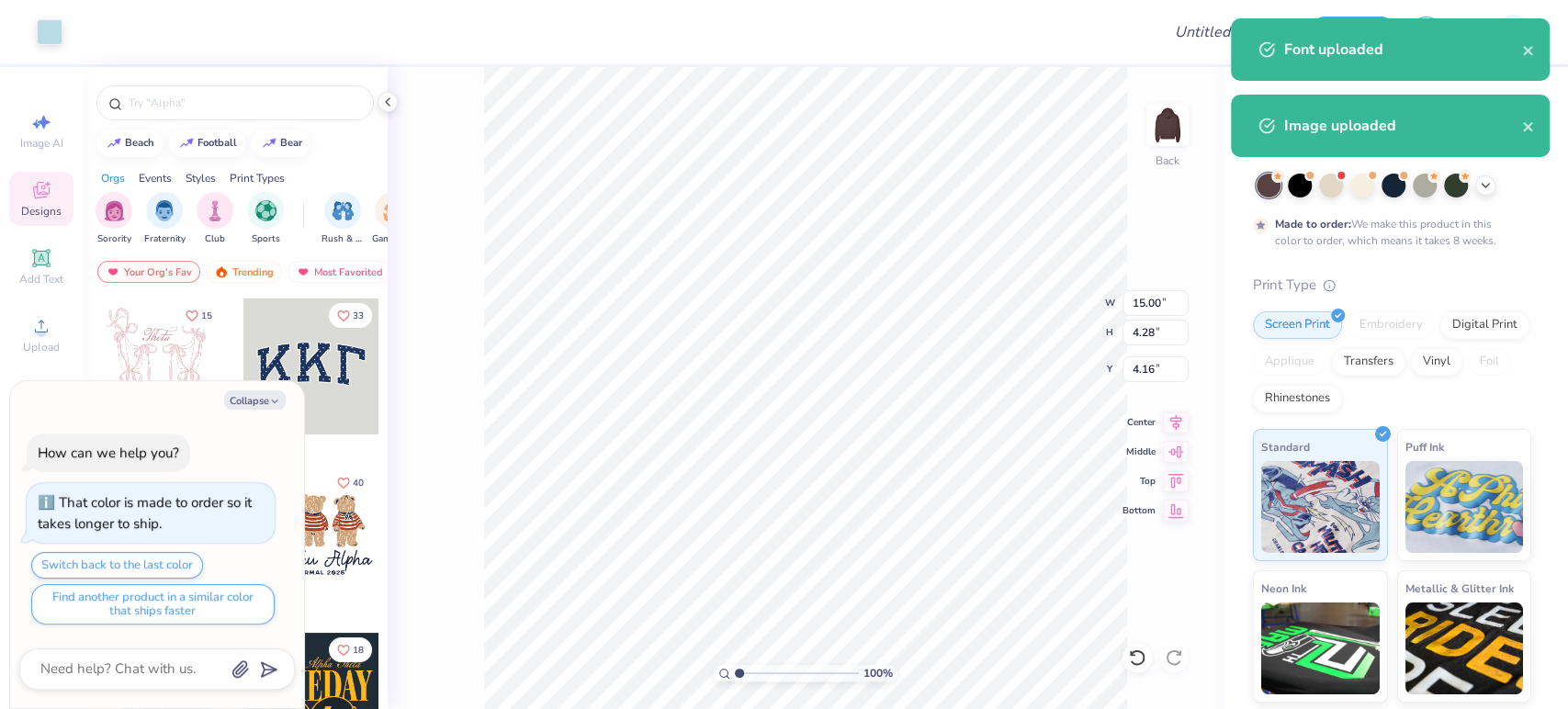
type textarea "x"
type input "8.05"
type input "1.27"
type input "8.08"
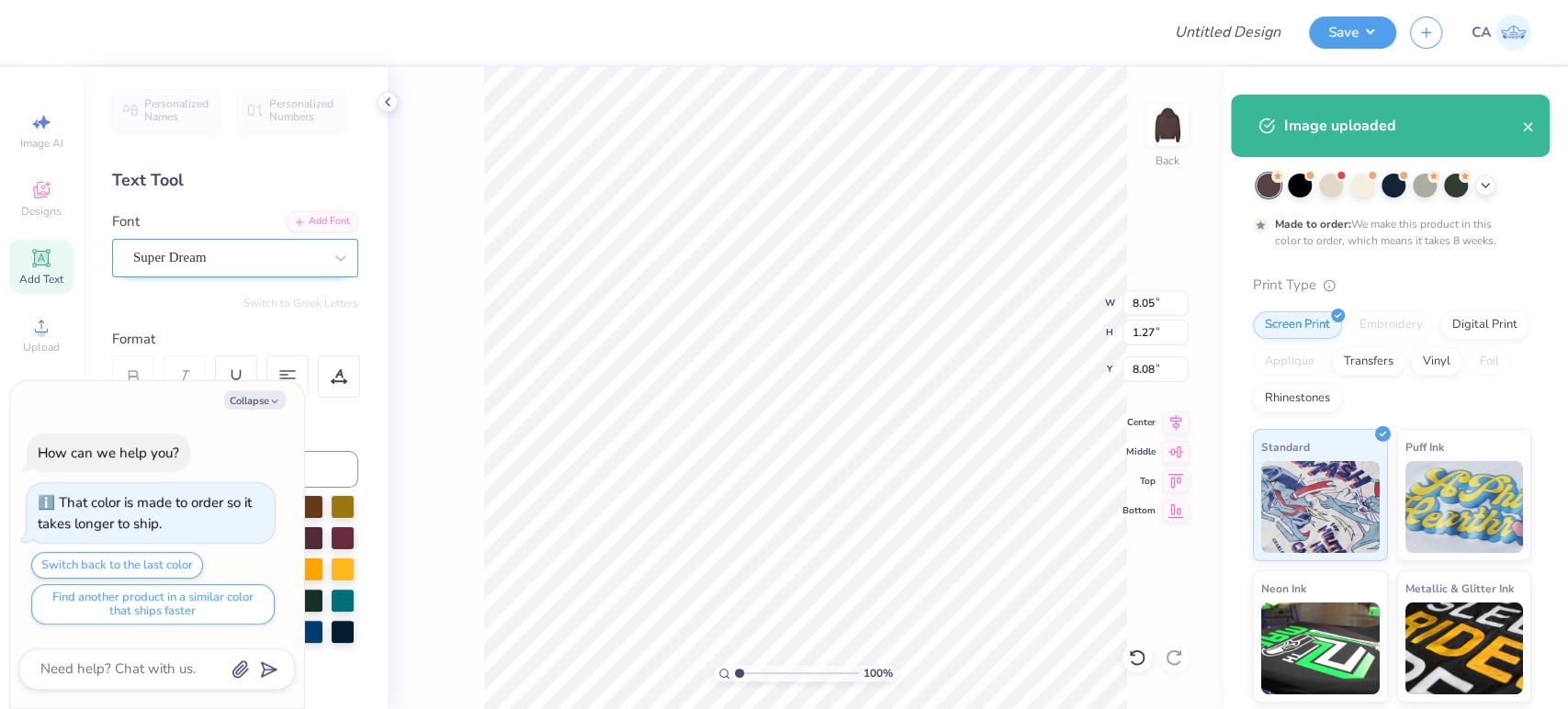
click at [237, 264] on div "Super Dream" at bounding box center [228, 257] width 193 height 29
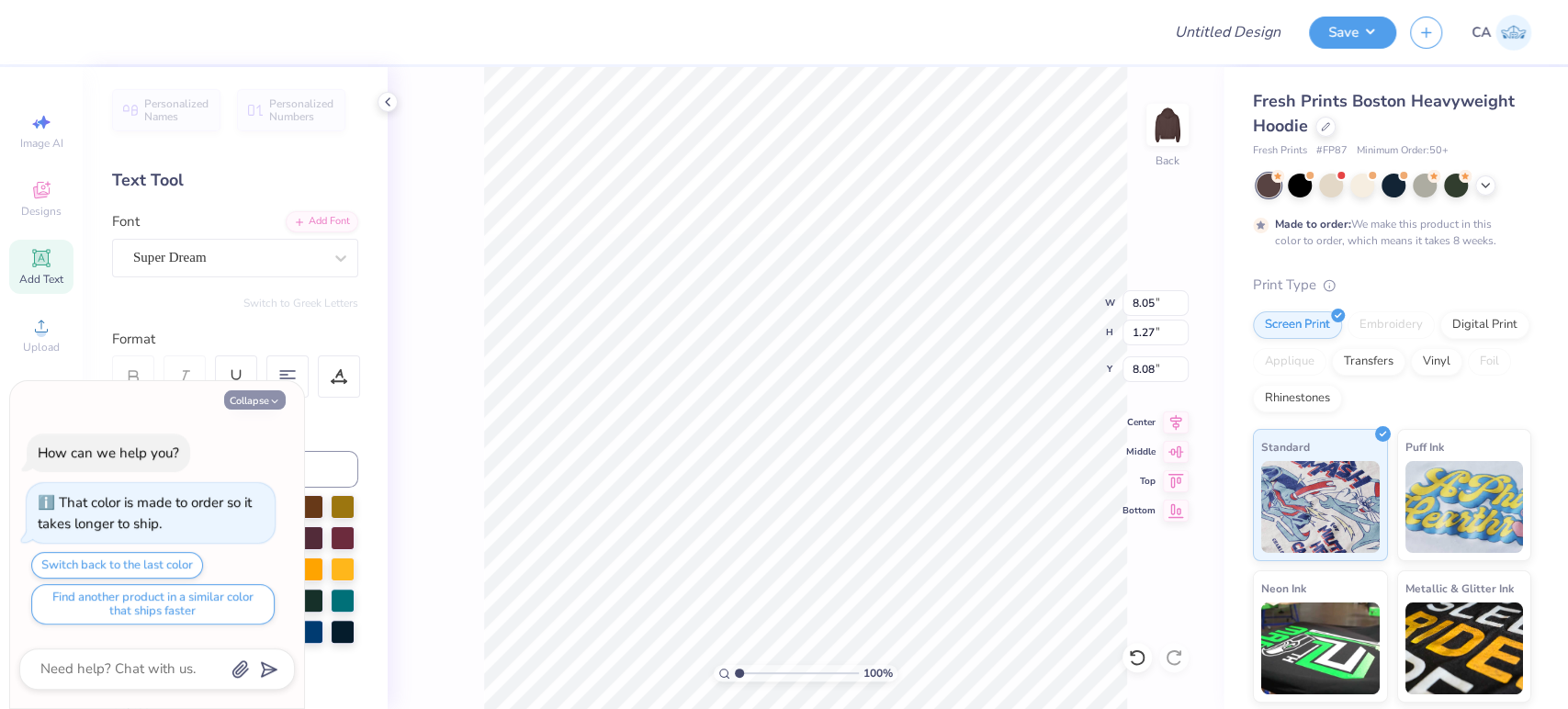
click at [239, 406] on button "Collapse" at bounding box center [255, 400] width 61 height 20
type textarea "x"
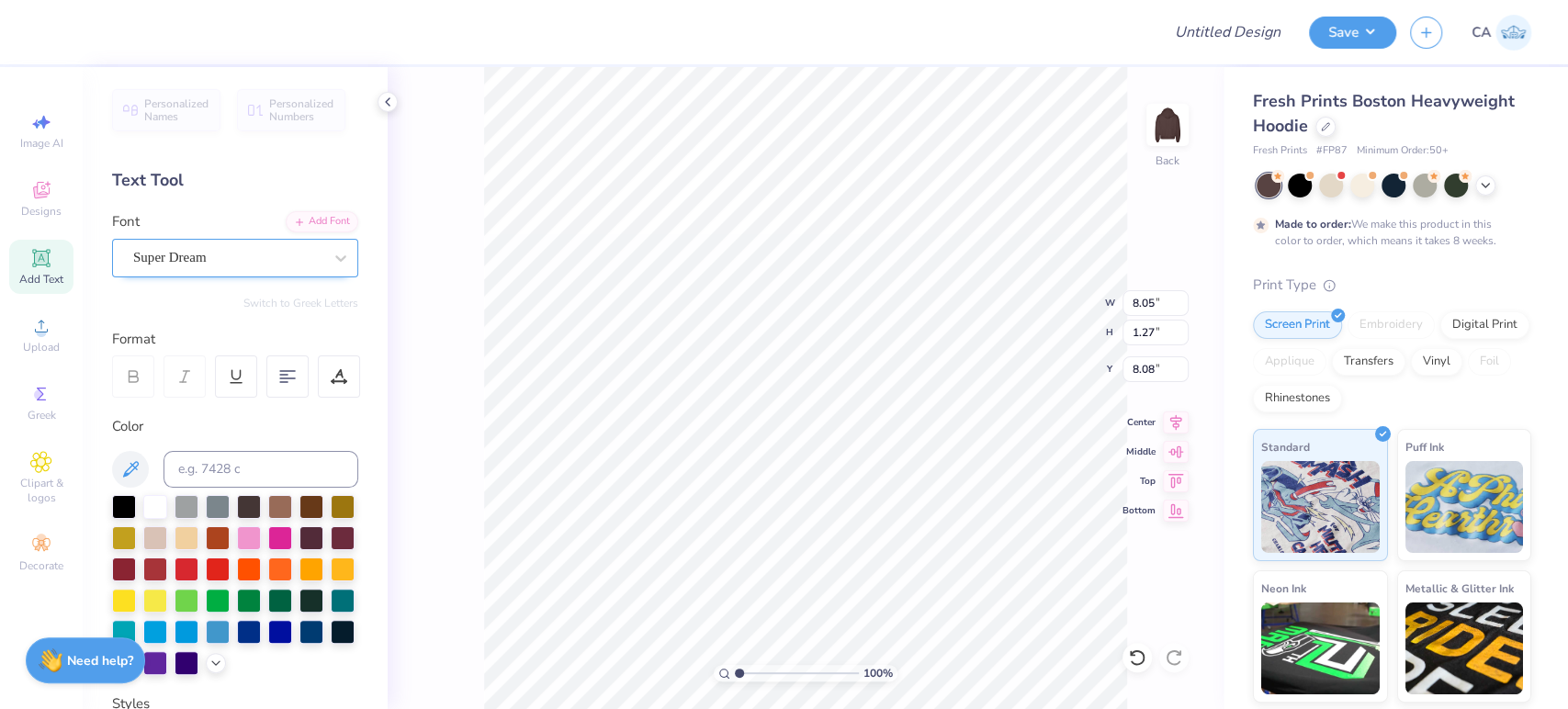
click at [242, 262] on div "Super Dream" at bounding box center [228, 257] width 193 height 29
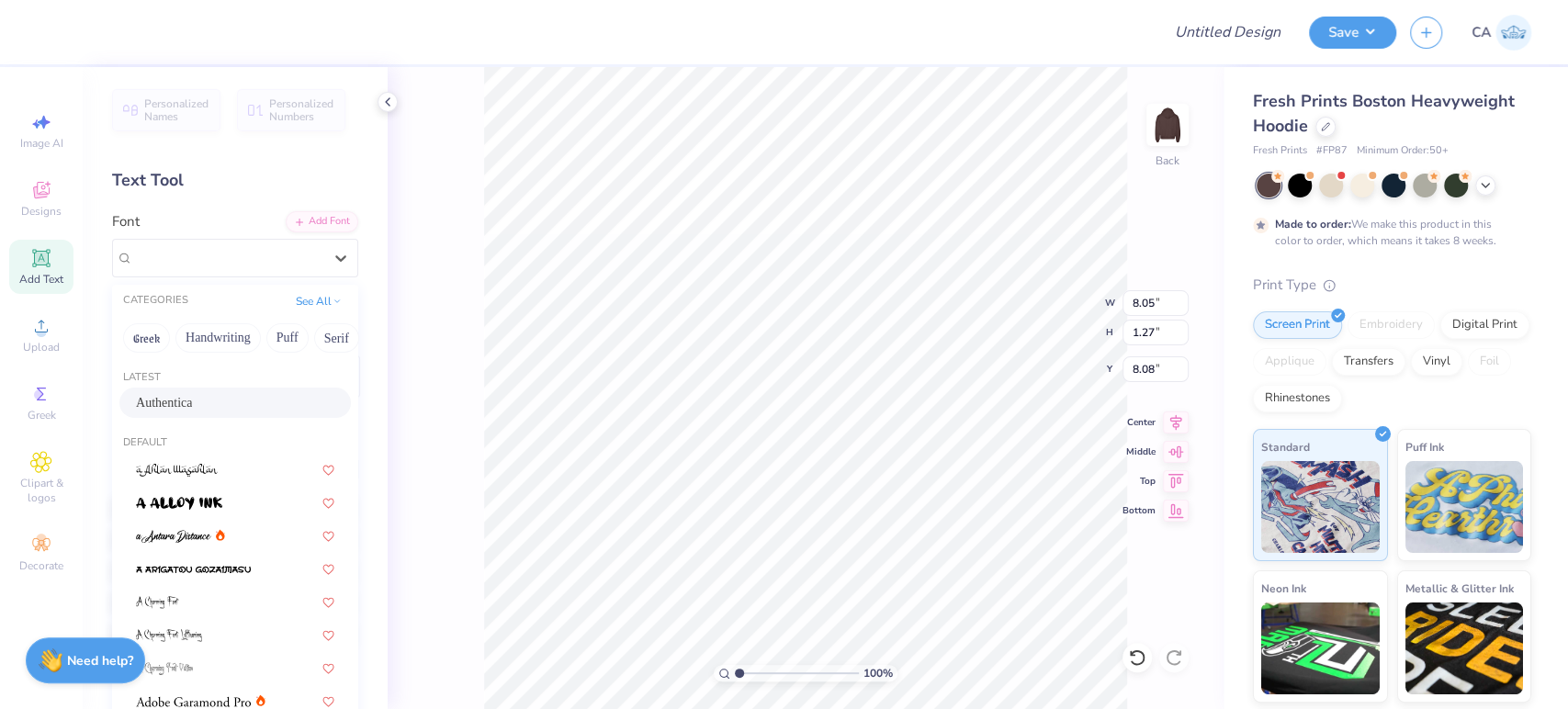
click at [232, 415] on div "Authentica" at bounding box center [235, 402] width 231 height 31
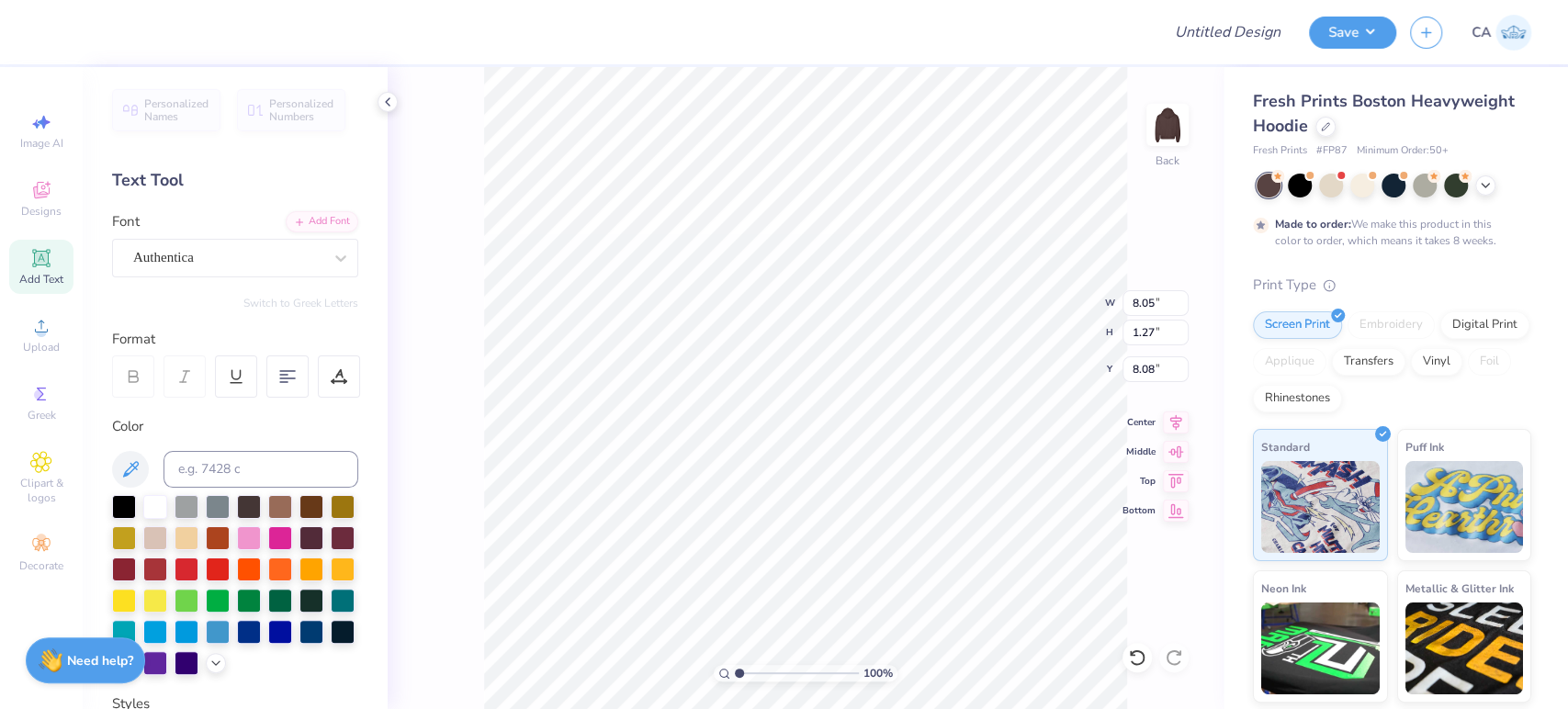
type input "6.83"
type input "1.97"
type input "7.71"
click at [1175, 422] on icon at bounding box center [1176, 419] width 26 height 22
type input "15.00"
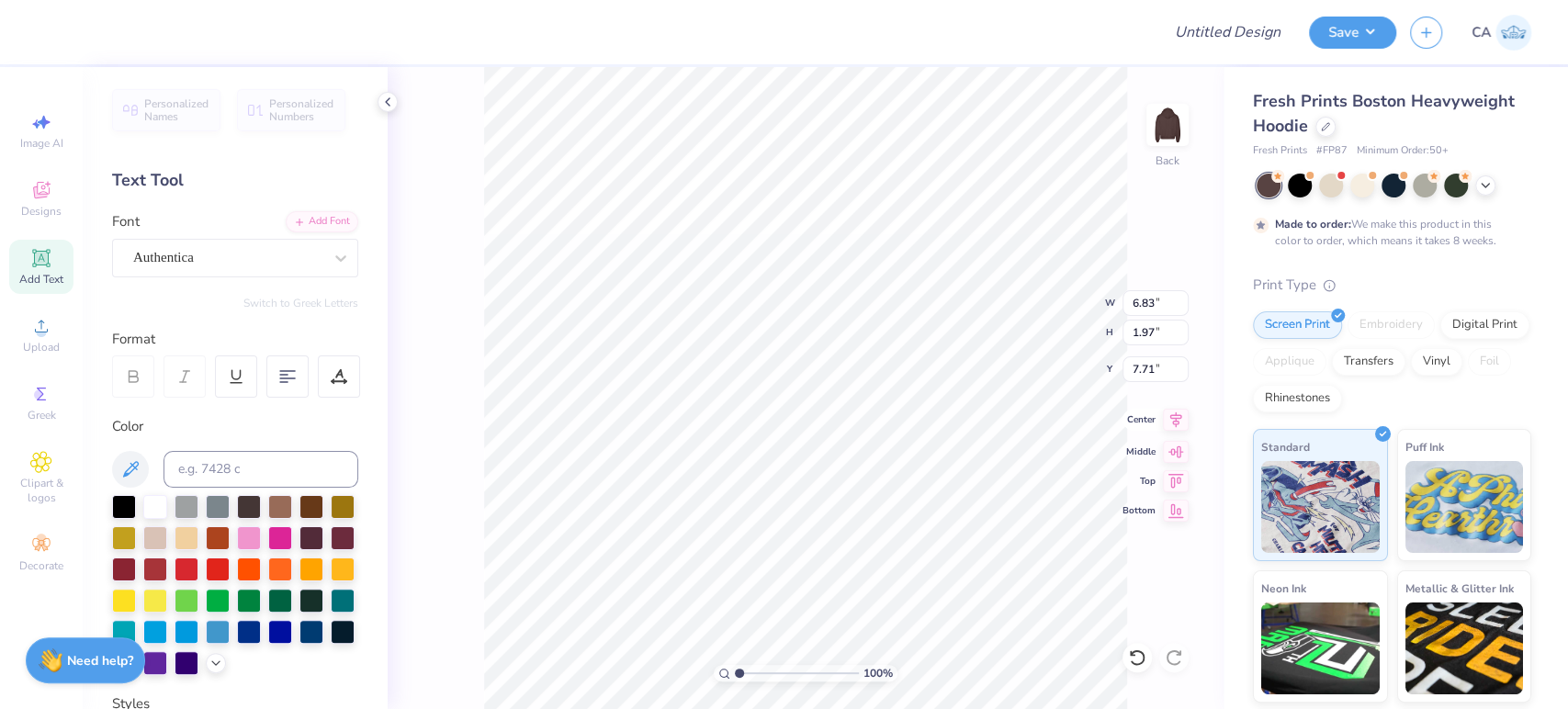
type input "4.28"
type input "4.16"
click at [1159, 423] on div "Center" at bounding box center [1155, 419] width 66 height 22
click at [1169, 424] on icon at bounding box center [1176, 419] width 26 height 22
click at [1154, 308] on input "15.00" at bounding box center [1155, 303] width 66 height 26
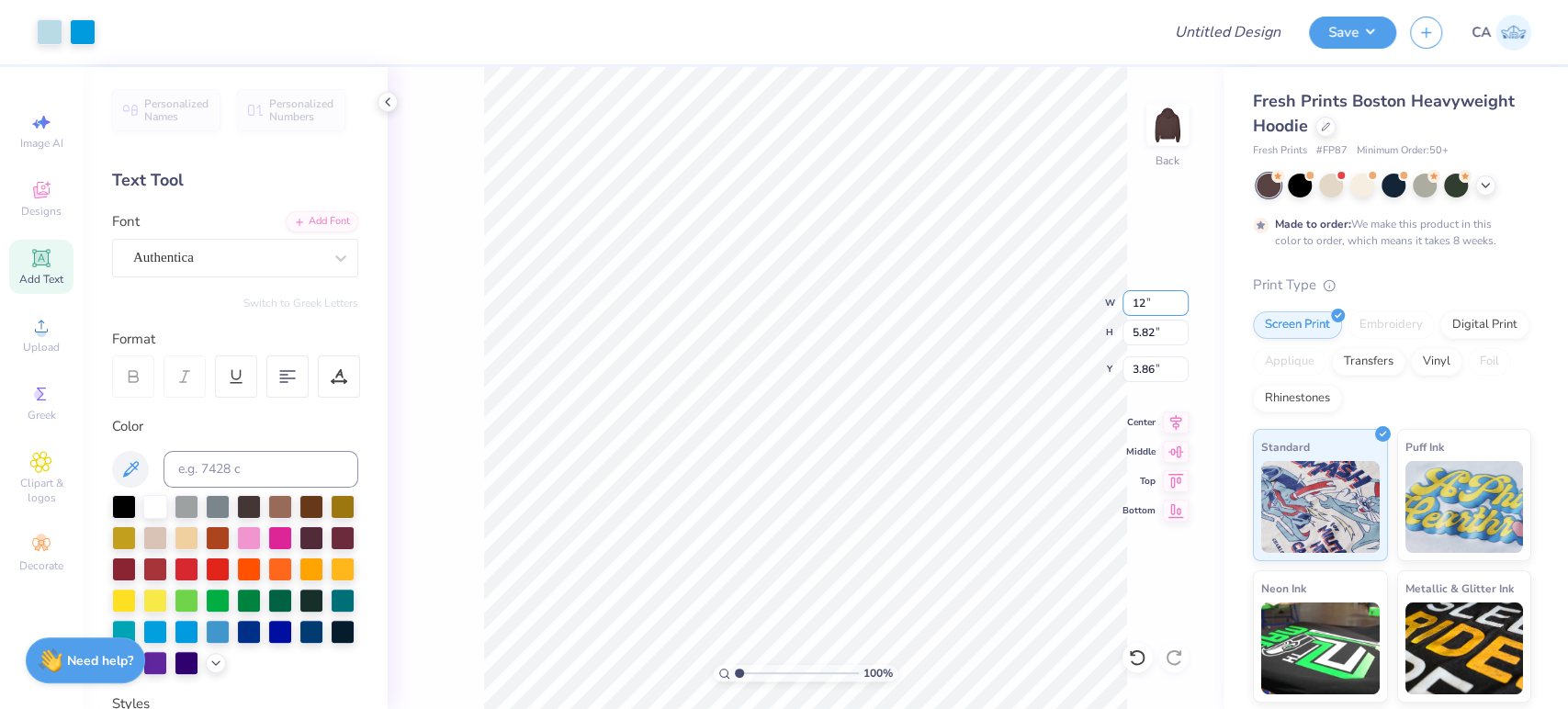
type input "12.00"
type input "4.65"
click at [1175, 421] on icon at bounding box center [1176, 419] width 26 height 22
click at [1132, 370] on input "4.44" at bounding box center [1155, 369] width 66 height 26
click at [1123, 336] on input "4.65" at bounding box center [1155, 332] width 66 height 26
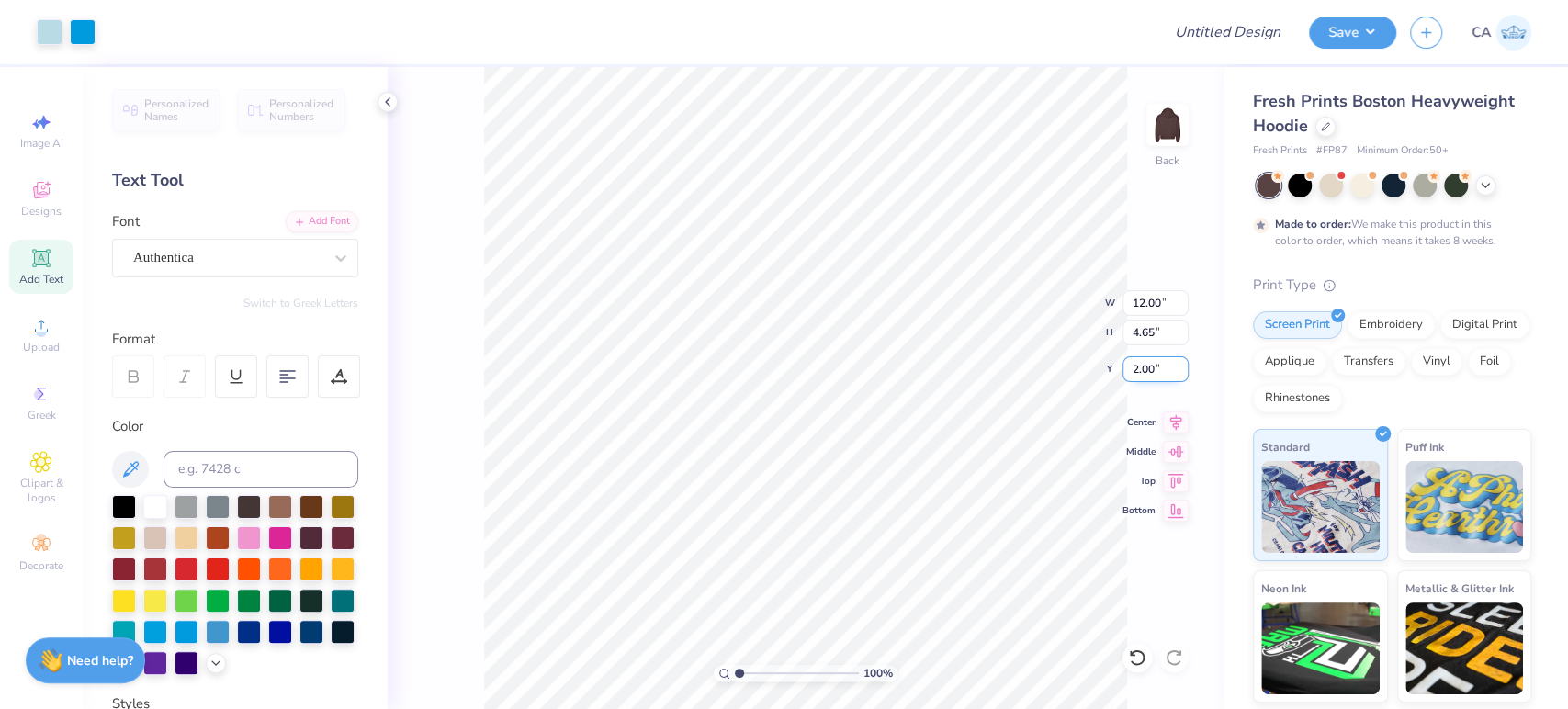
click at [1151, 381] on input "2.00" at bounding box center [1155, 369] width 66 height 26
type input "3.00"
click at [1351, 28] on button "Save" at bounding box center [1353, 30] width 87 height 33
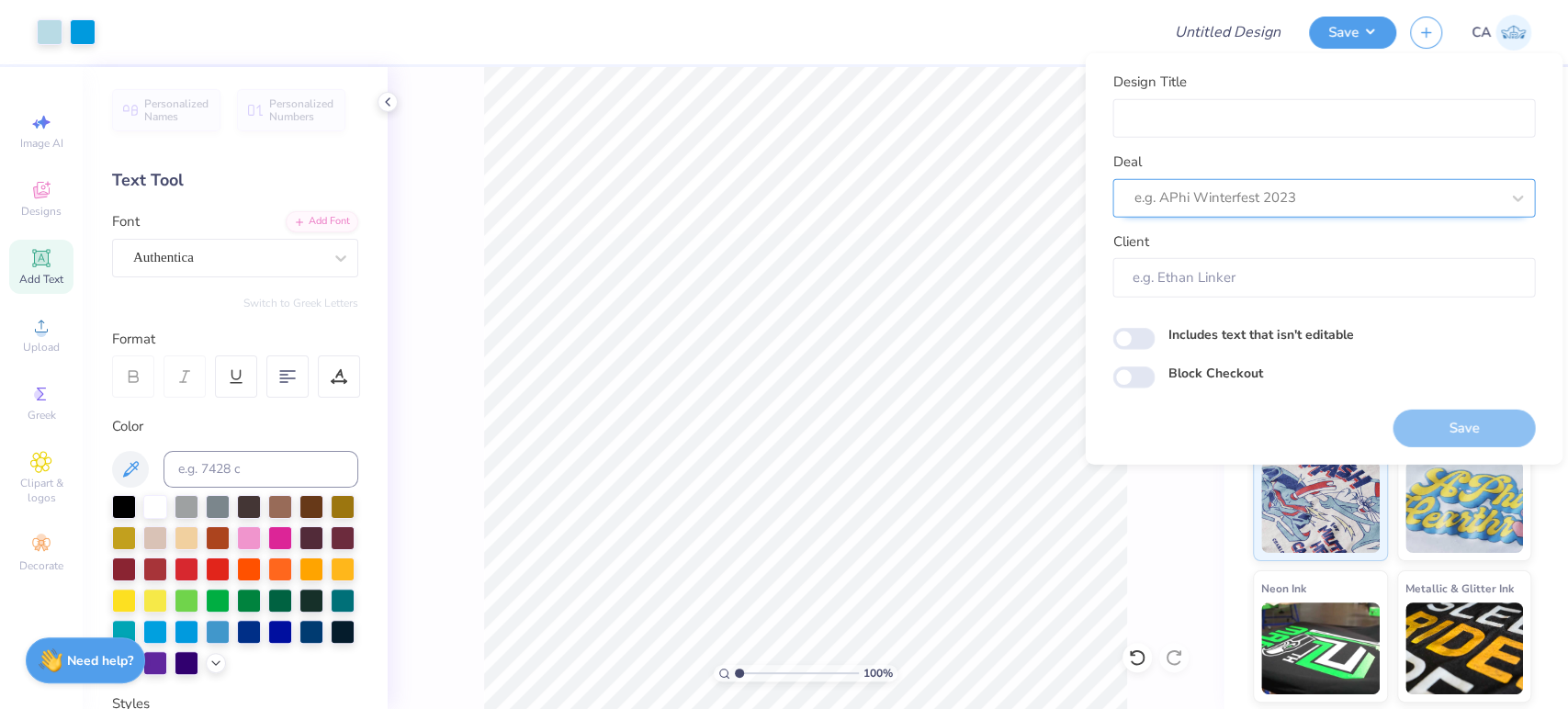
click at [1276, 190] on div at bounding box center [1317, 198] width 366 height 25
click at [1229, 234] on div "Design Tool Gallery" at bounding box center [1324, 246] width 408 height 31
type input "design tool gall"
type input "Design Tool Gallery User"
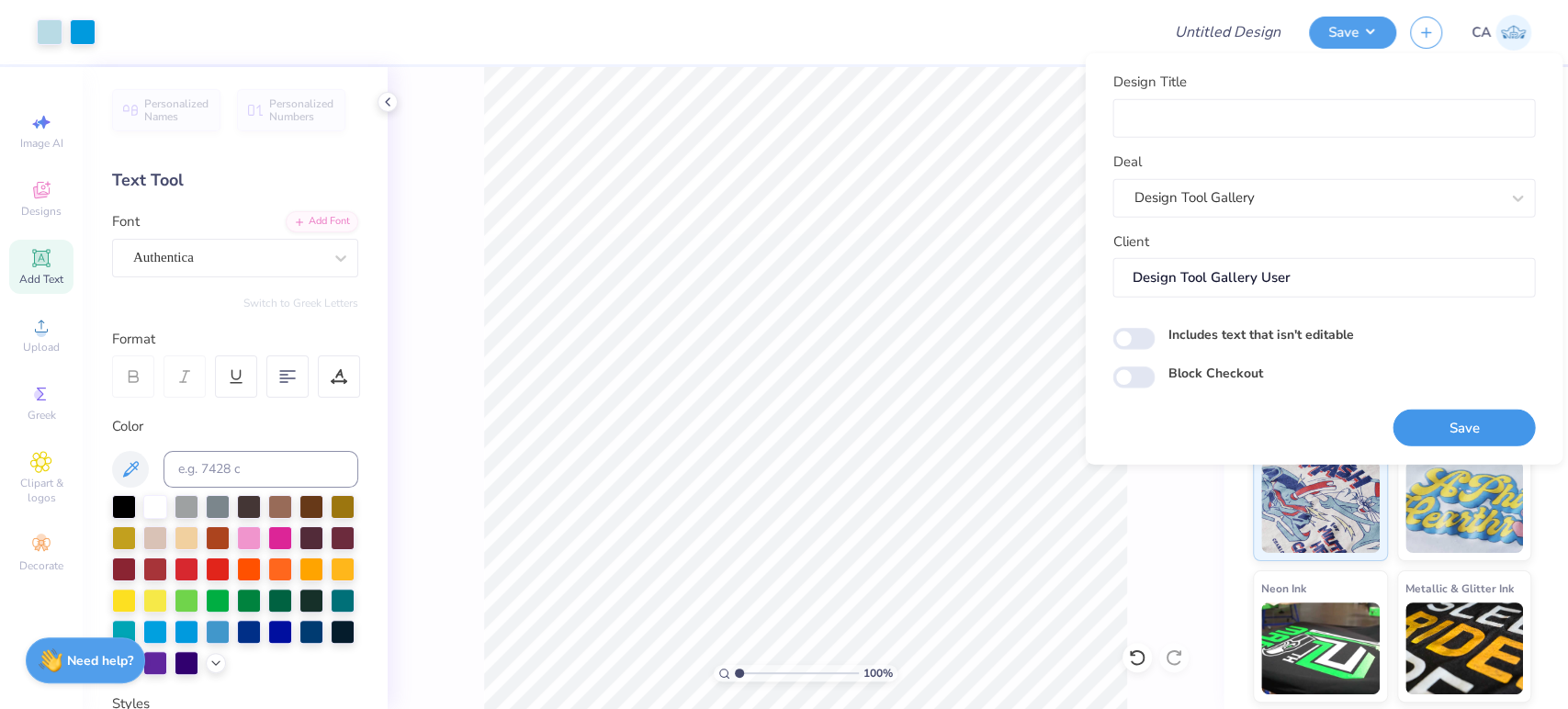
click at [1429, 421] on button "Save" at bounding box center [1464, 427] width 142 height 38
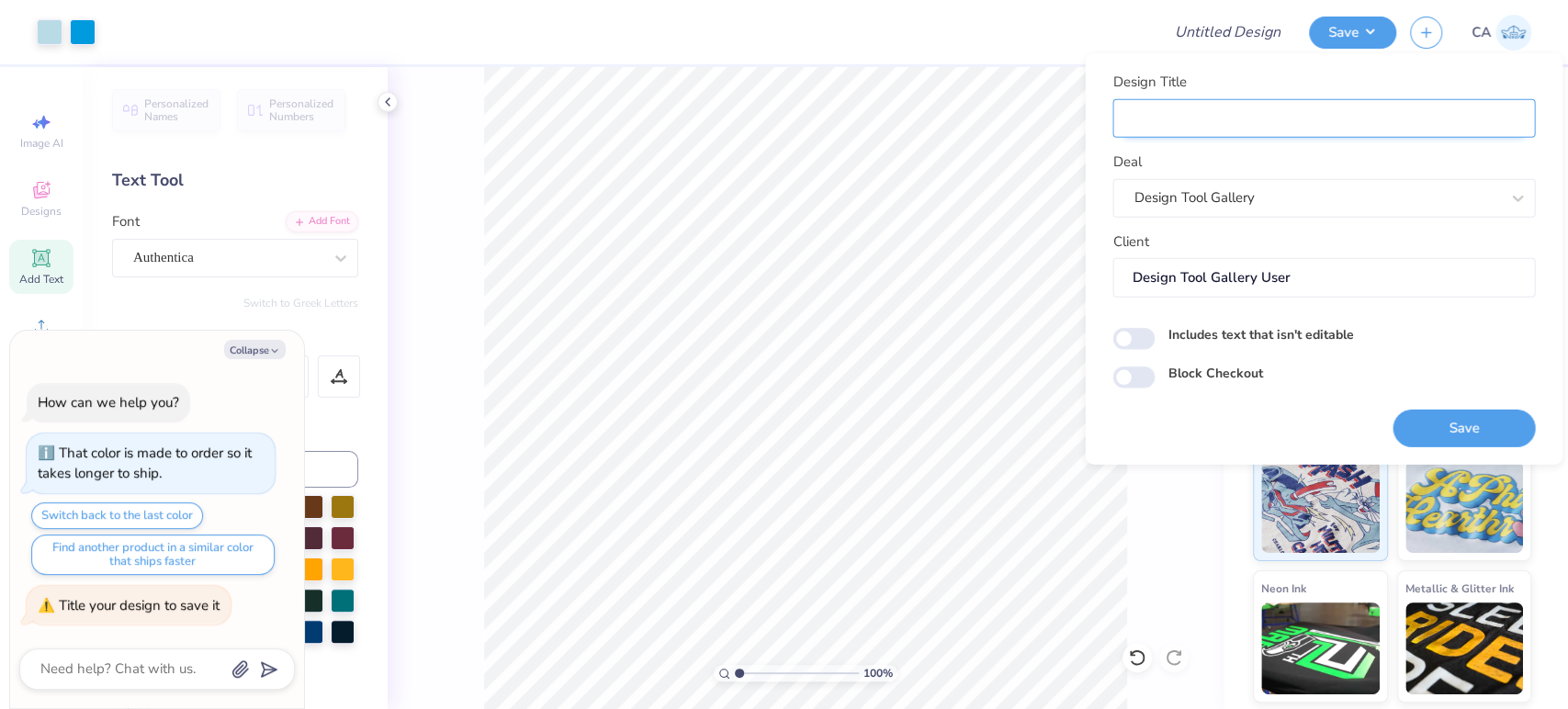
type textarea "x"
click at [1171, 134] on input "Design Title" at bounding box center [1324, 118] width 422 height 40
paste input "FPS239778"
type input "FPS239778"
type textarea "x"
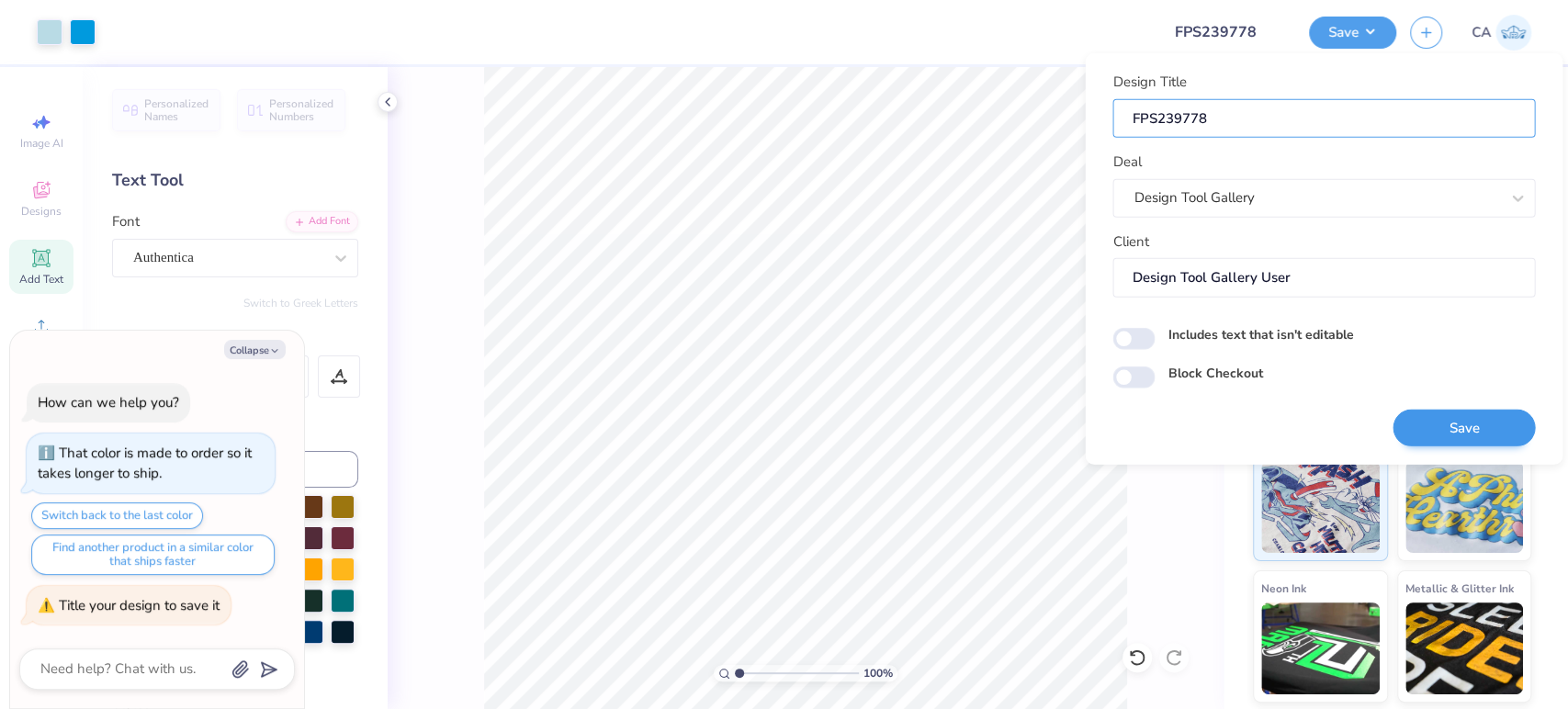
type input "FPS239778"
click at [1412, 417] on button "Save" at bounding box center [1464, 427] width 142 height 38
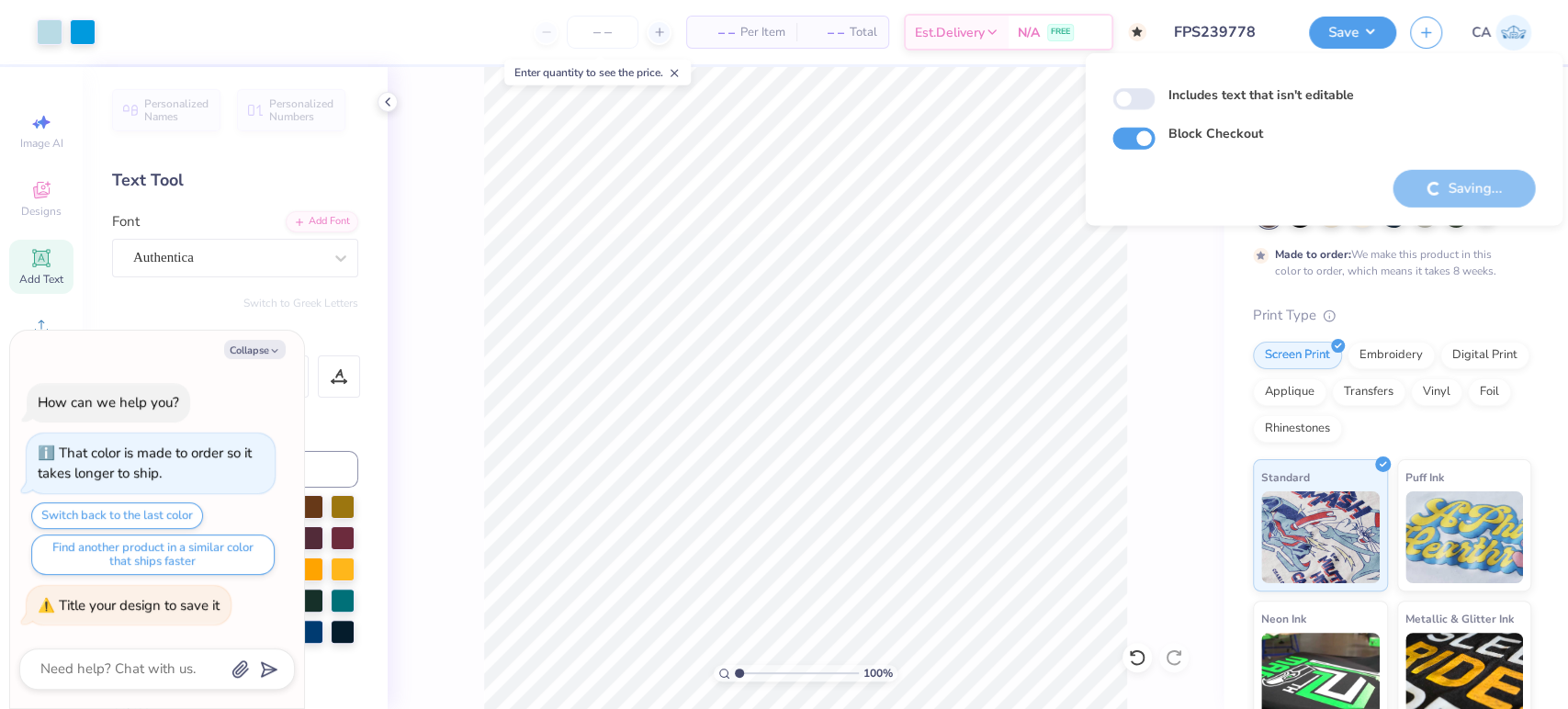
type textarea "x"
checkbox input "true"
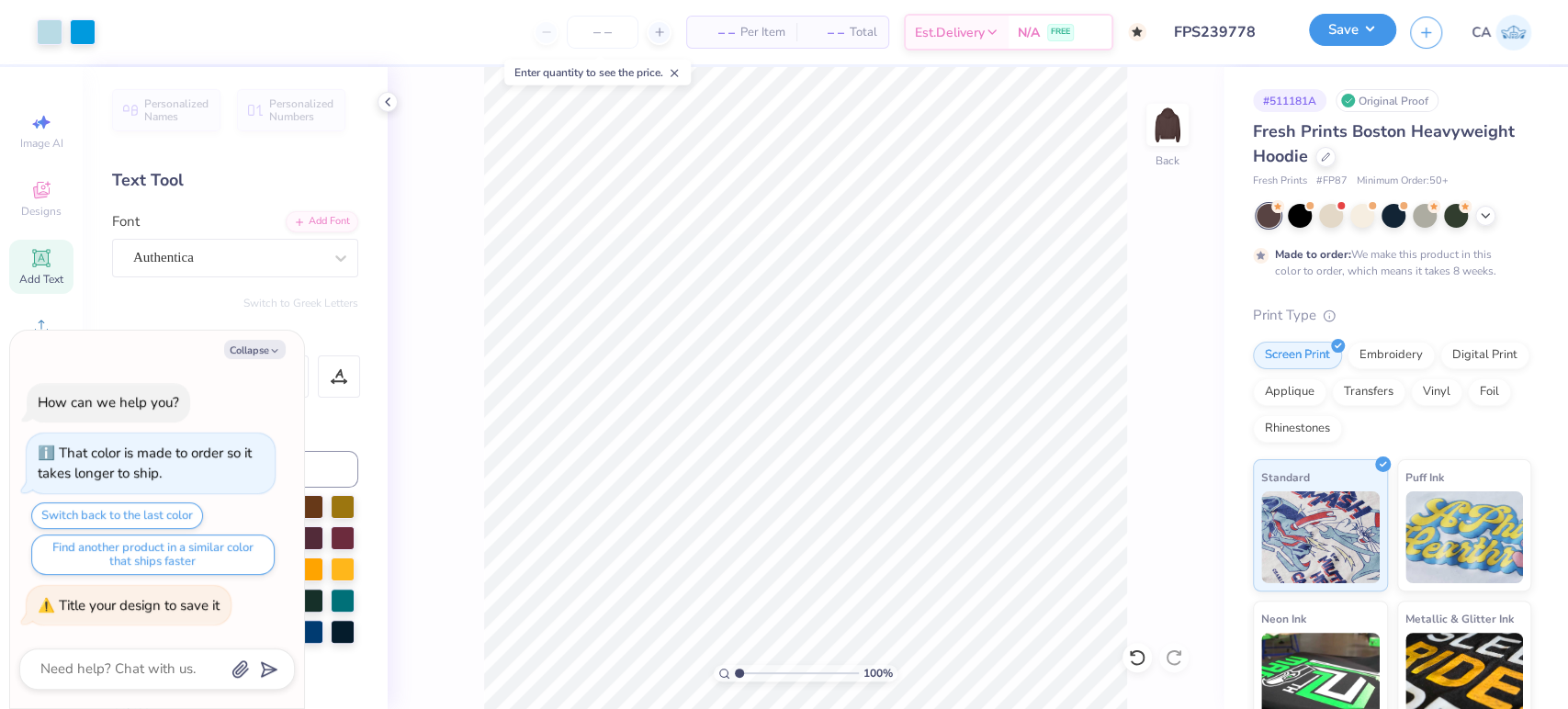
click at [1389, 23] on button "Save" at bounding box center [1353, 30] width 87 height 33
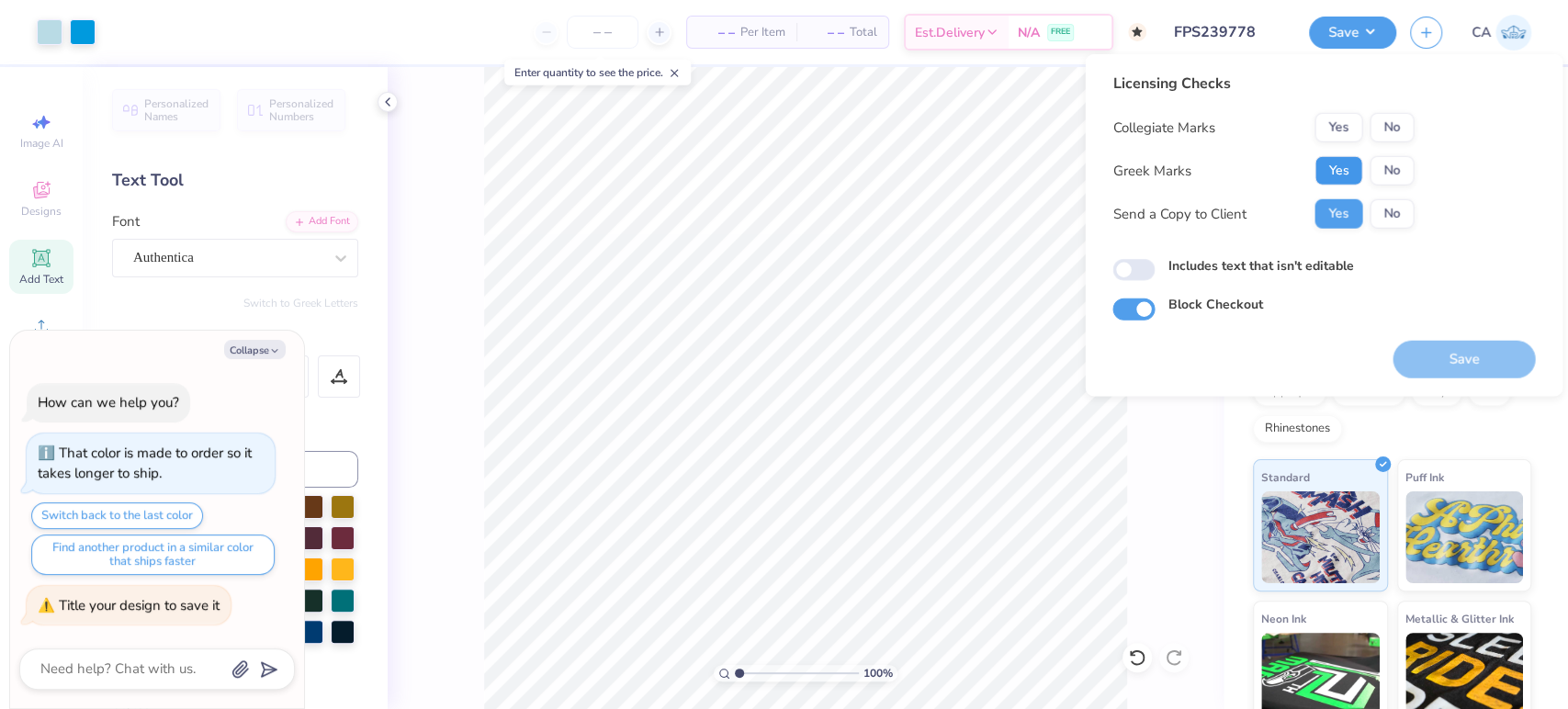
click at [1345, 180] on button "Yes" at bounding box center [1338, 171] width 47 height 30
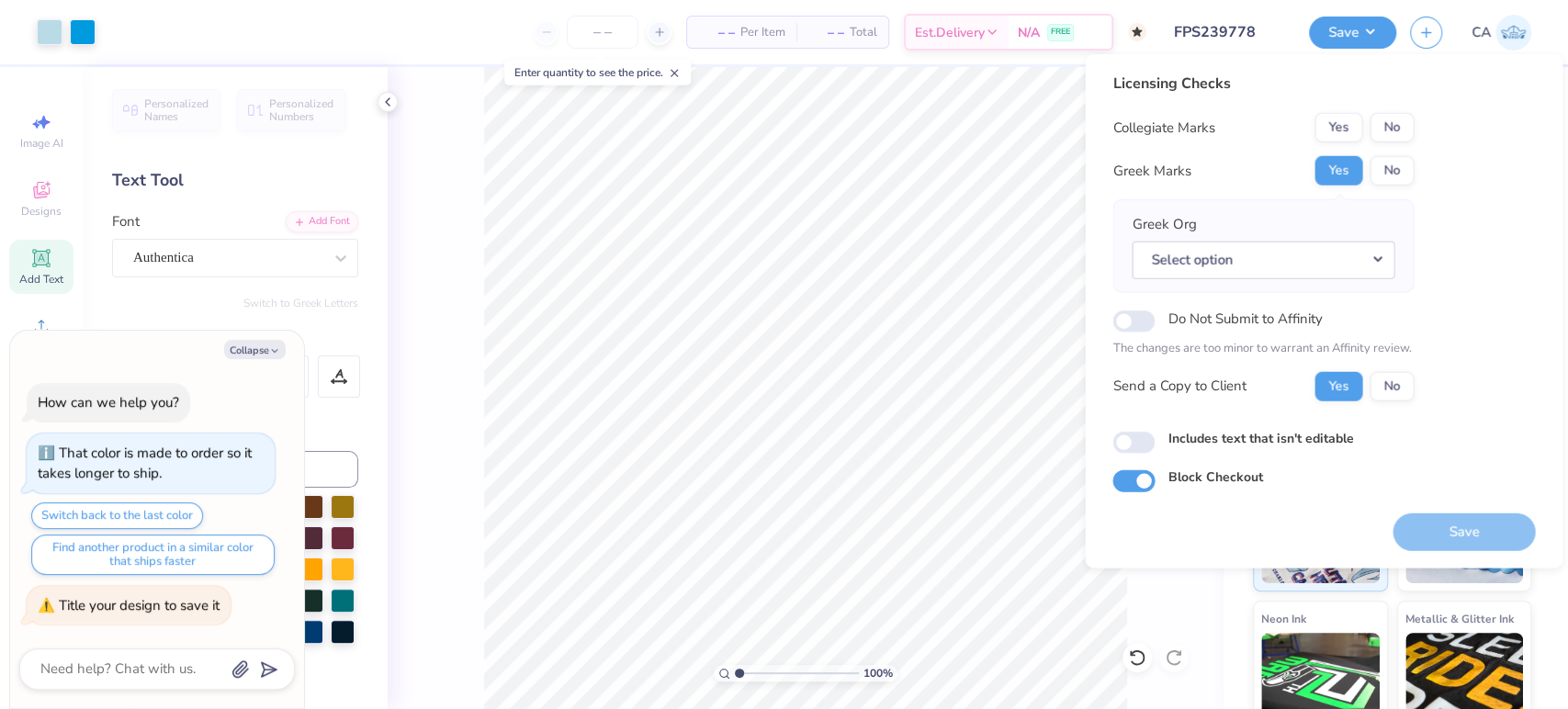
click at [1394, 145] on div "Collegiate Marks Yes No Greek Marks Yes No Greek Org Select option Do Not Submi…" at bounding box center [1263, 257] width 302 height 289
click at [1393, 133] on button "No" at bounding box center [1392, 128] width 45 height 30
click at [1357, 271] on button "Select option" at bounding box center [1263, 259] width 263 height 38
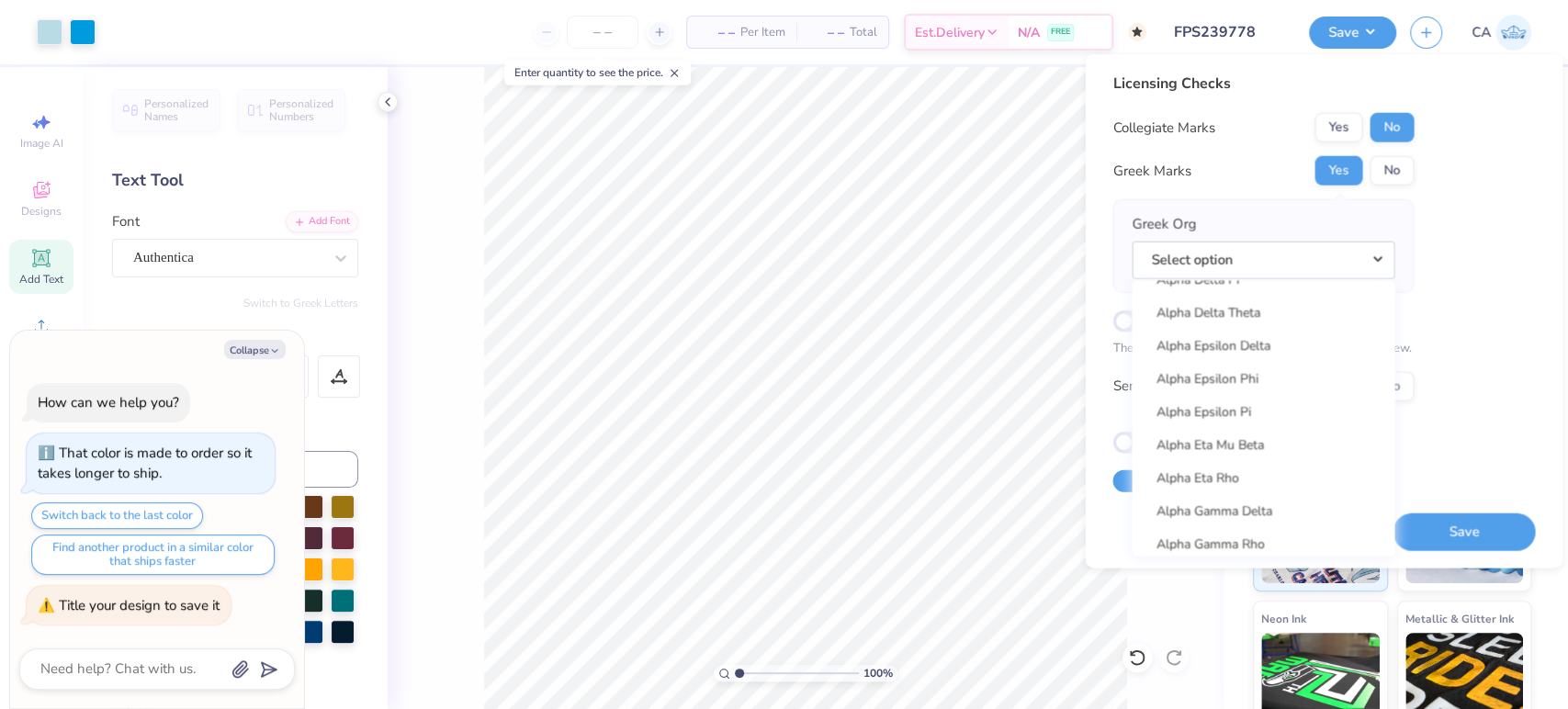
scroll to position [612, 0]
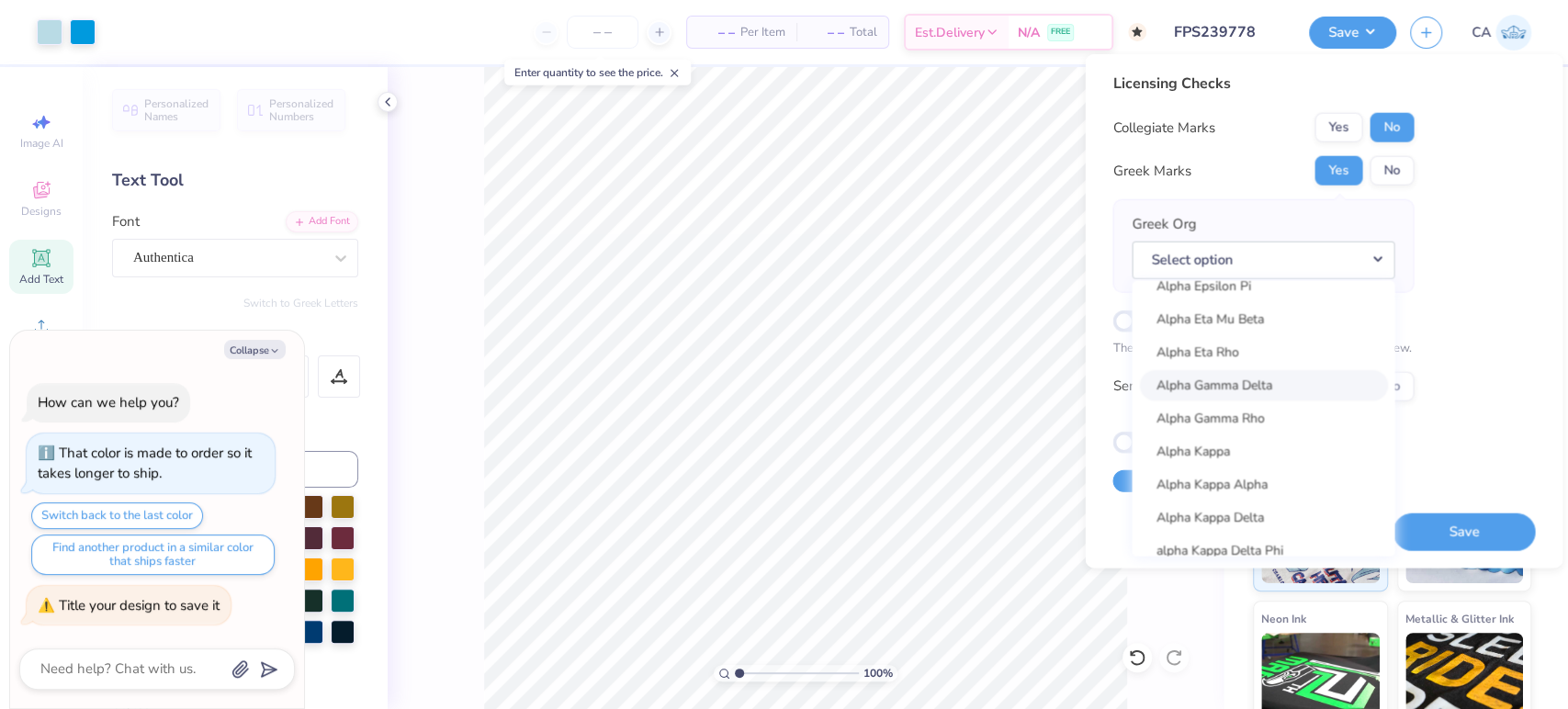
click at [1240, 375] on link "Alpha Gamma Delta" at bounding box center [1263, 385] width 248 height 31
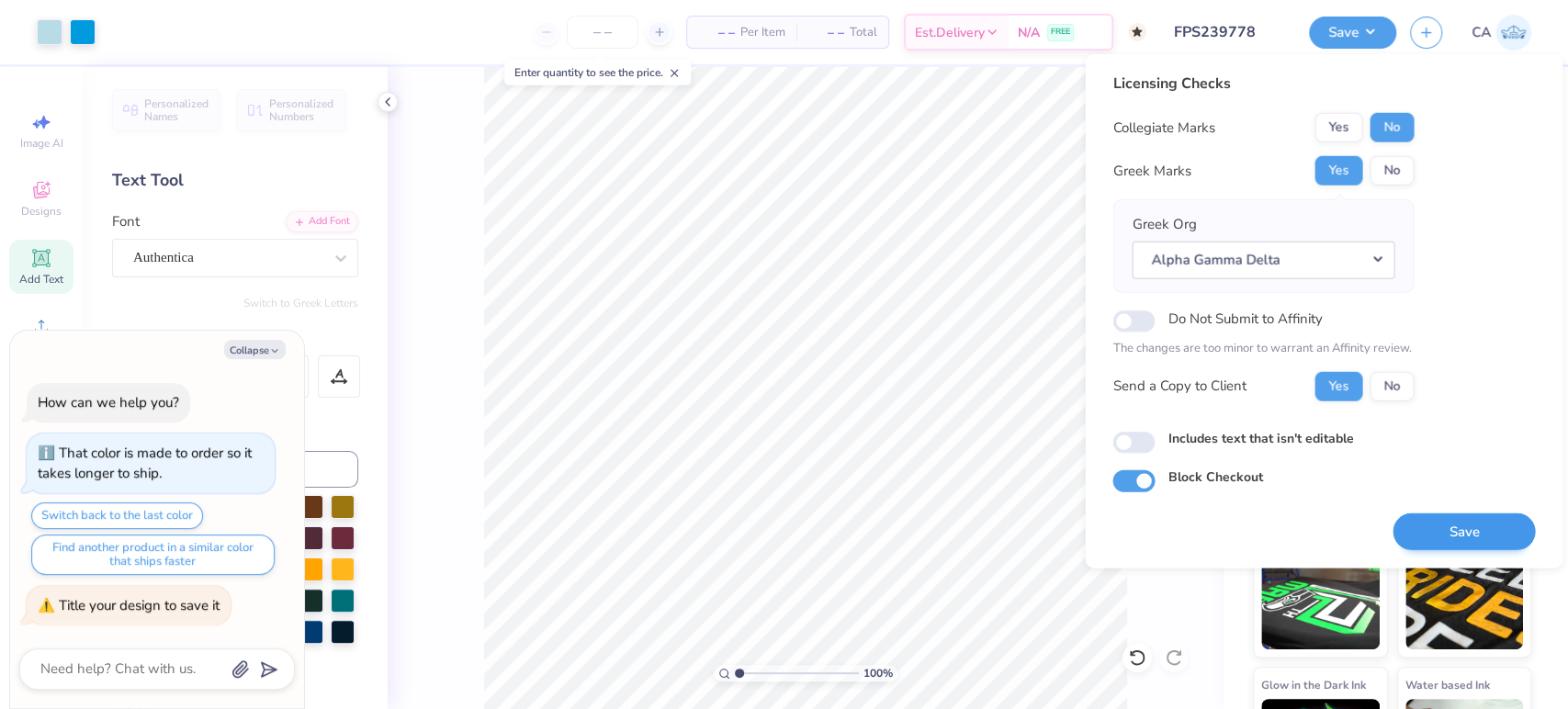
scroll to position [164, 0]
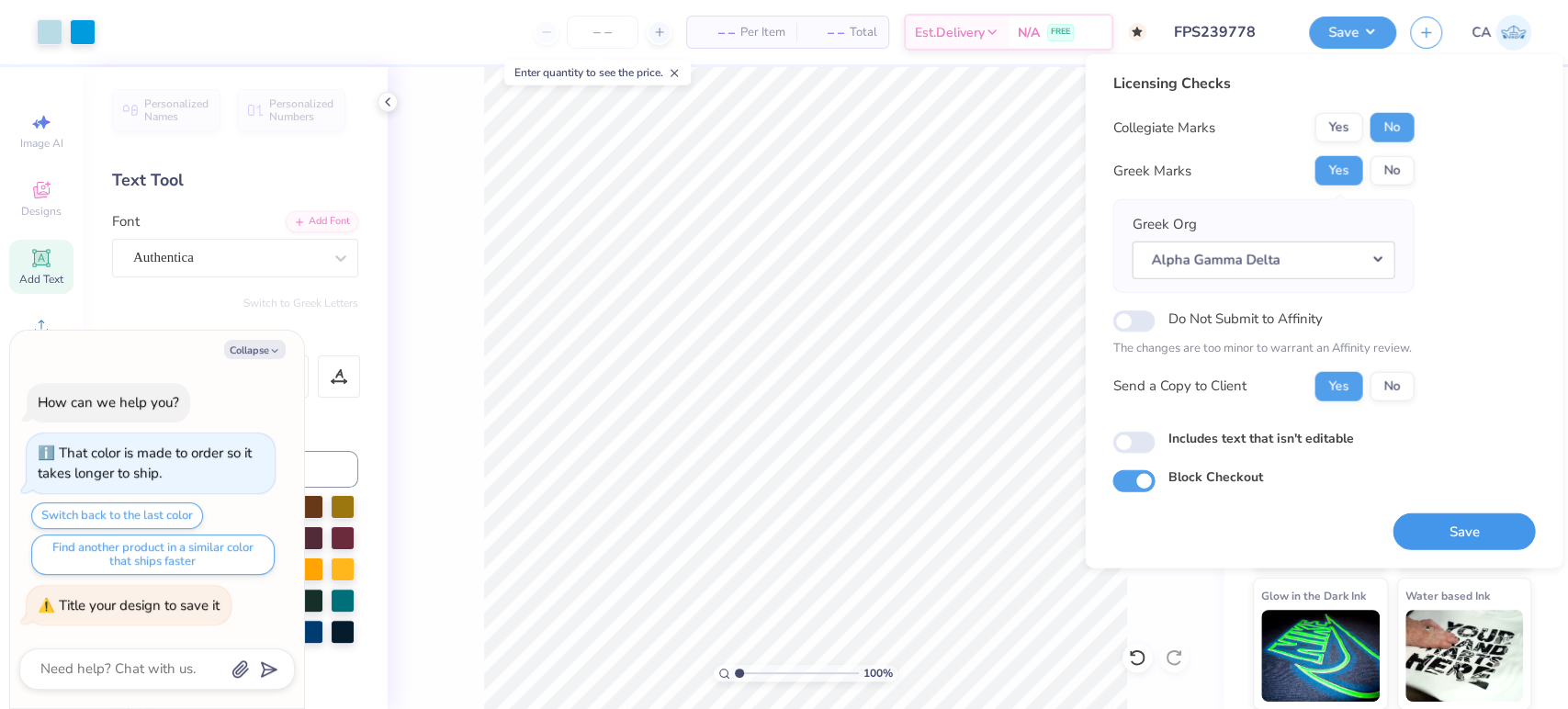
click at [1485, 519] on button "Save" at bounding box center [1464, 531] width 142 height 38
type textarea "x"
